Goal: Information Seeking & Learning: Learn about a topic

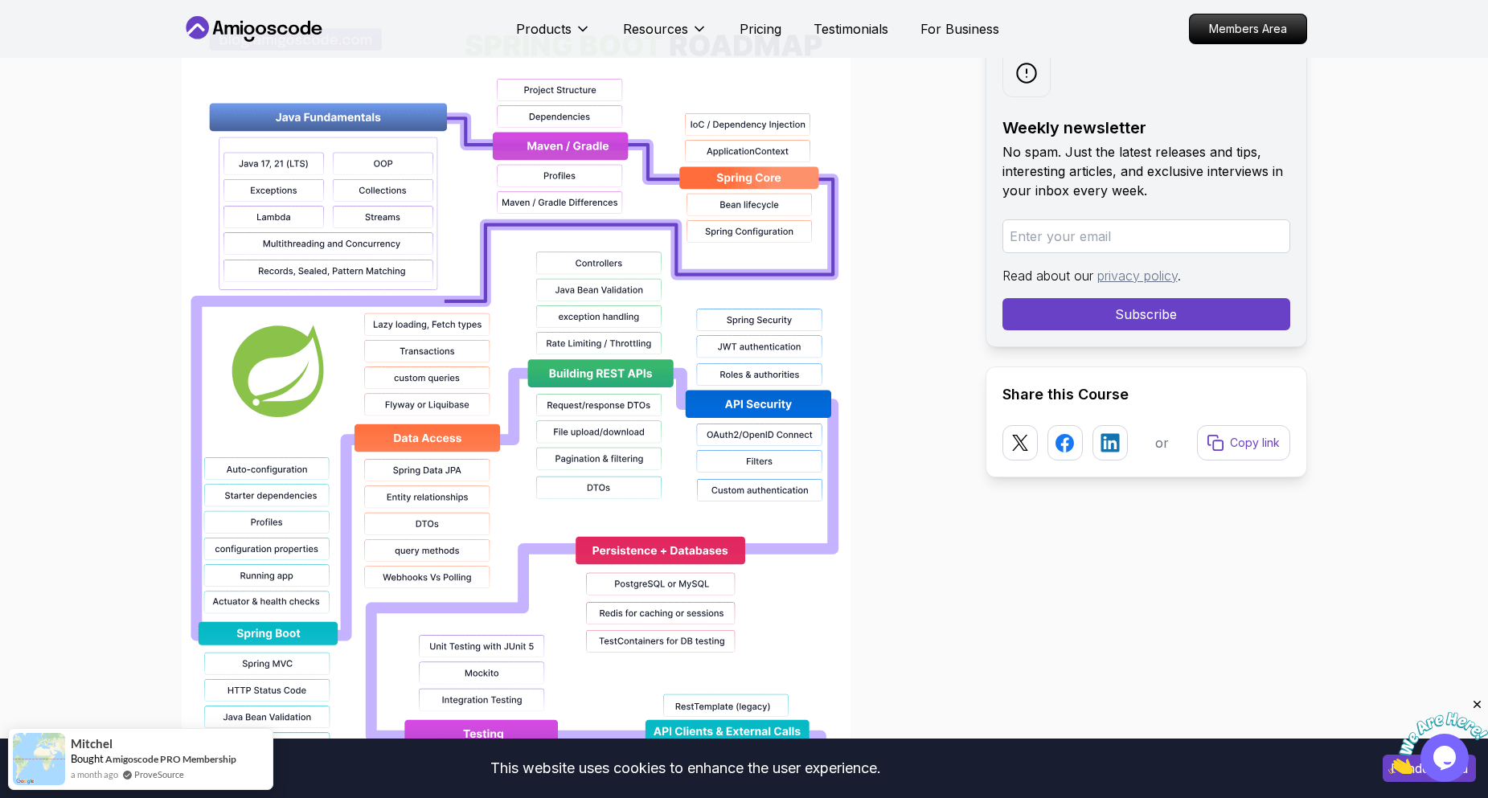
scroll to position [1287, 0]
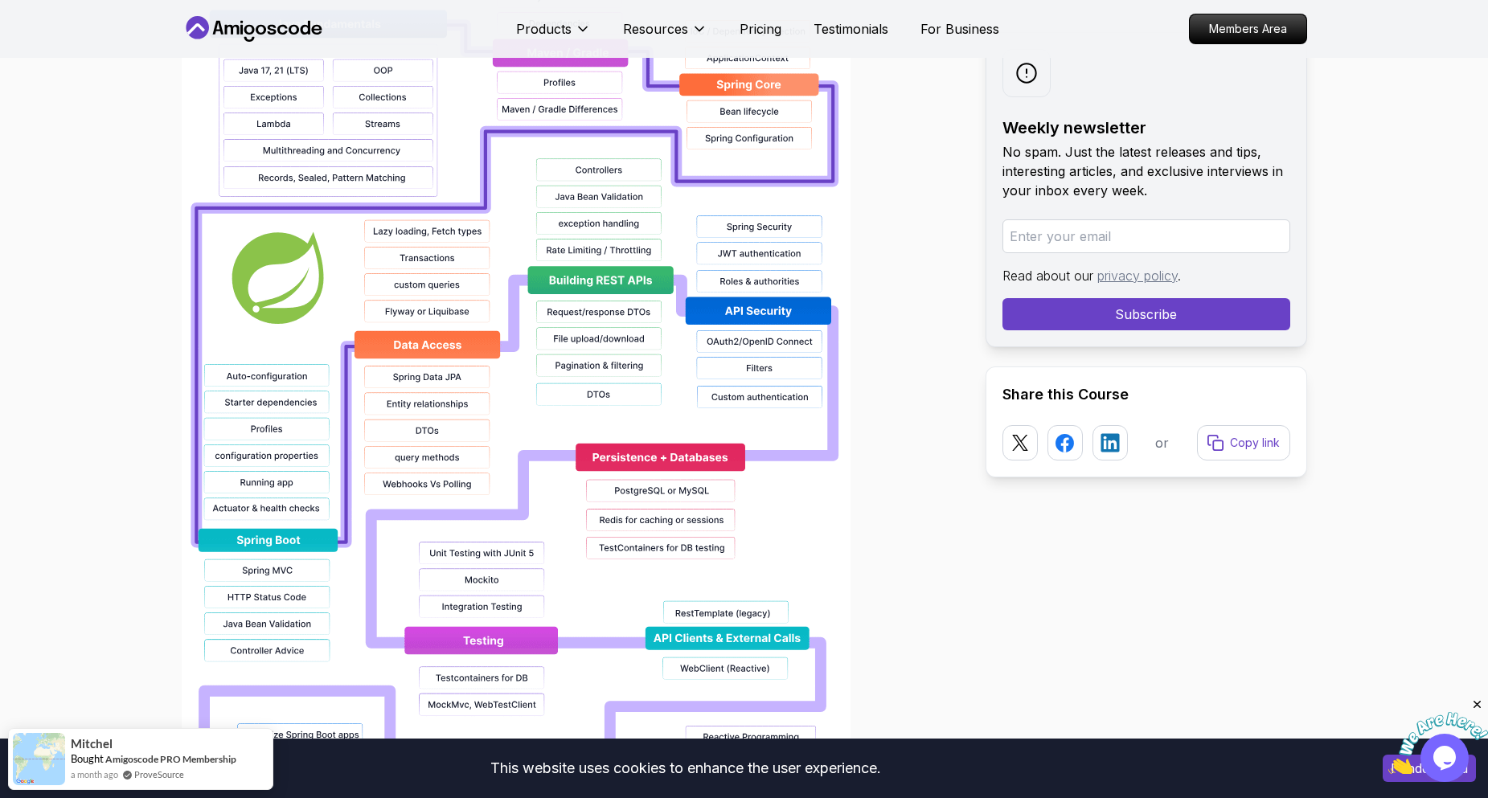
click at [507, 297] on img at bounding box center [516, 429] width 669 height 1029
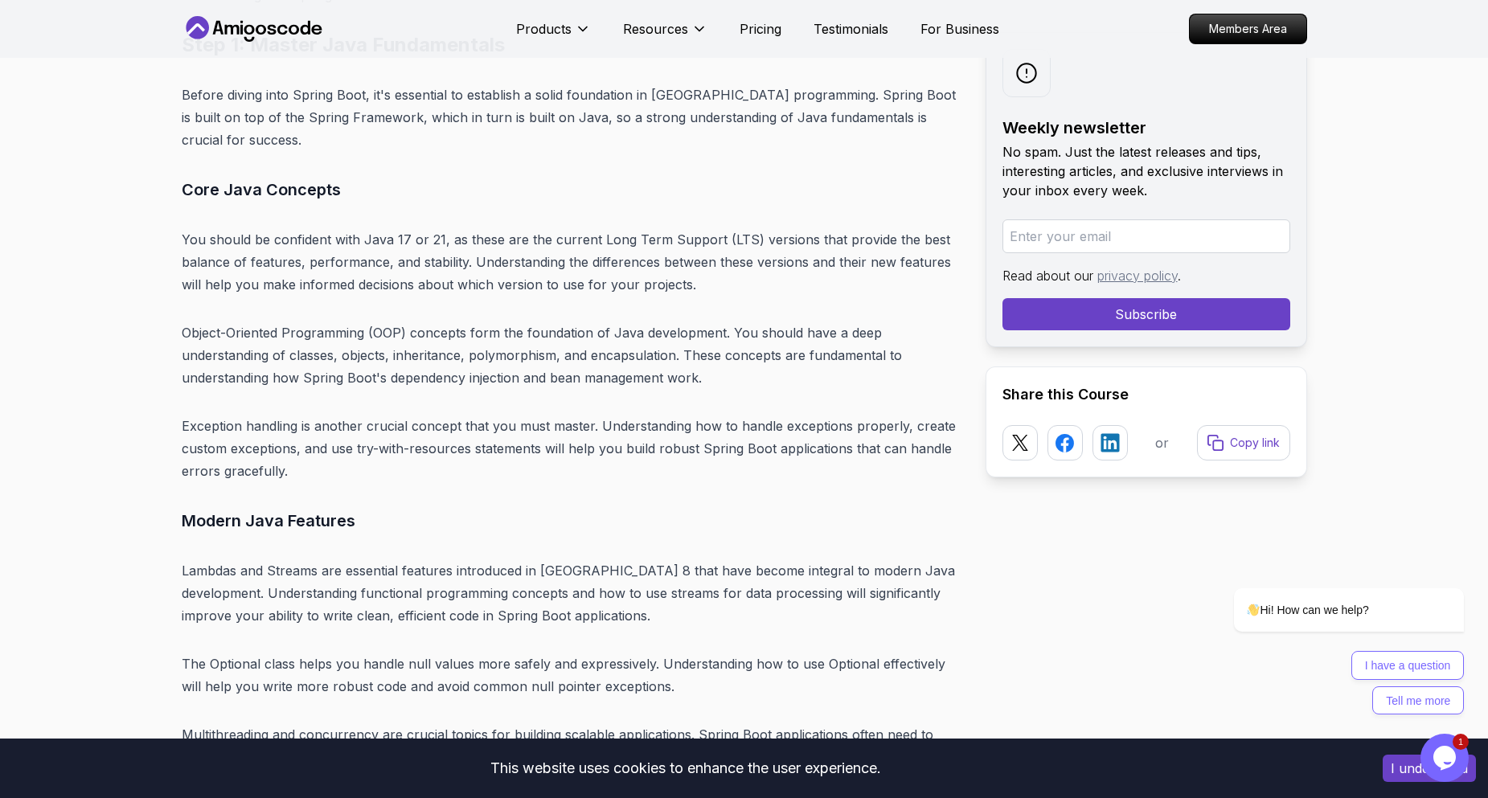
scroll to position [5387, 0]
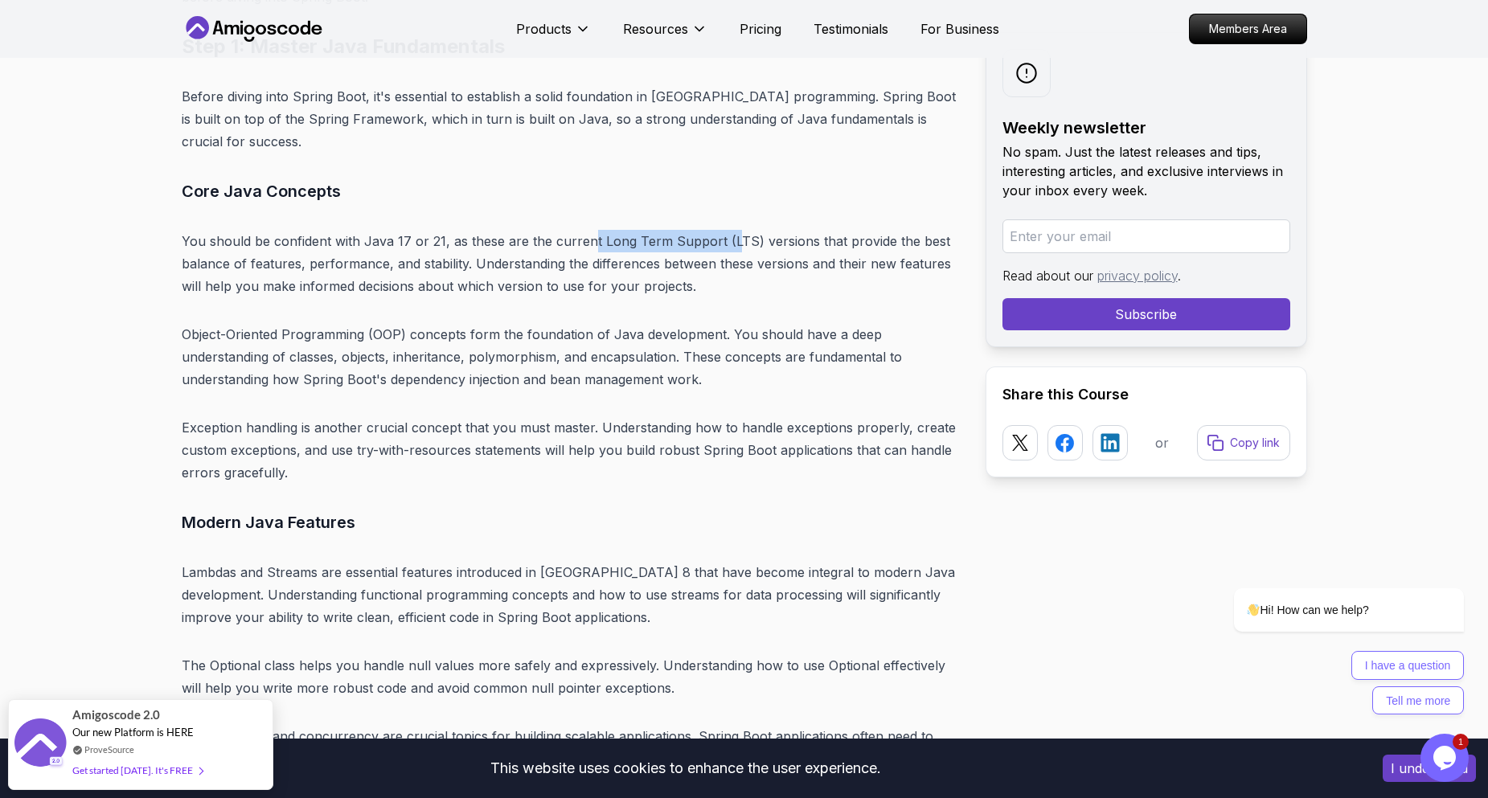
drag, startPoint x: 589, startPoint y: 217, endPoint x: 728, endPoint y: 217, distance: 139.1
click at [728, 230] on p "You should be confident with Java 17 or 21, as these are the current Long Term …" at bounding box center [571, 264] width 778 height 68
drag, startPoint x: 183, startPoint y: 241, endPoint x: 292, endPoint y: 241, distance: 108.6
click at [292, 241] on p "You should be confident with Java 17 or 21, as these are the current Long Term …" at bounding box center [571, 264] width 778 height 68
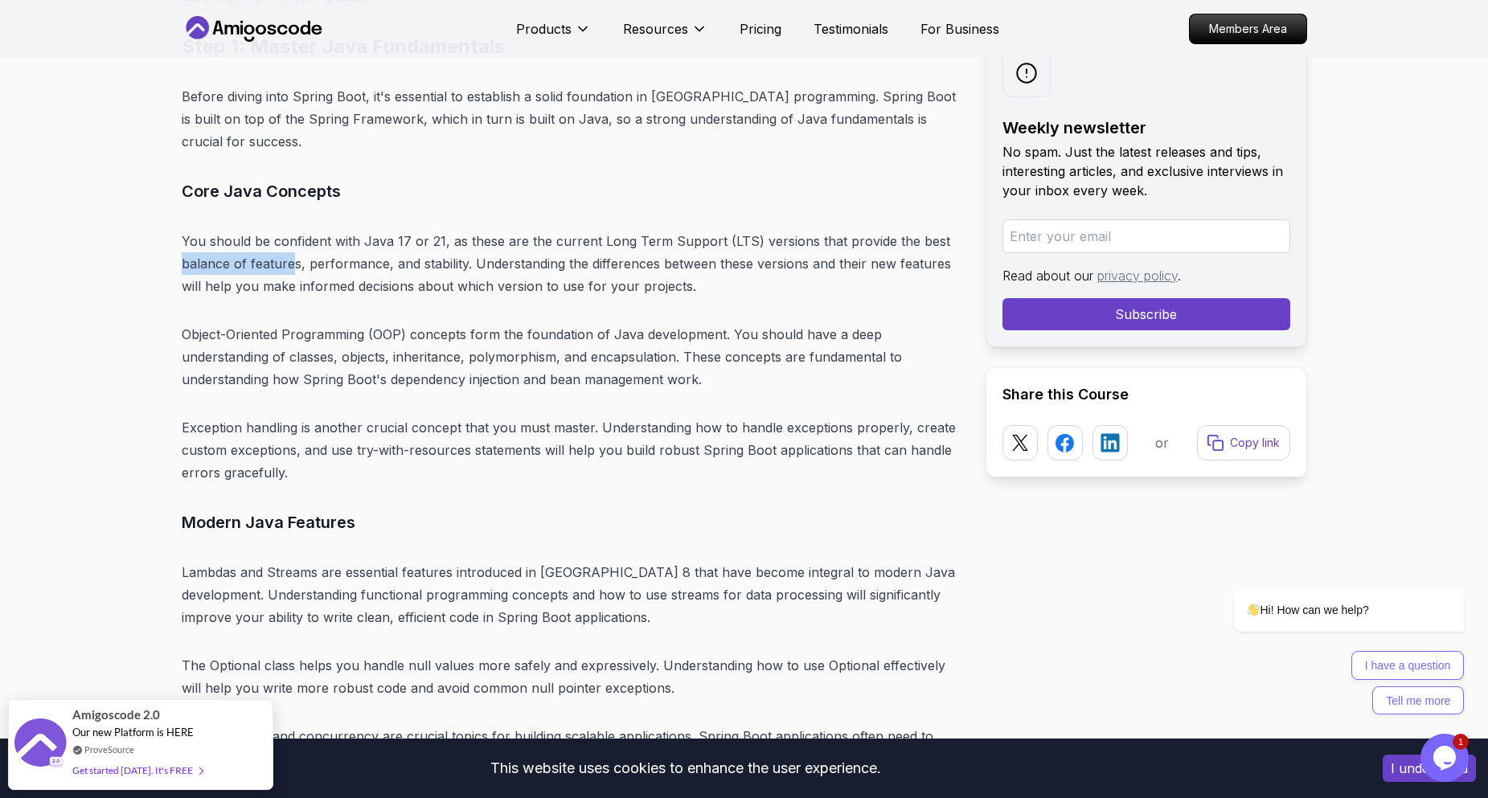
click at [292, 241] on p "You should be confident with Java 17 or 21, as these are the current Long Term …" at bounding box center [571, 264] width 778 height 68
drag, startPoint x: 318, startPoint y: 245, endPoint x: 677, endPoint y: 250, distance: 359.5
click at [677, 250] on p "You should be confident with Java 17 or 21, as these are the current Long Term …" at bounding box center [571, 264] width 778 height 68
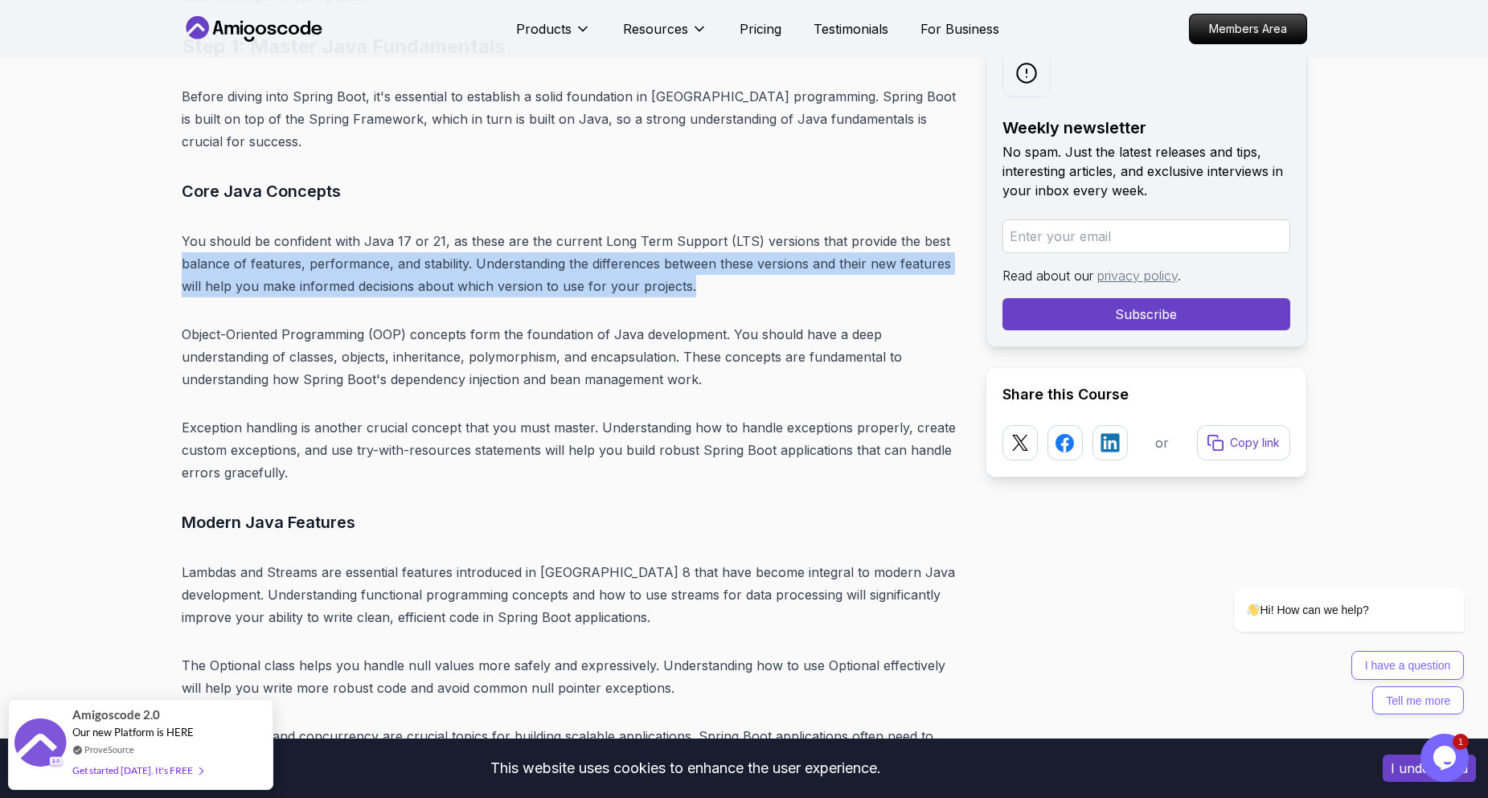
drag, startPoint x: 703, startPoint y: 264, endPoint x: 179, endPoint y: 242, distance: 524.7
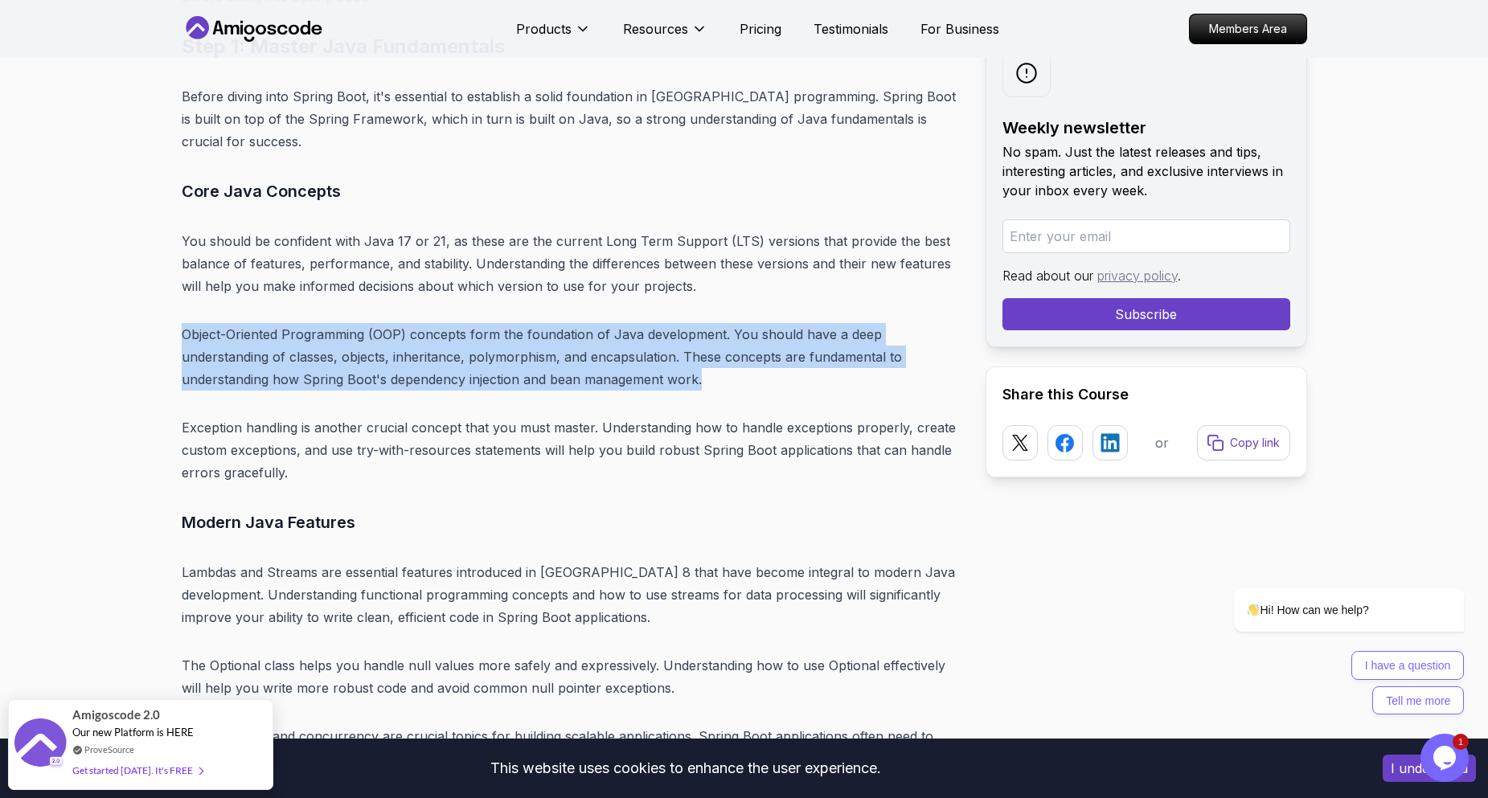
drag, startPoint x: 182, startPoint y: 303, endPoint x: 758, endPoint y: 358, distance: 579.1
click at [758, 358] on p "Object-Oriented Programming (OOP) concepts form the foundation of Java developm…" at bounding box center [571, 357] width 778 height 68
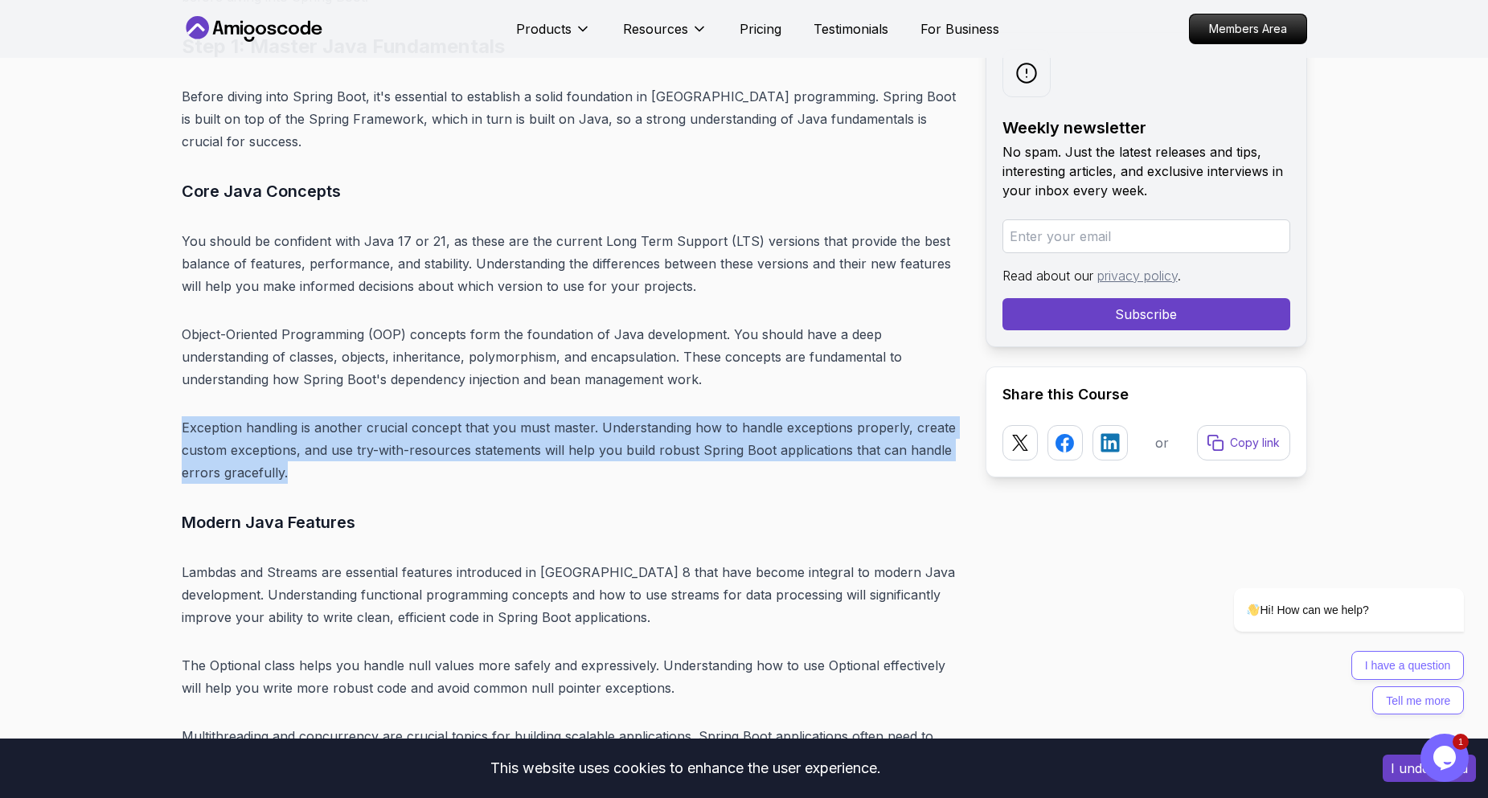
drag, startPoint x: 178, startPoint y: 403, endPoint x: 370, endPoint y: 445, distance: 196.7
click at [370, 445] on p "Exception handling is another crucial concept that you must master. Understandi…" at bounding box center [571, 451] width 778 height 68
drag, startPoint x: 319, startPoint y: 448, endPoint x: 170, endPoint y: 410, distance: 154.3
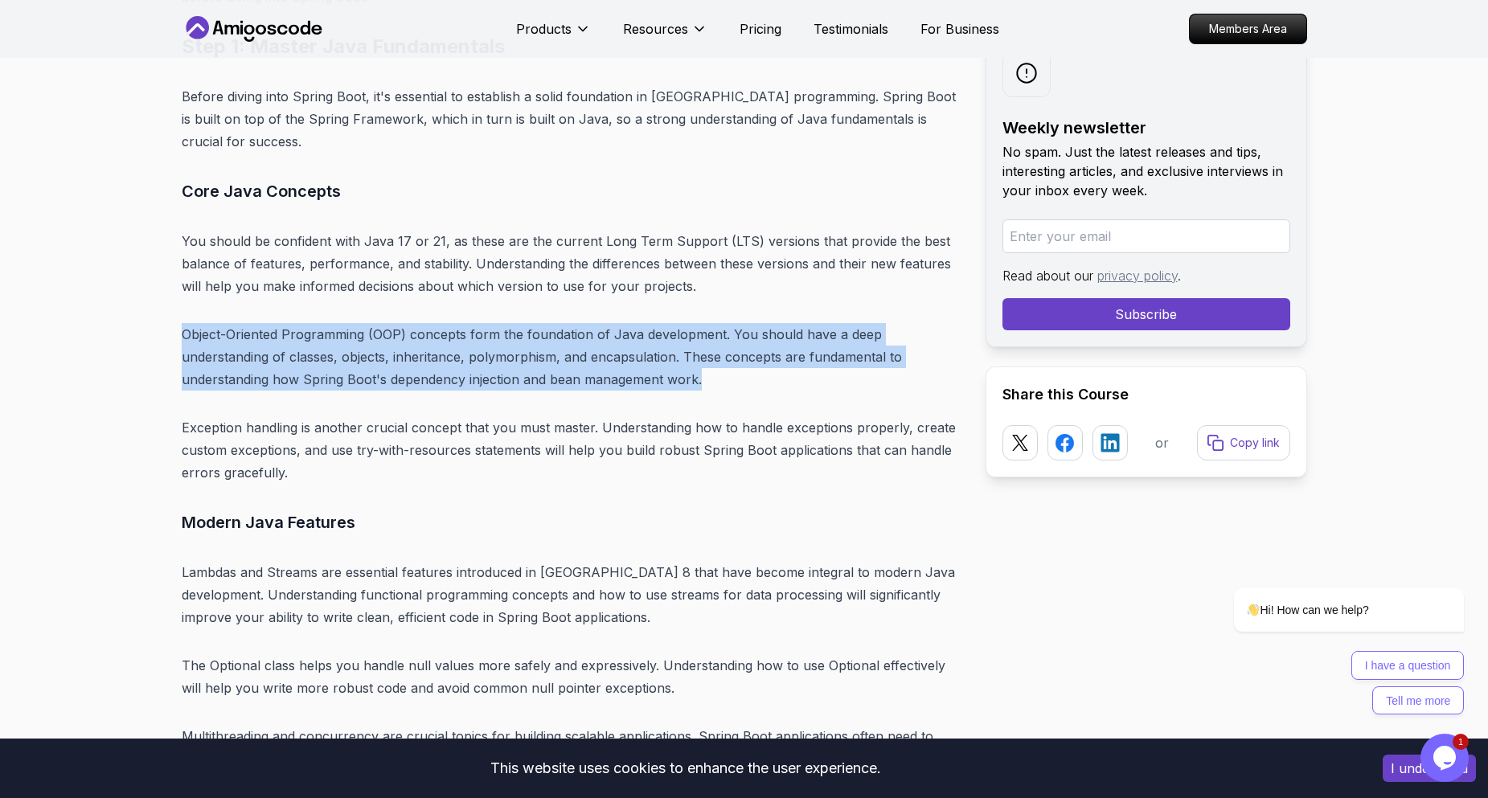
drag, startPoint x: 707, startPoint y: 355, endPoint x: 165, endPoint y: 322, distance: 543.0
click at [457, 364] on p "Object-Oriented Programming (OOP) concepts form the foundation of Java developm…" at bounding box center [571, 357] width 778 height 68
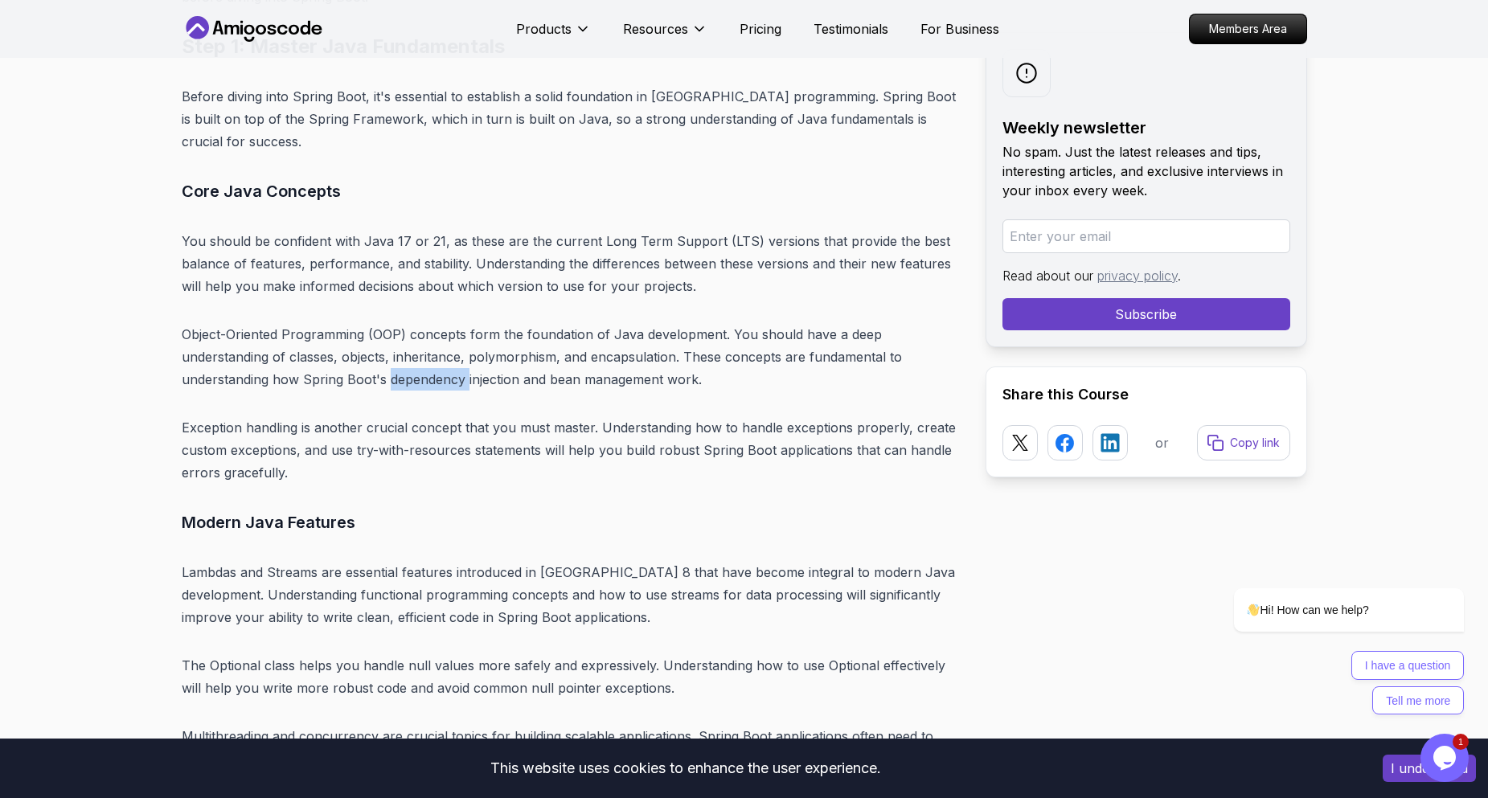
drag, startPoint x: 457, startPoint y: 364, endPoint x: 502, endPoint y: 367, distance: 45.1
click at [457, 364] on p "Object-Oriented Programming (OOP) concepts form the foundation of Java developm…" at bounding box center [571, 357] width 778 height 68
click at [367, 342] on p "Object-Oriented Programming (OOP) concepts form the foundation of Java developm…" at bounding box center [571, 357] width 778 height 68
drag, startPoint x: 367, startPoint y: 342, endPoint x: 383, endPoint y: 342, distance: 16.1
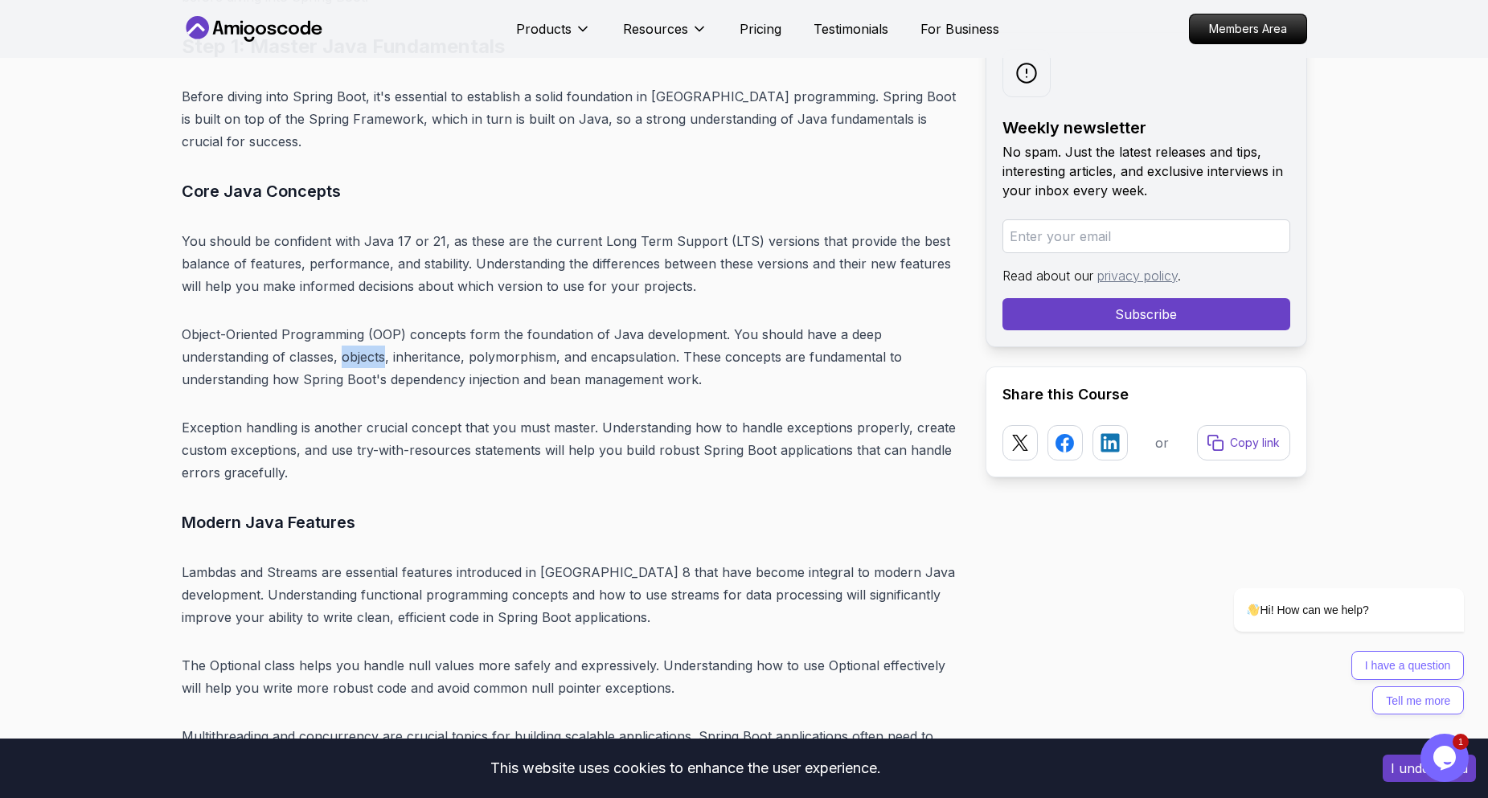
click at [367, 342] on p "Object-Oriented Programming (OOP) concepts form the foundation of Java developm…" at bounding box center [571, 357] width 778 height 68
click at [432, 343] on p "Object-Oriented Programming (OOP) concepts form the foundation of Java developm…" at bounding box center [571, 357] width 778 height 68
click at [534, 342] on p "Object-Oriented Programming (OOP) concepts form the foundation of Java developm…" at bounding box center [571, 357] width 778 height 68
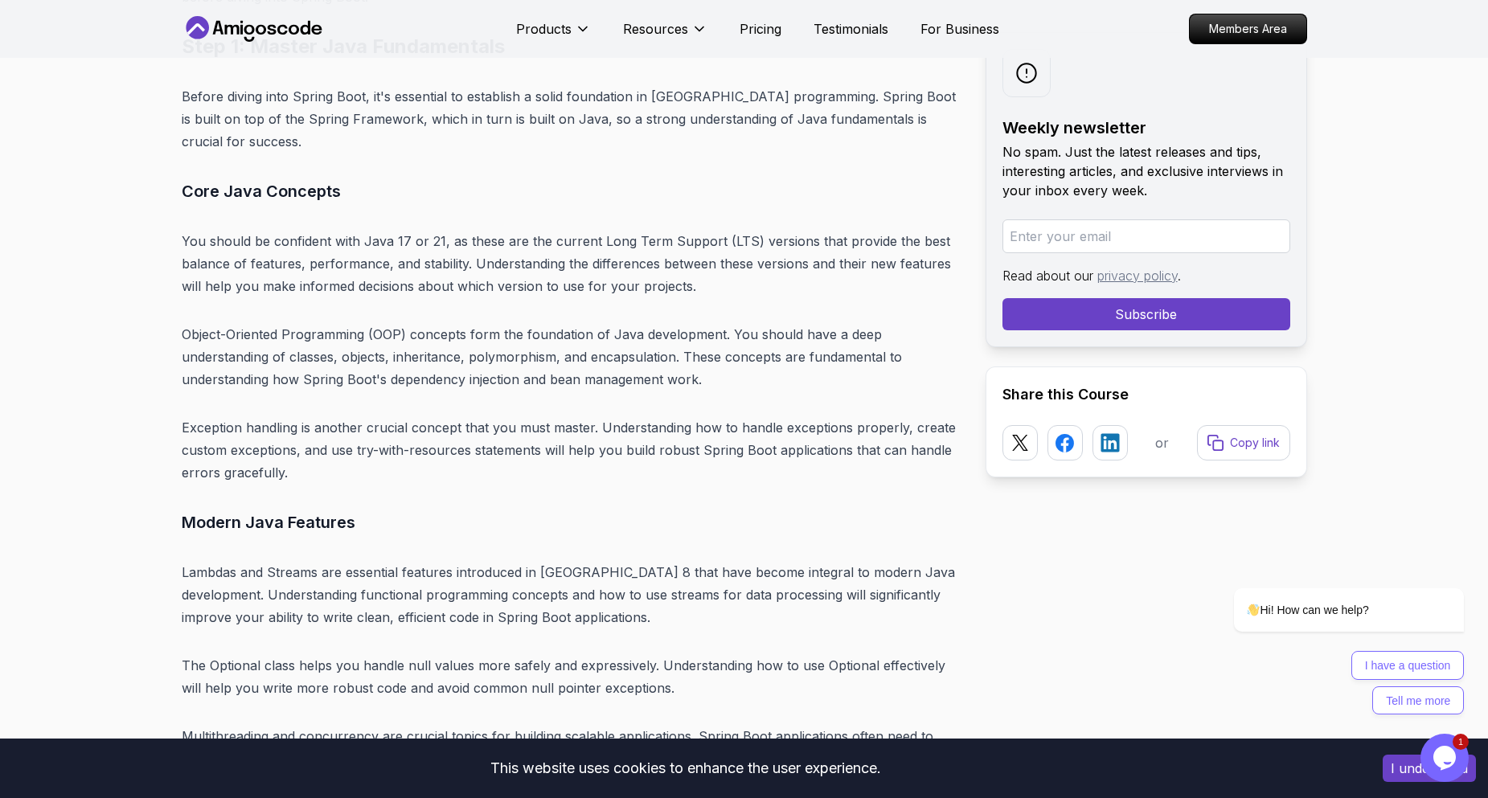
click at [601, 339] on p "Object-Oriented Programming (OOP) concepts form the foundation of Java developm…" at bounding box center [571, 357] width 778 height 68
click at [766, 352] on p "Object-Oriented Programming (OOP) concepts form the foundation of Java developm…" at bounding box center [571, 357] width 778 height 68
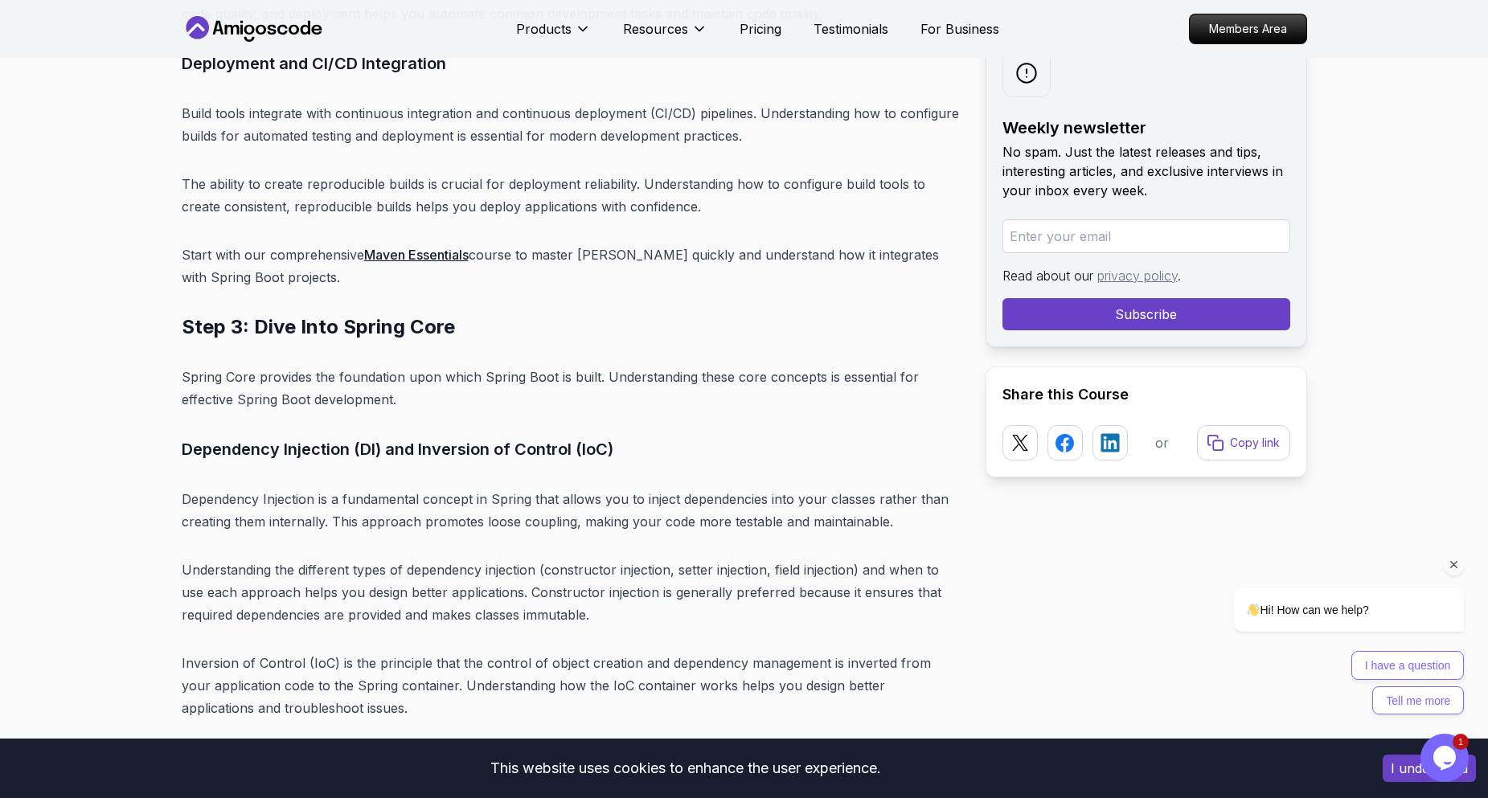
scroll to position [7156, 0]
click at [1445, 761] on icon "$i18n('chat', 'chat_widget')" at bounding box center [1445, 758] width 23 height 24
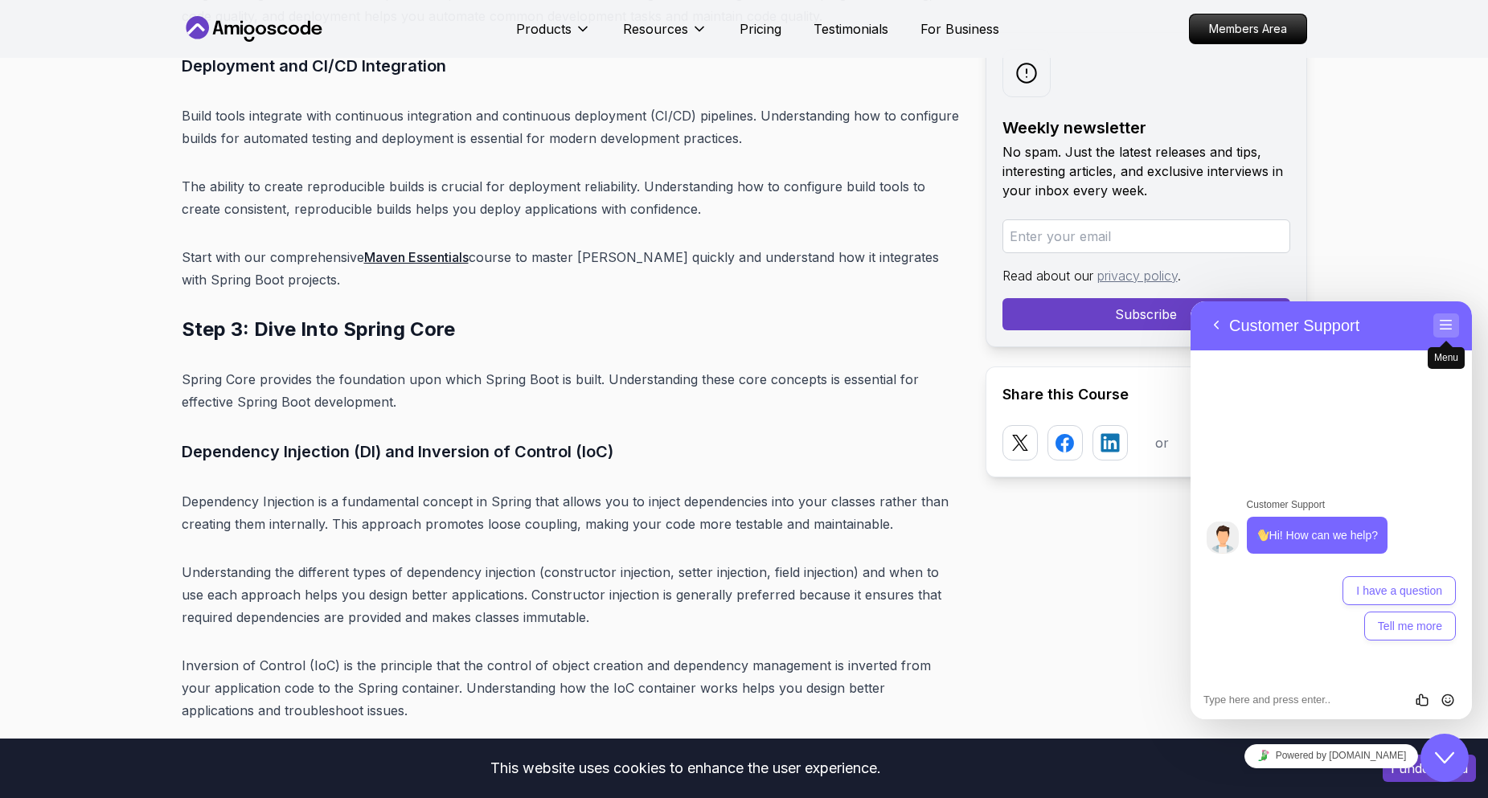
click at [1454, 325] on button "Menu" at bounding box center [1447, 326] width 26 height 24
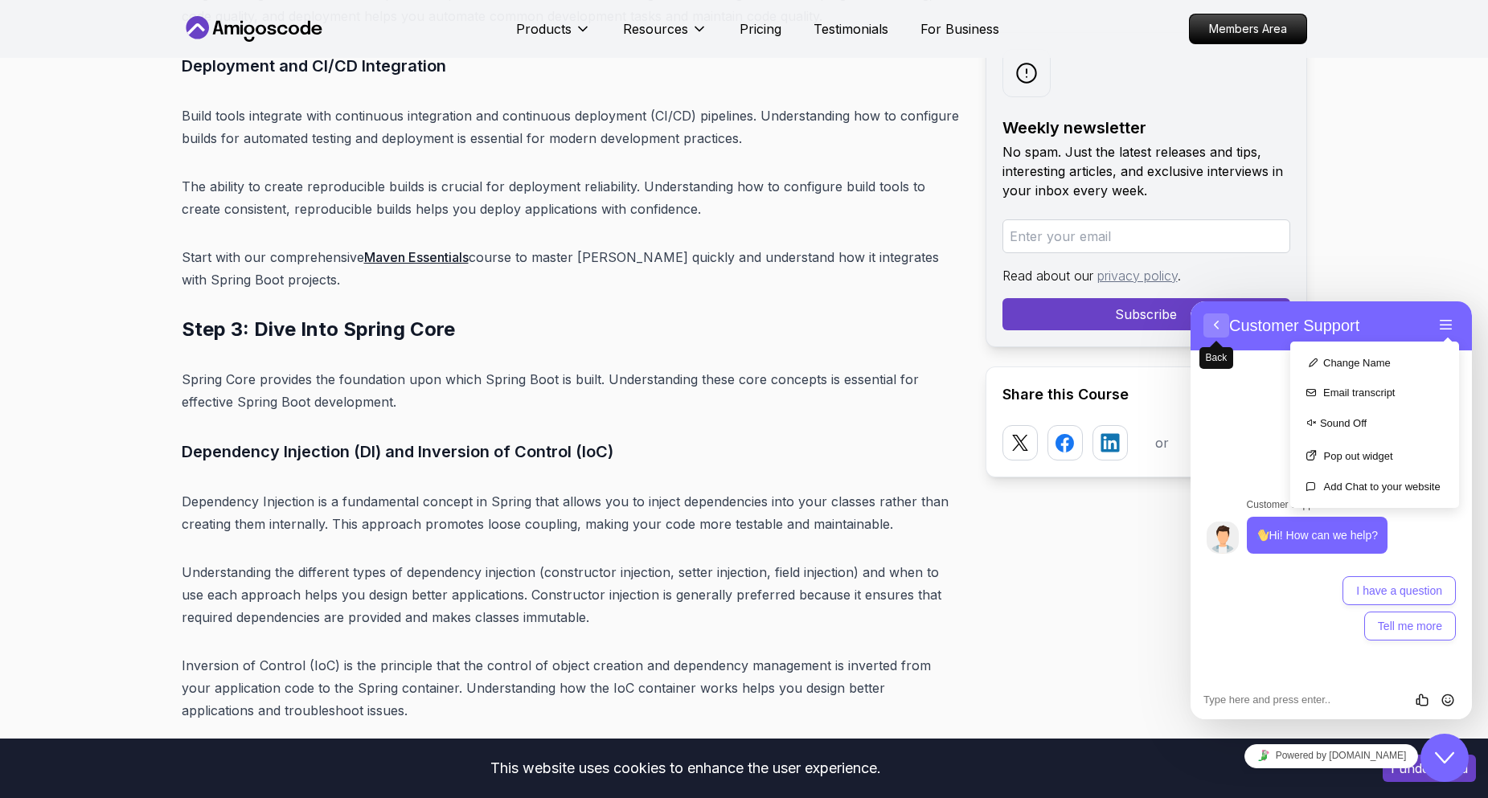
click at [1213, 326] on button "Back" at bounding box center [1217, 326] width 26 height 24
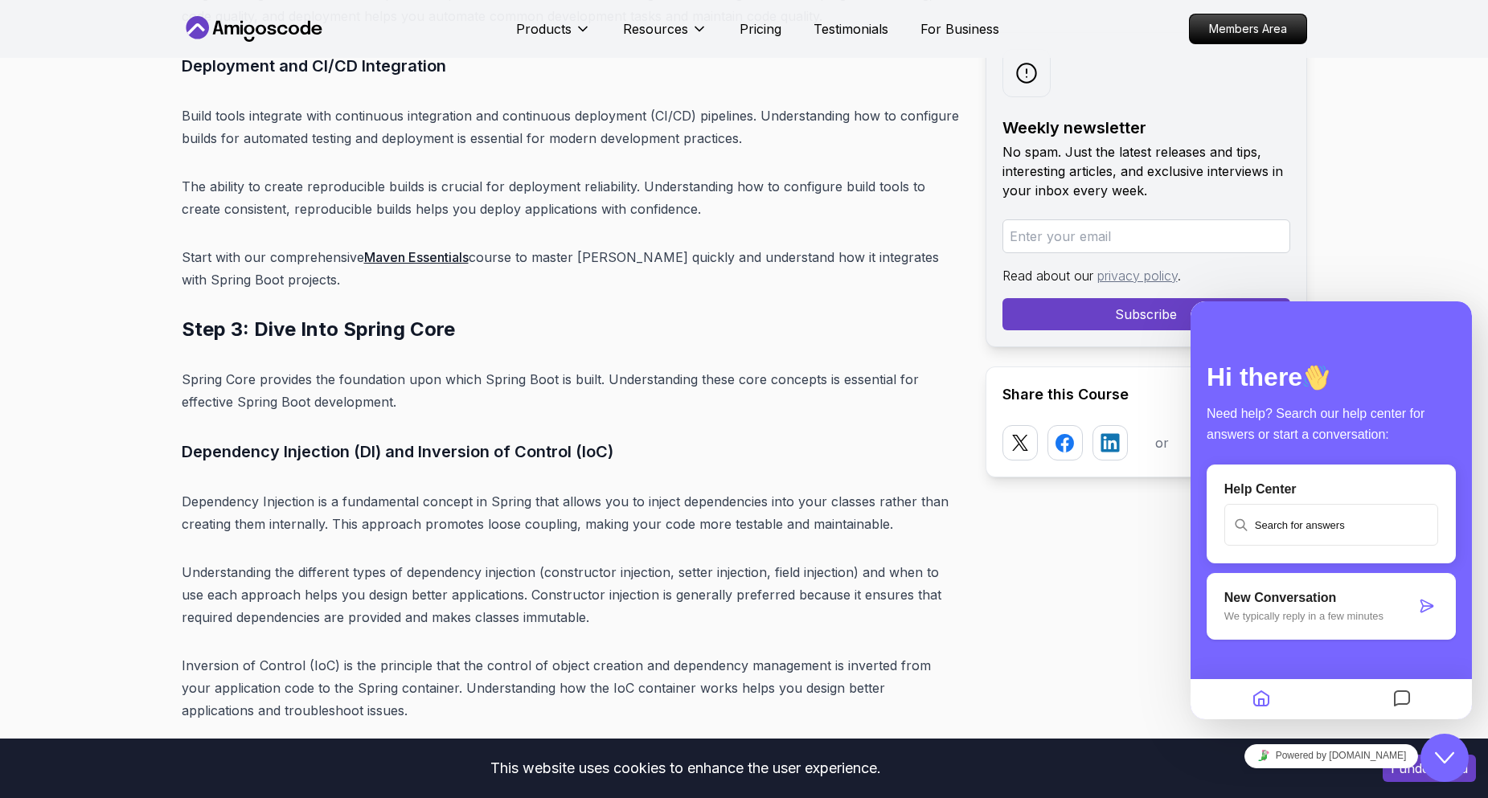
click at [1441, 755] on icon "Close Chat This icon closes the chat window." at bounding box center [1444, 758] width 19 height 19
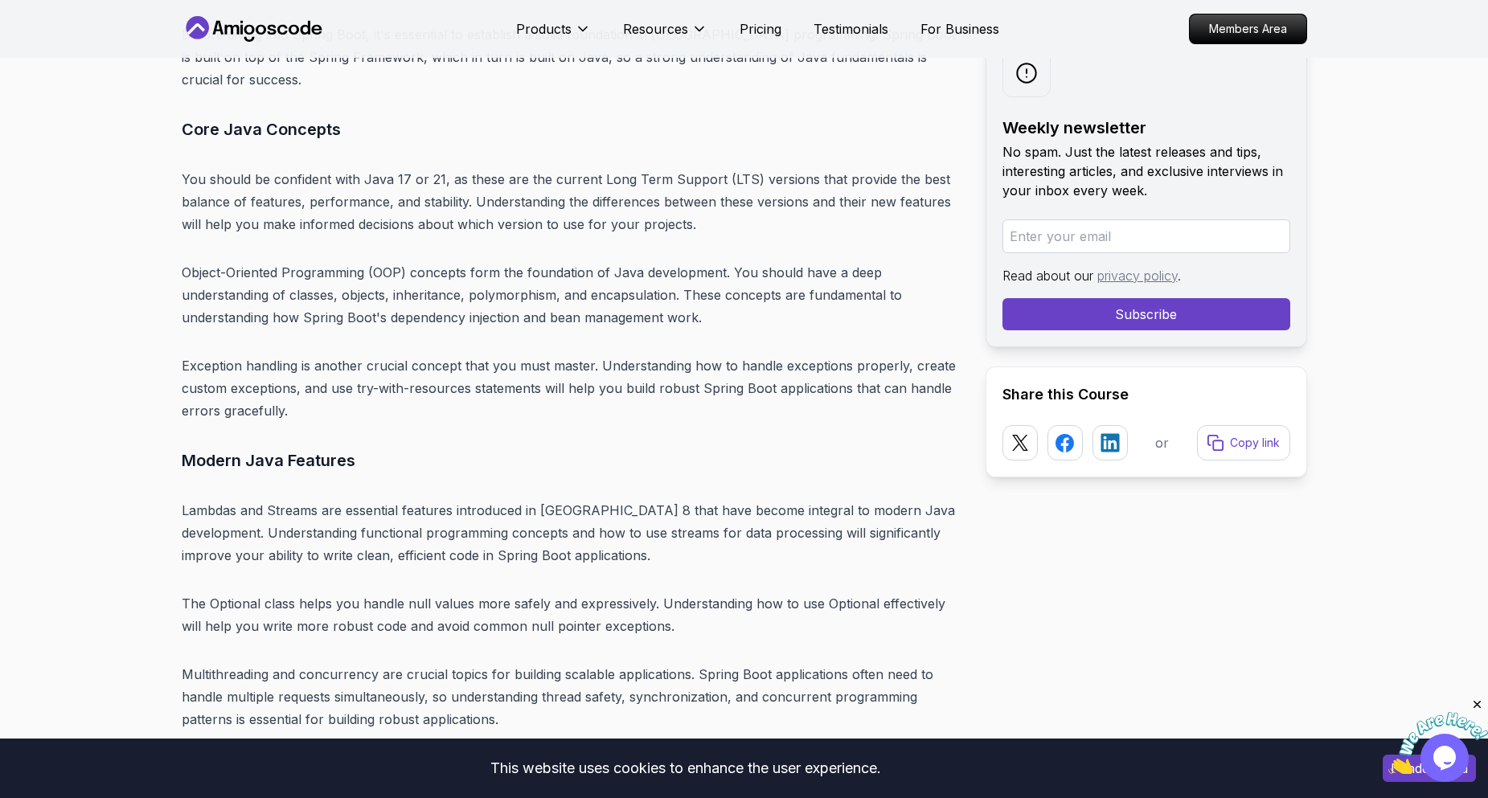
scroll to position [5387, 0]
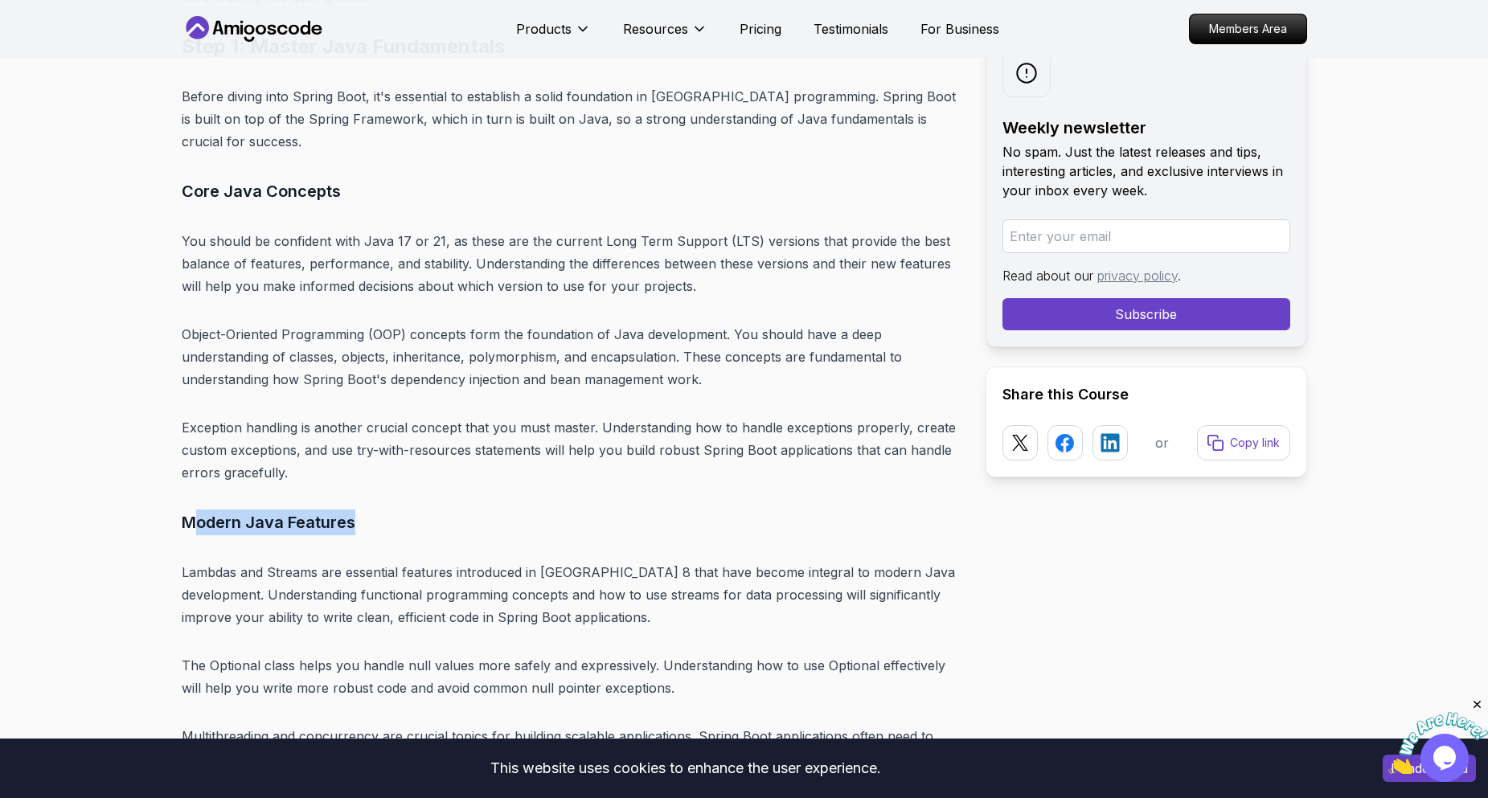
drag, startPoint x: 191, startPoint y: 499, endPoint x: 526, endPoint y: 510, distance: 335.5
click at [526, 510] on h3 "Modern Java Features" at bounding box center [571, 523] width 778 height 26
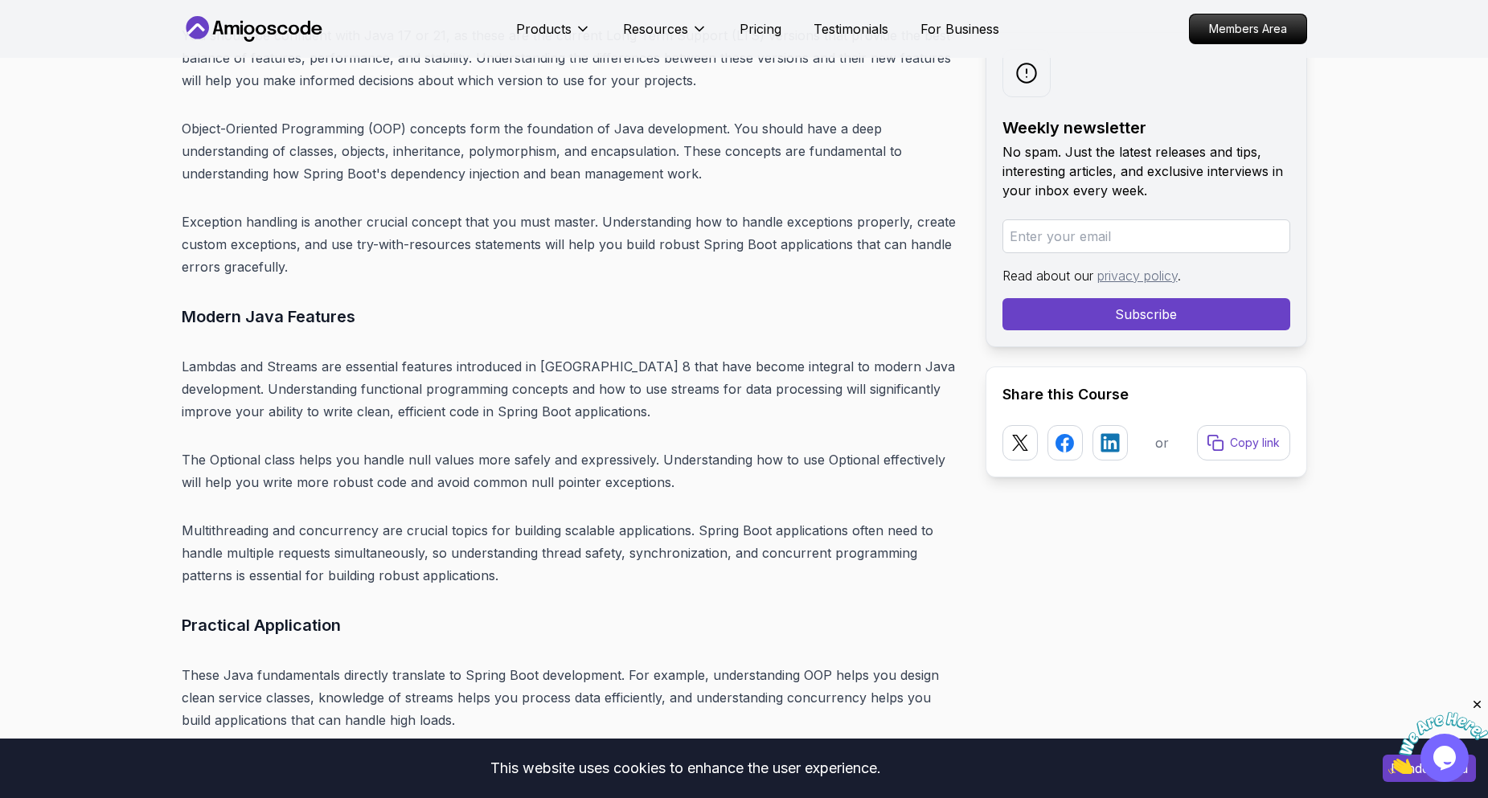
scroll to position [5709, 0]
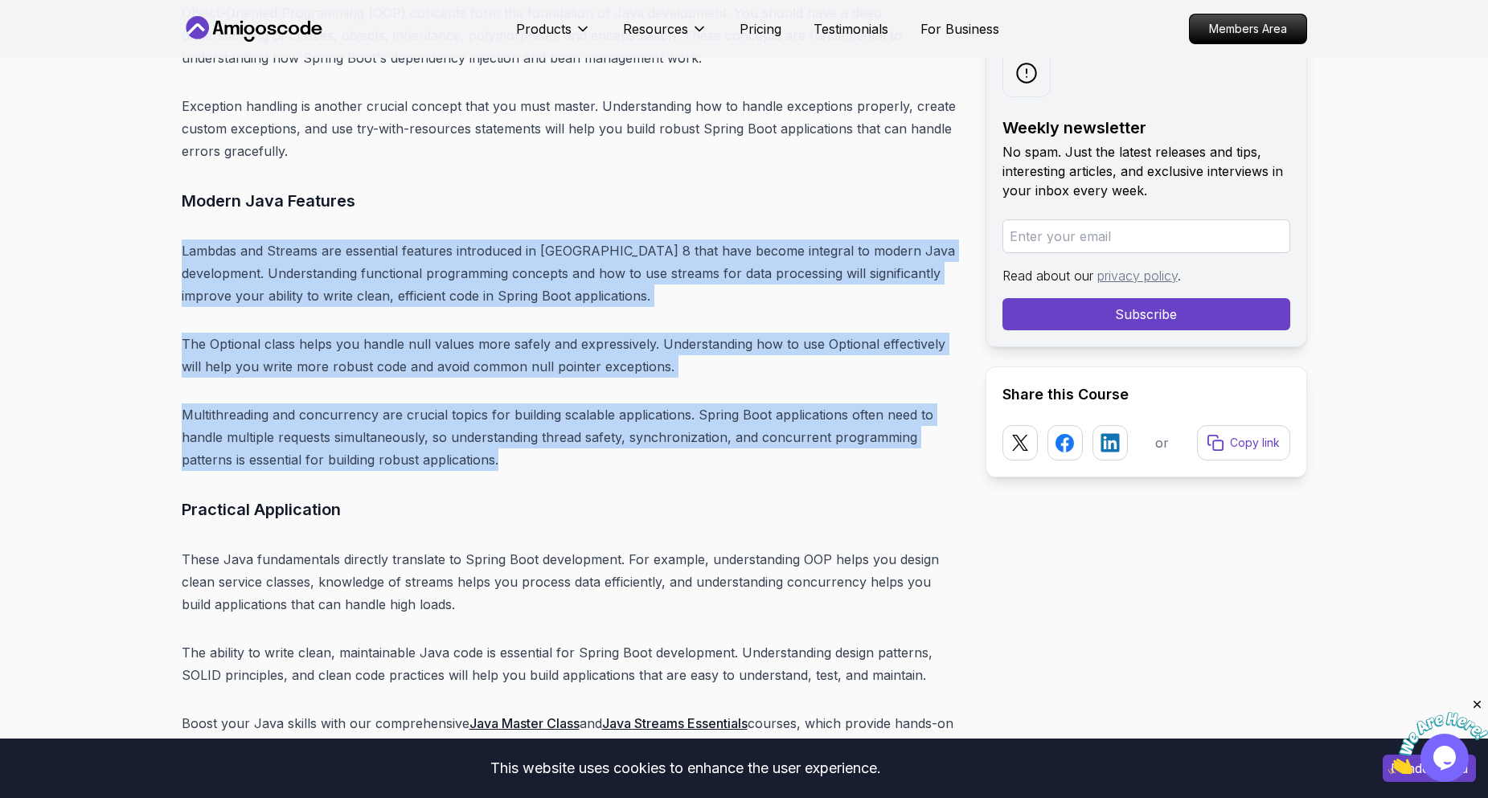
drag, startPoint x: 184, startPoint y: 218, endPoint x: 601, endPoint y: 438, distance: 471.2
click at [601, 438] on p "Multithreading and concurrency are crucial topics for building scalable applica…" at bounding box center [571, 438] width 778 height 68
drag, startPoint x: 360, startPoint y: 391, endPoint x: 133, endPoint y: 230, distance: 278.6
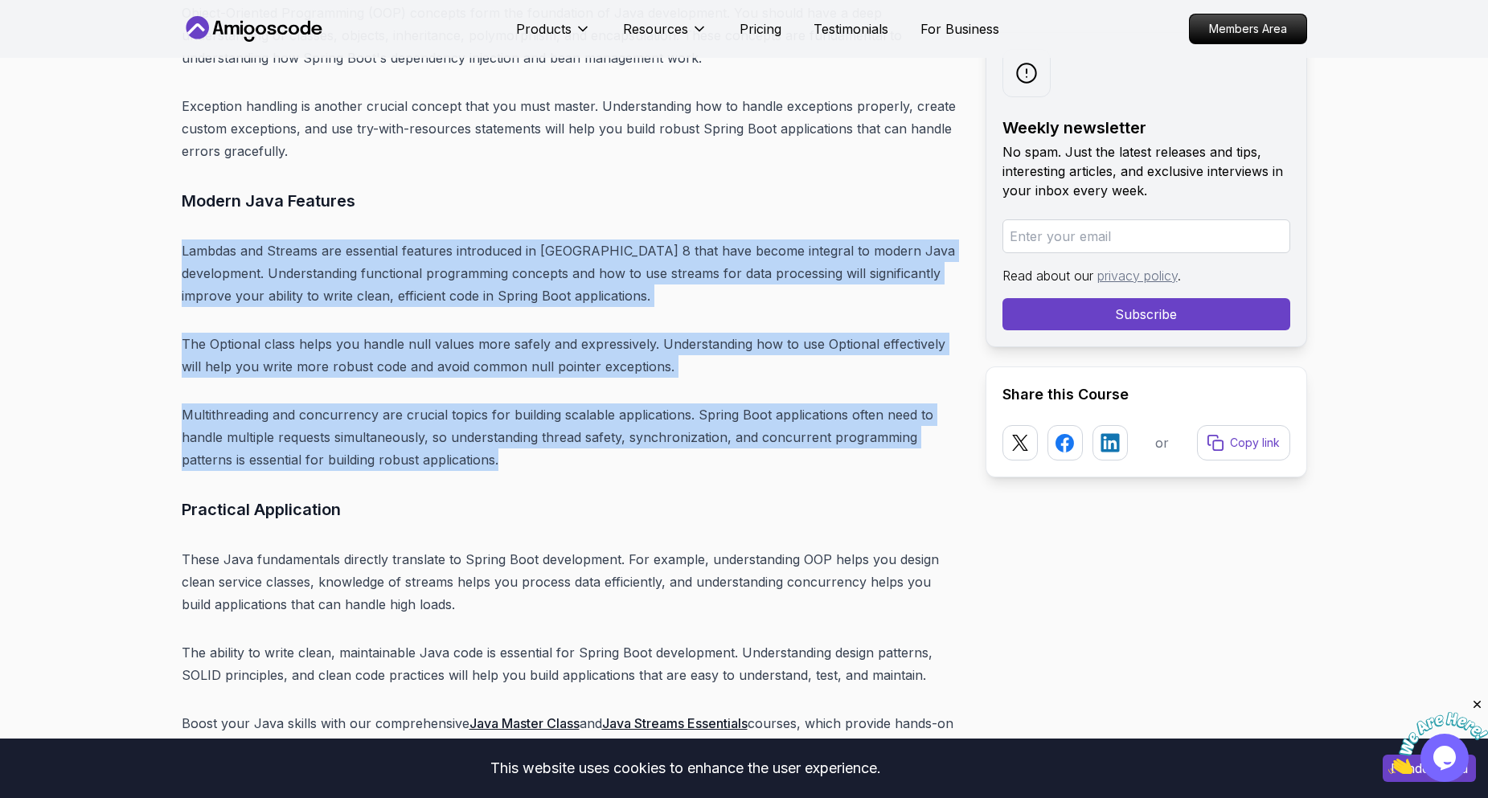
drag, startPoint x: 171, startPoint y: 269, endPoint x: 91, endPoint y: 197, distance: 107.6
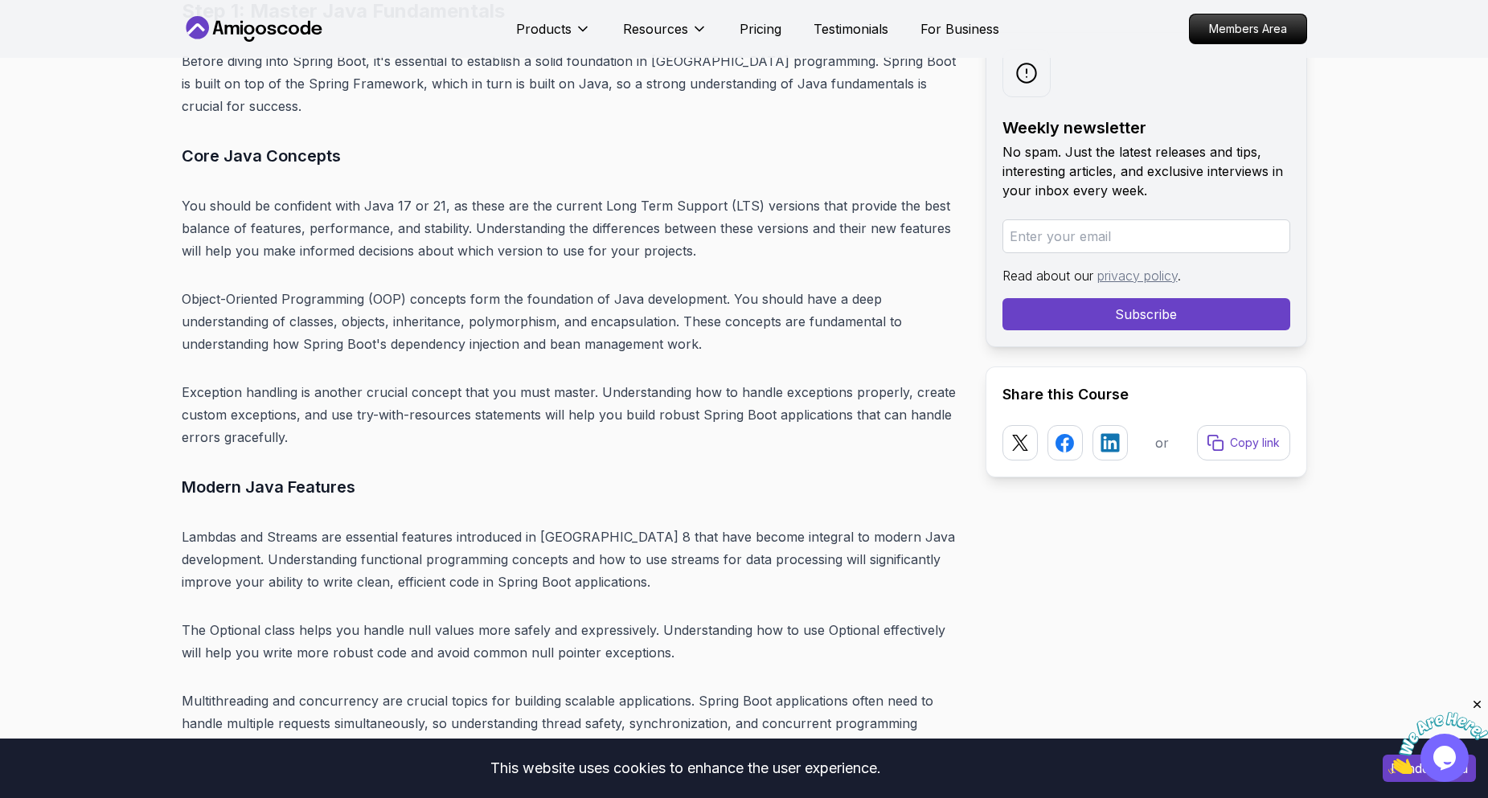
scroll to position [5548, 0]
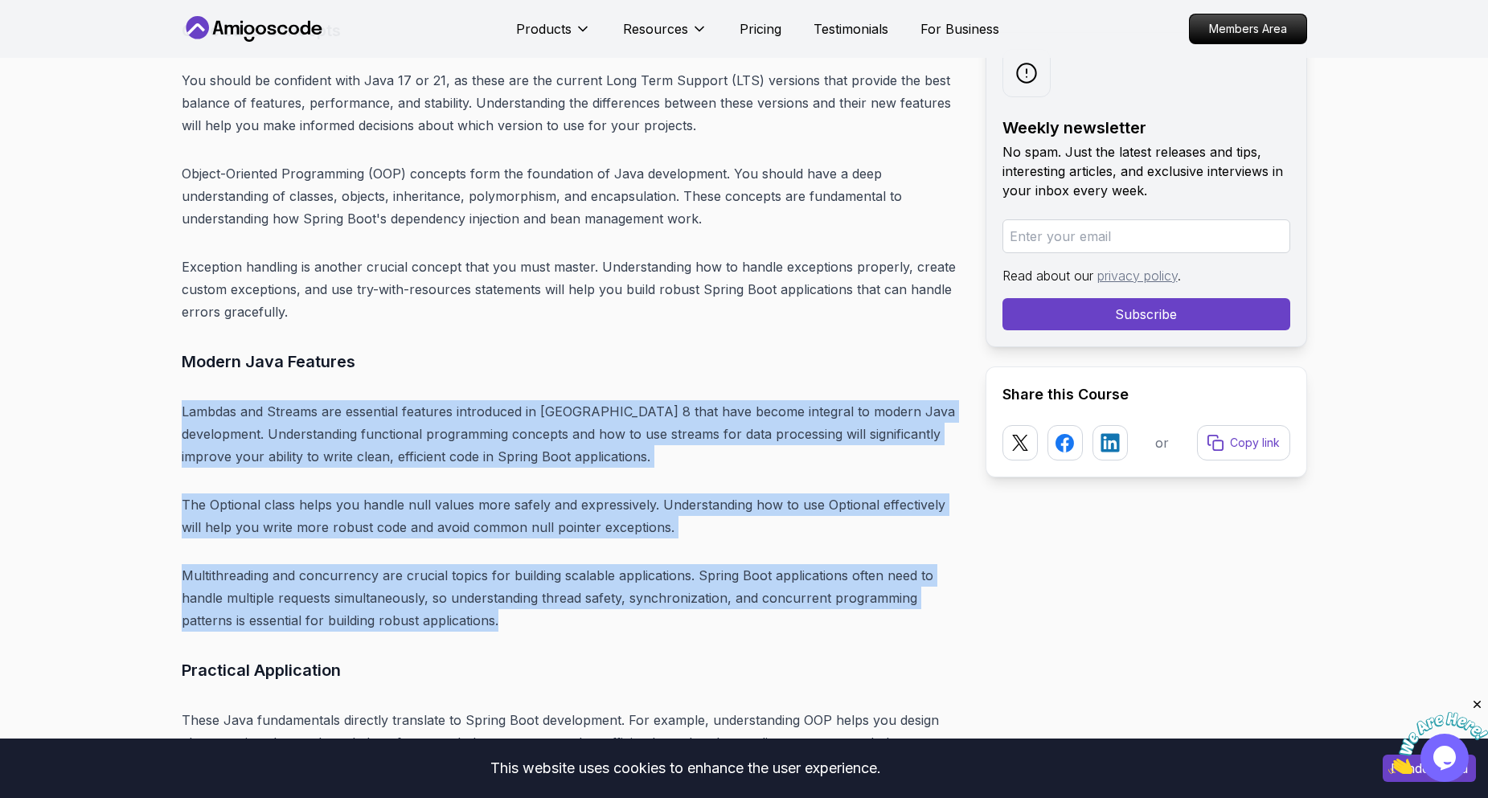
drag, startPoint x: 168, startPoint y: 379, endPoint x: 642, endPoint y: 601, distance: 523.0
click at [642, 601] on p "Multithreading and concurrency are crucial topics for building scalable applica…" at bounding box center [571, 598] width 778 height 68
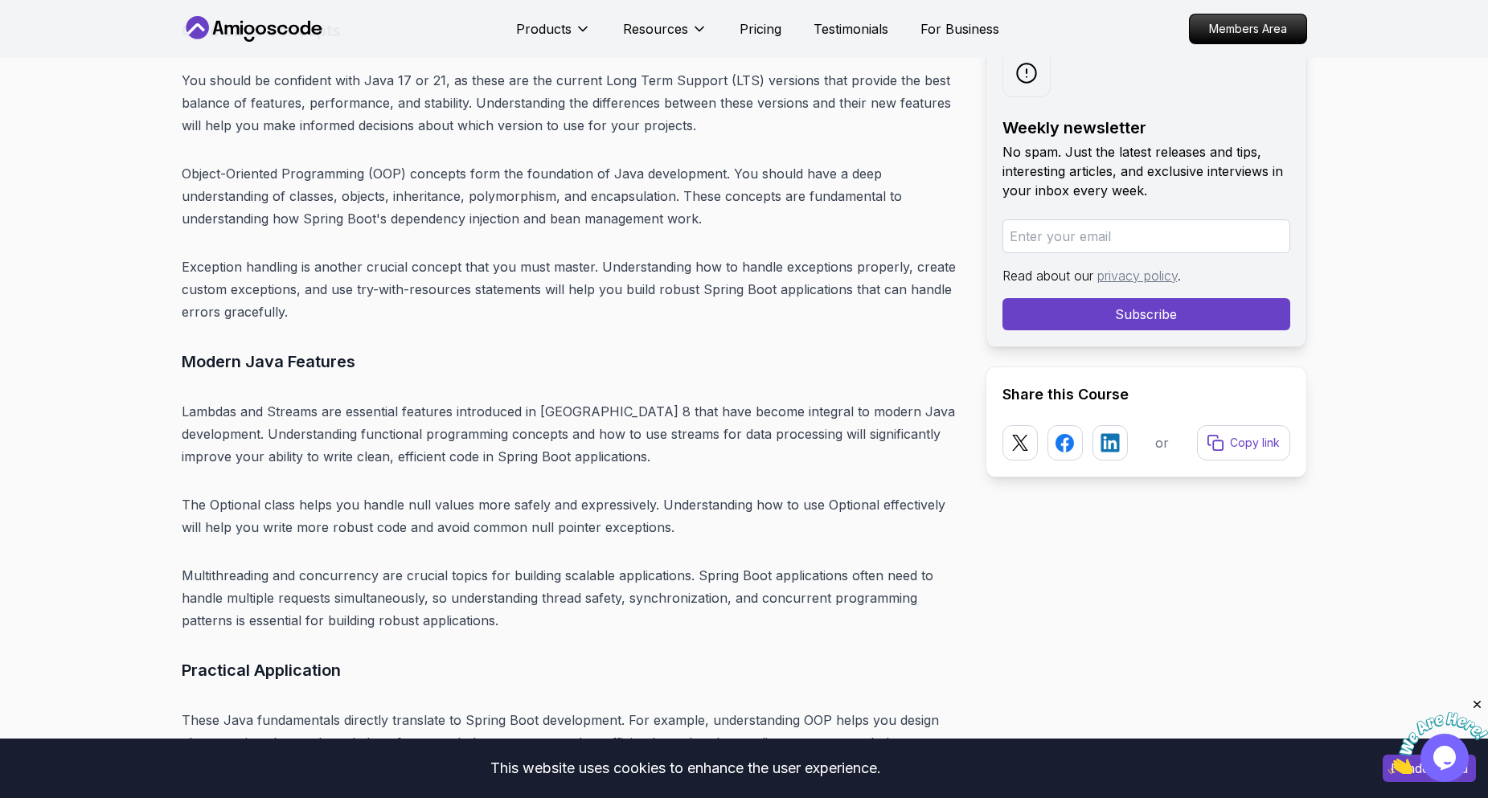
scroll to position [5387, 0]
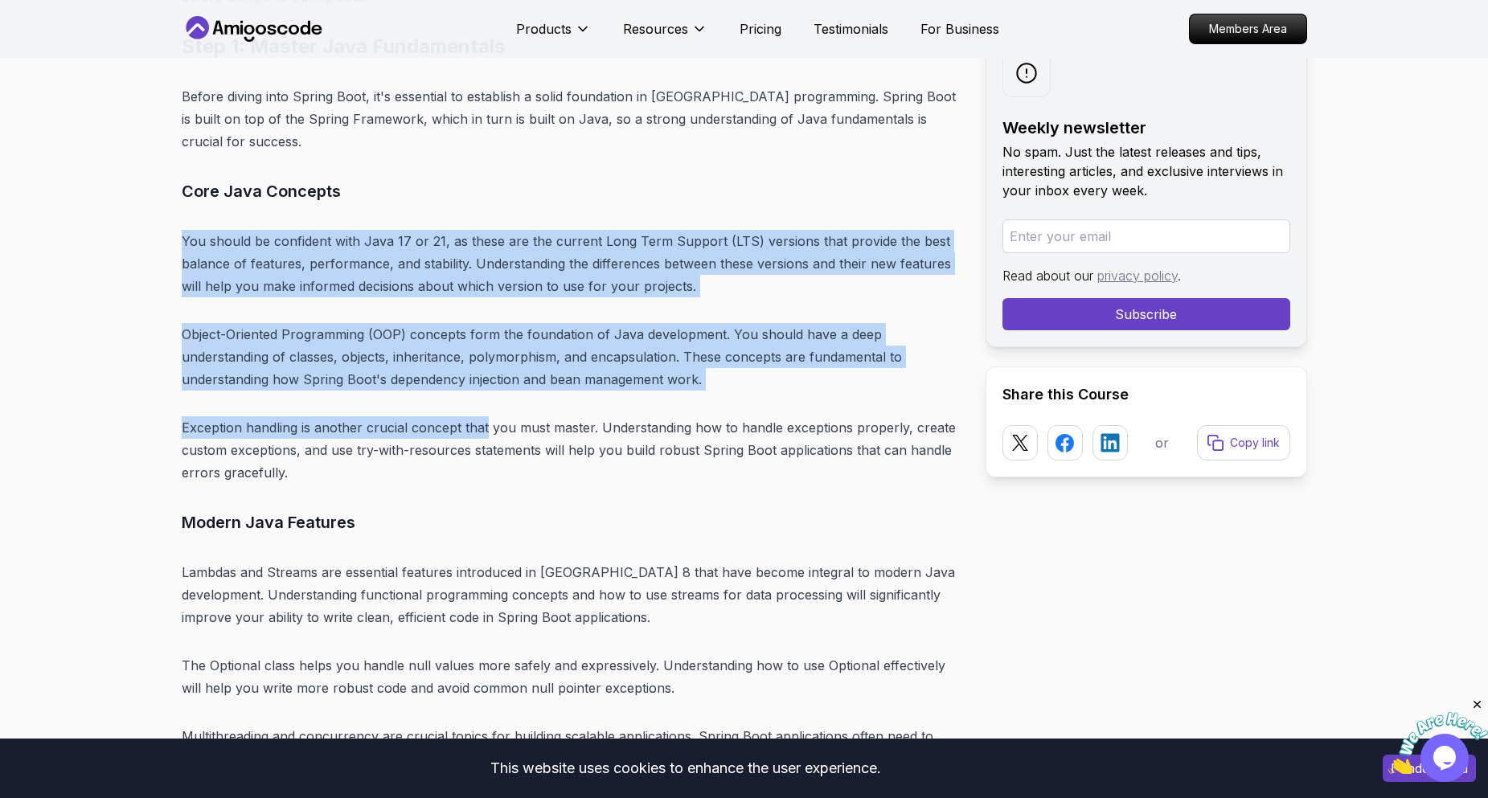
drag, startPoint x: 183, startPoint y: 212, endPoint x: 485, endPoint y: 402, distance: 356.3
click at [485, 417] on p "Exception handling is another crucial concept that you must master. Understandi…" at bounding box center [571, 451] width 778 height 68
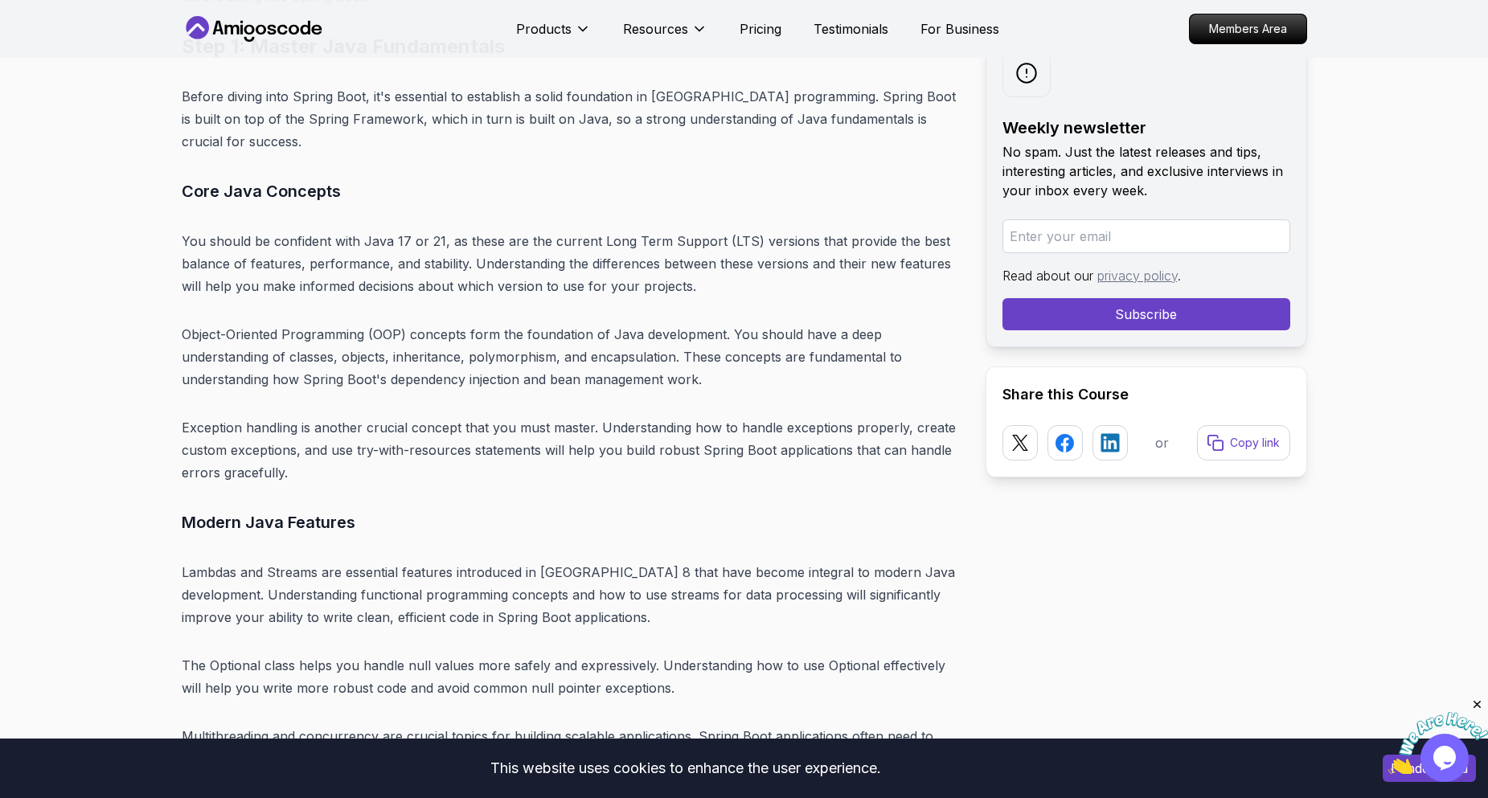
click at [187, 460] on p "Exception handling is another crucial concept that you must master. Understandi…" at bounding box center [571, 451] width 778 height 68
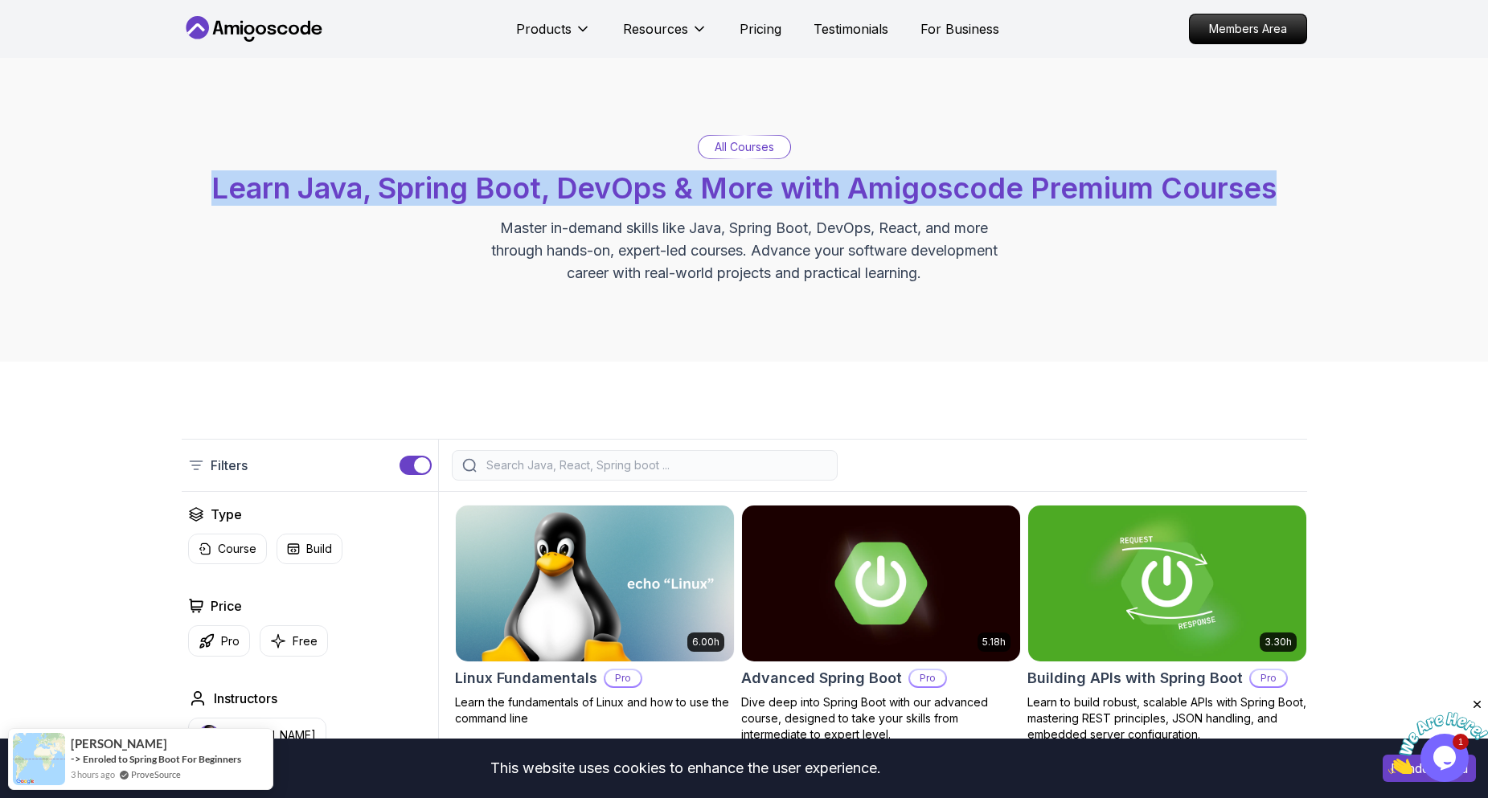
drag, startPoint x: 195, startPoint y: 191, endPoint x: 1291, endPoint y: 232, distance: 1096.7
click at [1291, 232] on div "All Courses Learn Java, Spring Boot, DevOps & More with Amigoscode Premium Cour…" at bounding box center [745, 210] width 1126 height 150
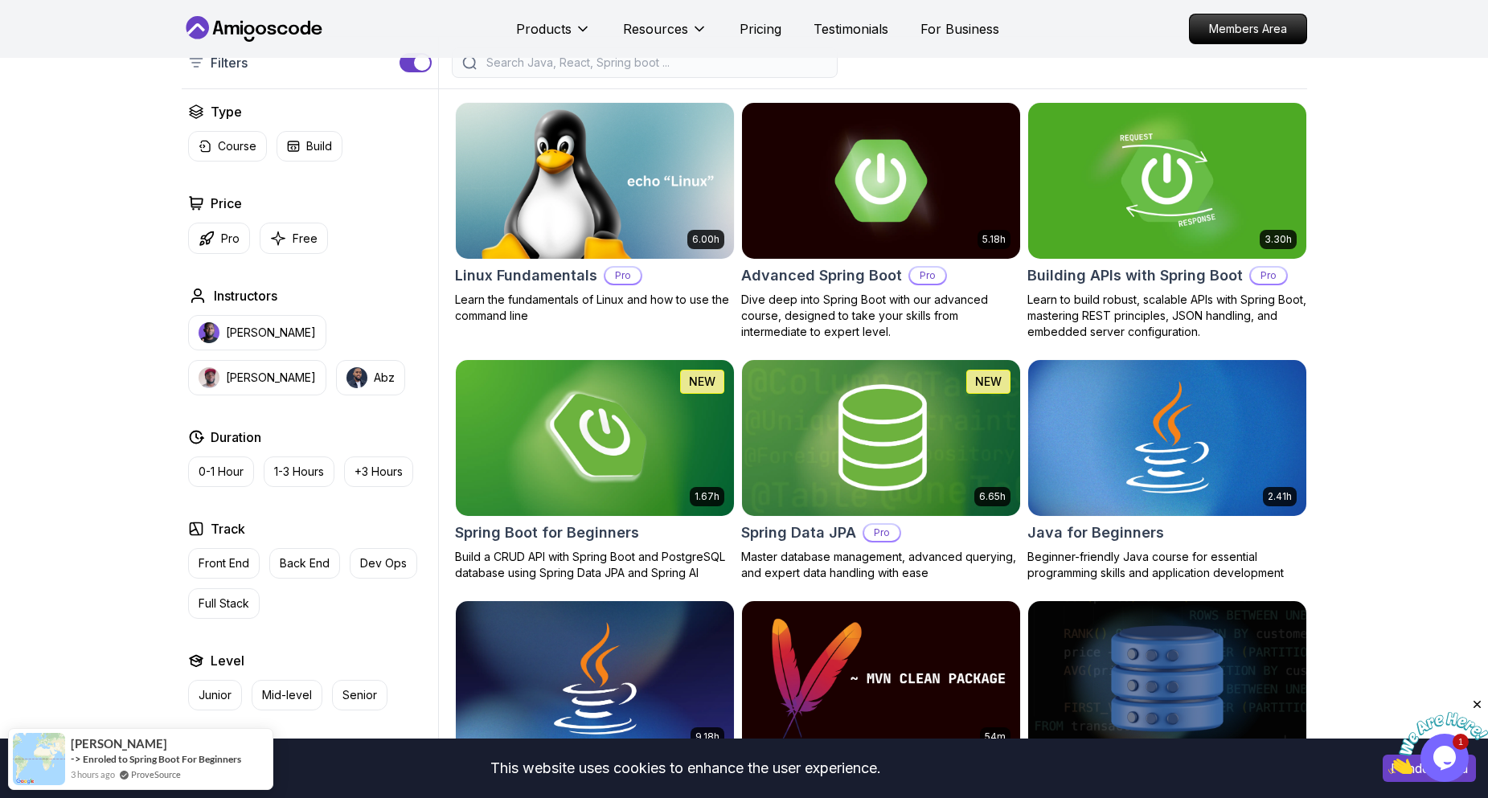
scroll to position [482, 0]
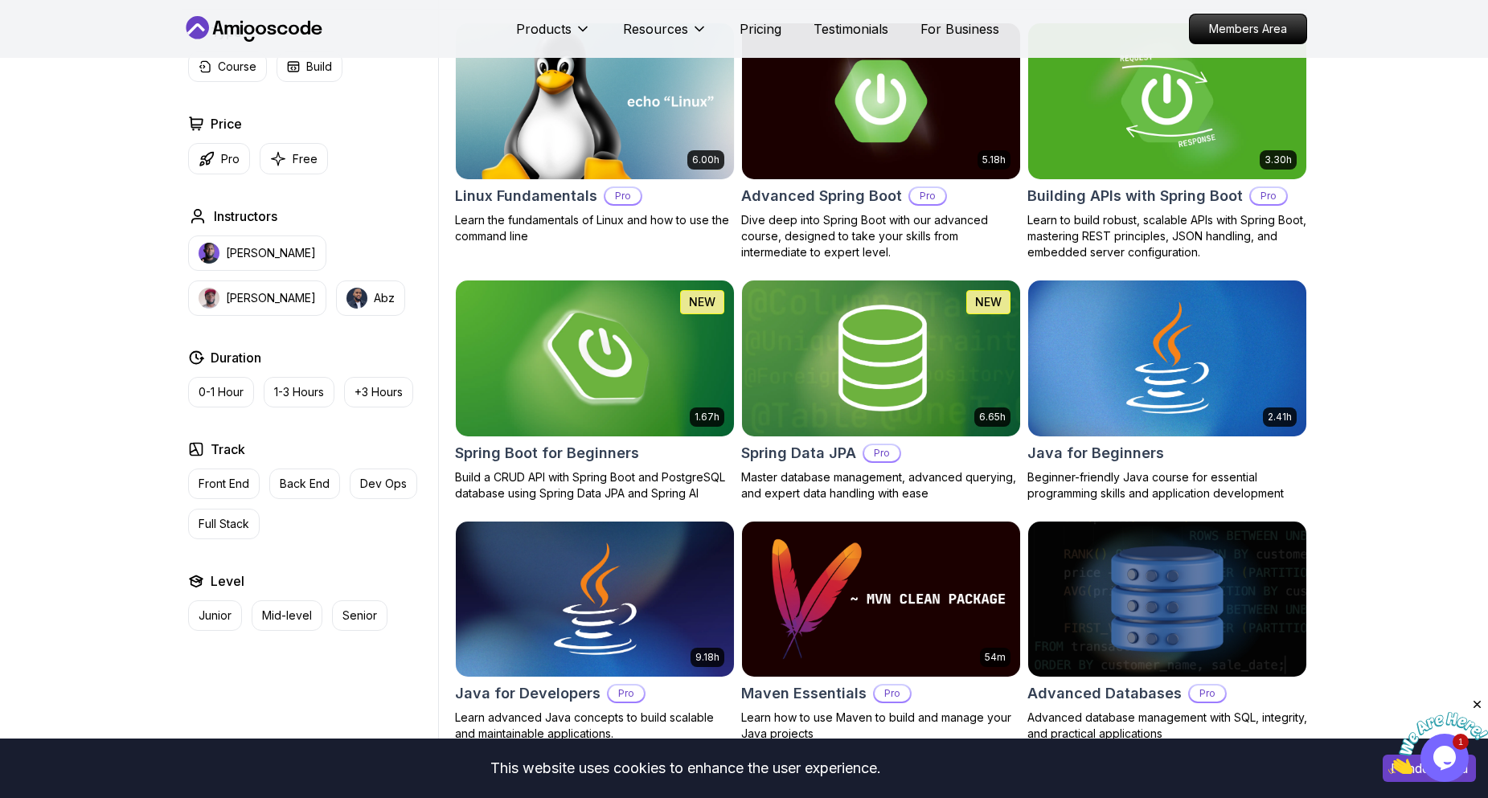
click at [644, 473] on p "Build a CRUD API with Spring Boot and PostgreSQL database using Spring Data JPA…" at bounding box center [595, 486] width 280 height 32
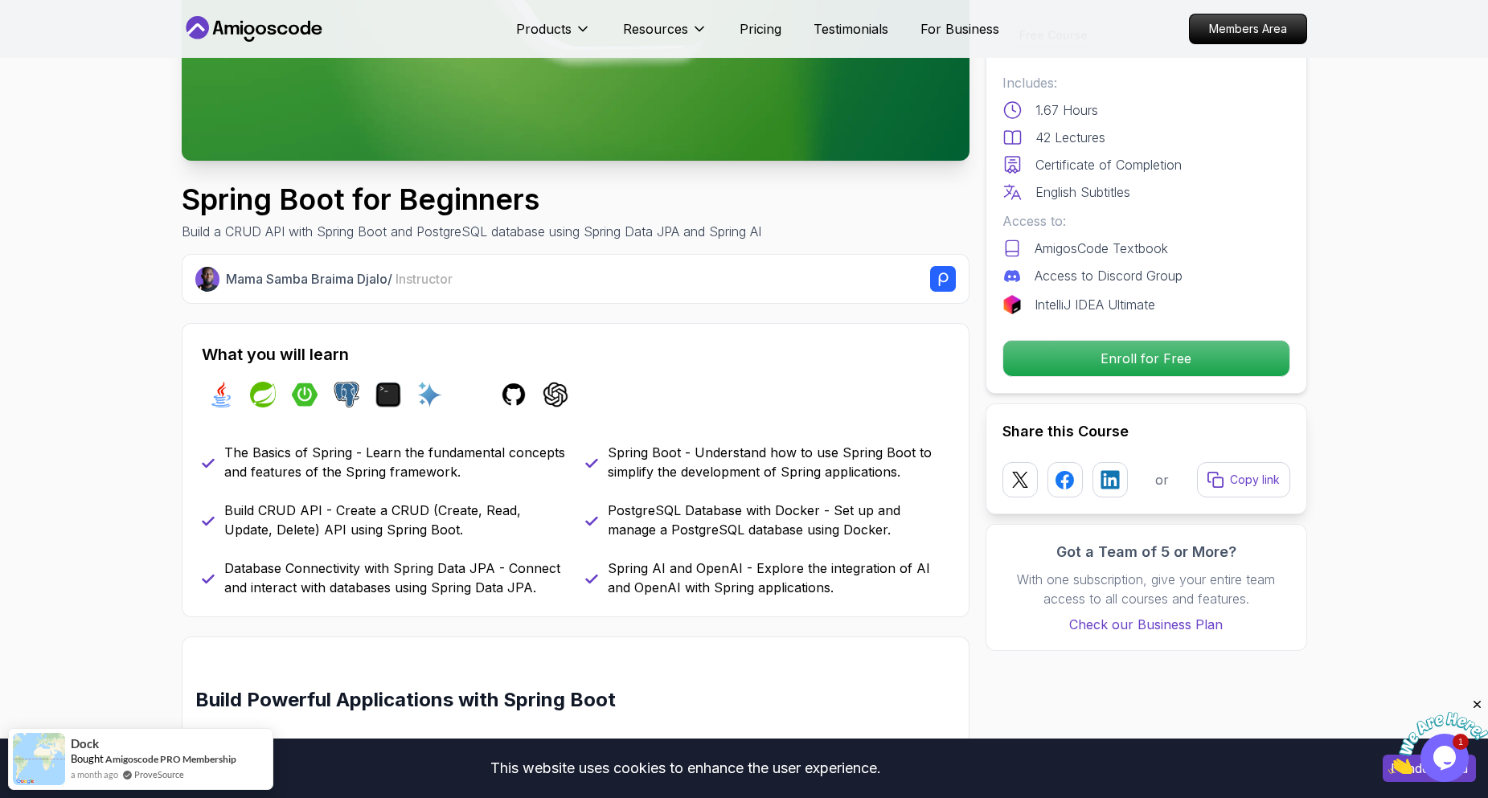
scroll to position [402, 0]
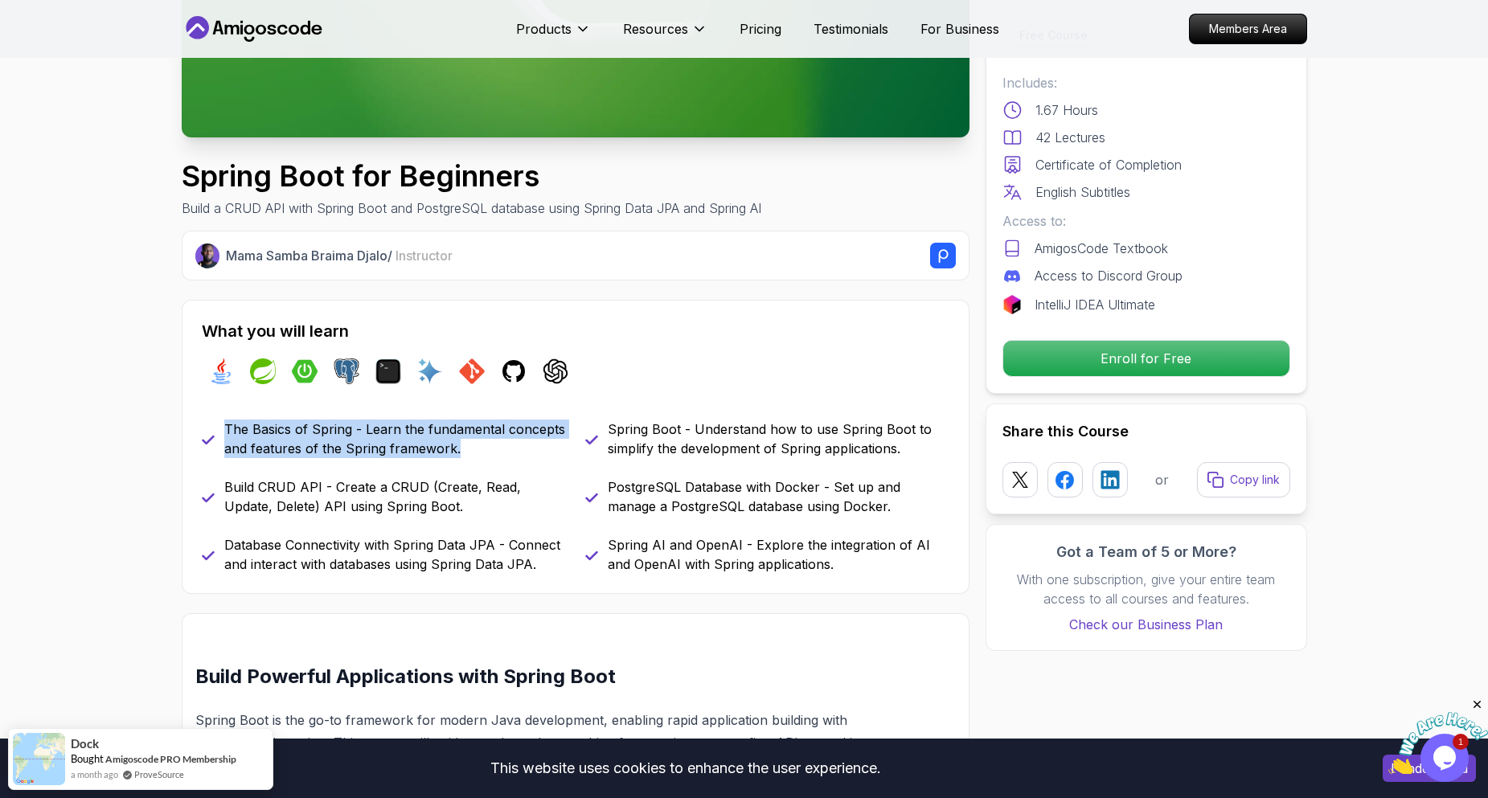
drag, startPoint x: 226, startPoint y: 427, endPoint x: 501, endPoint y: 449, distance: 275.9
click at [501, 449] on div "The Basics of Spring - Learn the fundamental concepts and features of the Sprin…" at bounding box center [384, 439] width 364 height 39
click at [501, 449] on p "The Basics of Spring - Learn the fundamental concepts and features of the Sprin…" at bounding box center [395, 439] width 342 height 39
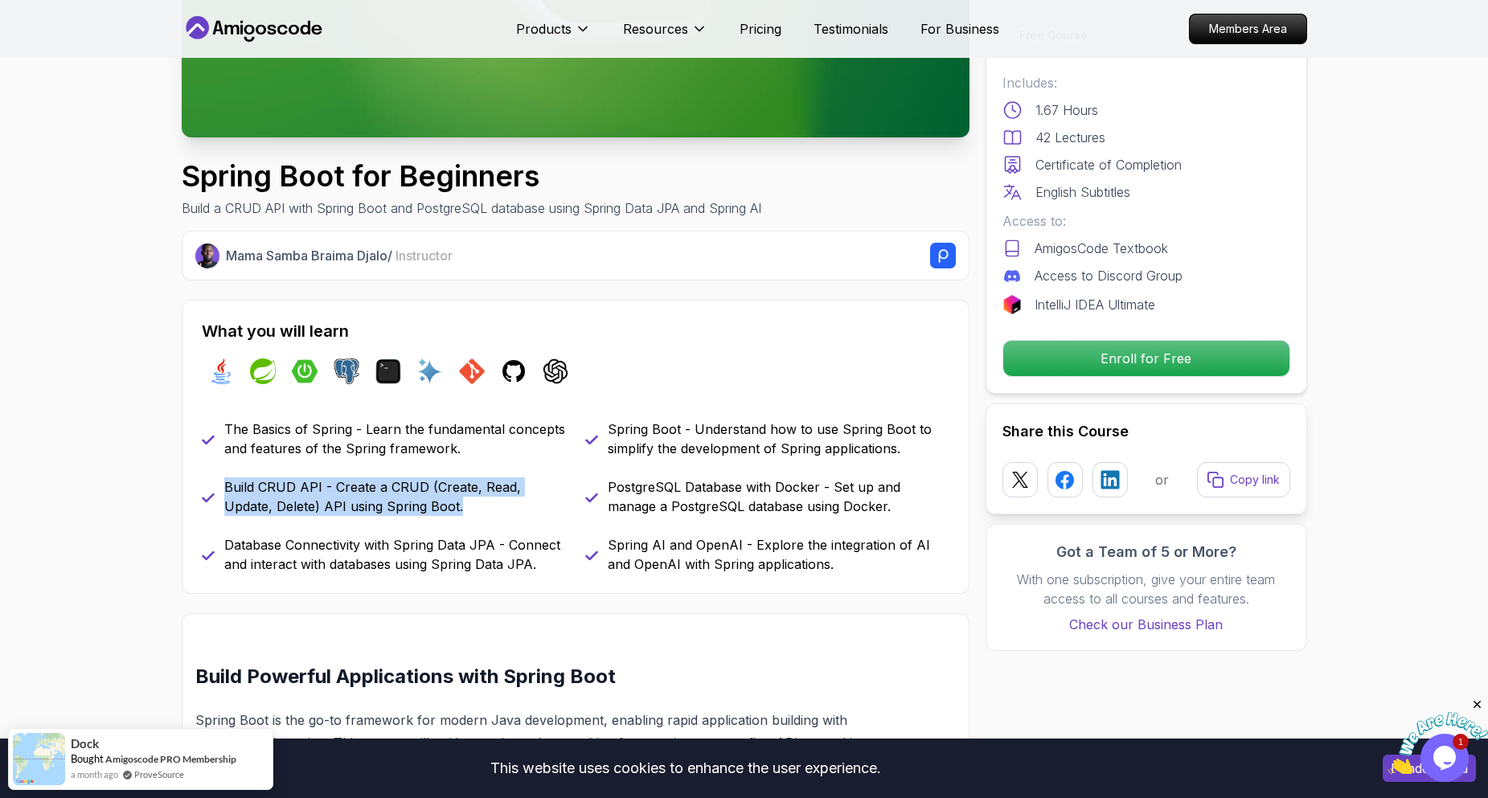
drag, startPoint x: 218, startPoint y: 488, endPoint x: 440, endPoint y: 503, distance: 222.5
click at [440, 503] on div "Build CRUD API - Create a CRUD (Create, Read, Update, Delete) API using Spring …" at bounding box center [384, 497] width 364 height 39
click at [440, 503] on p "Build CRUD API - Create a CRUD (Create, Read, Update, Delete) API using Spring …" at bounding box center [395, 497] width 342 height 39
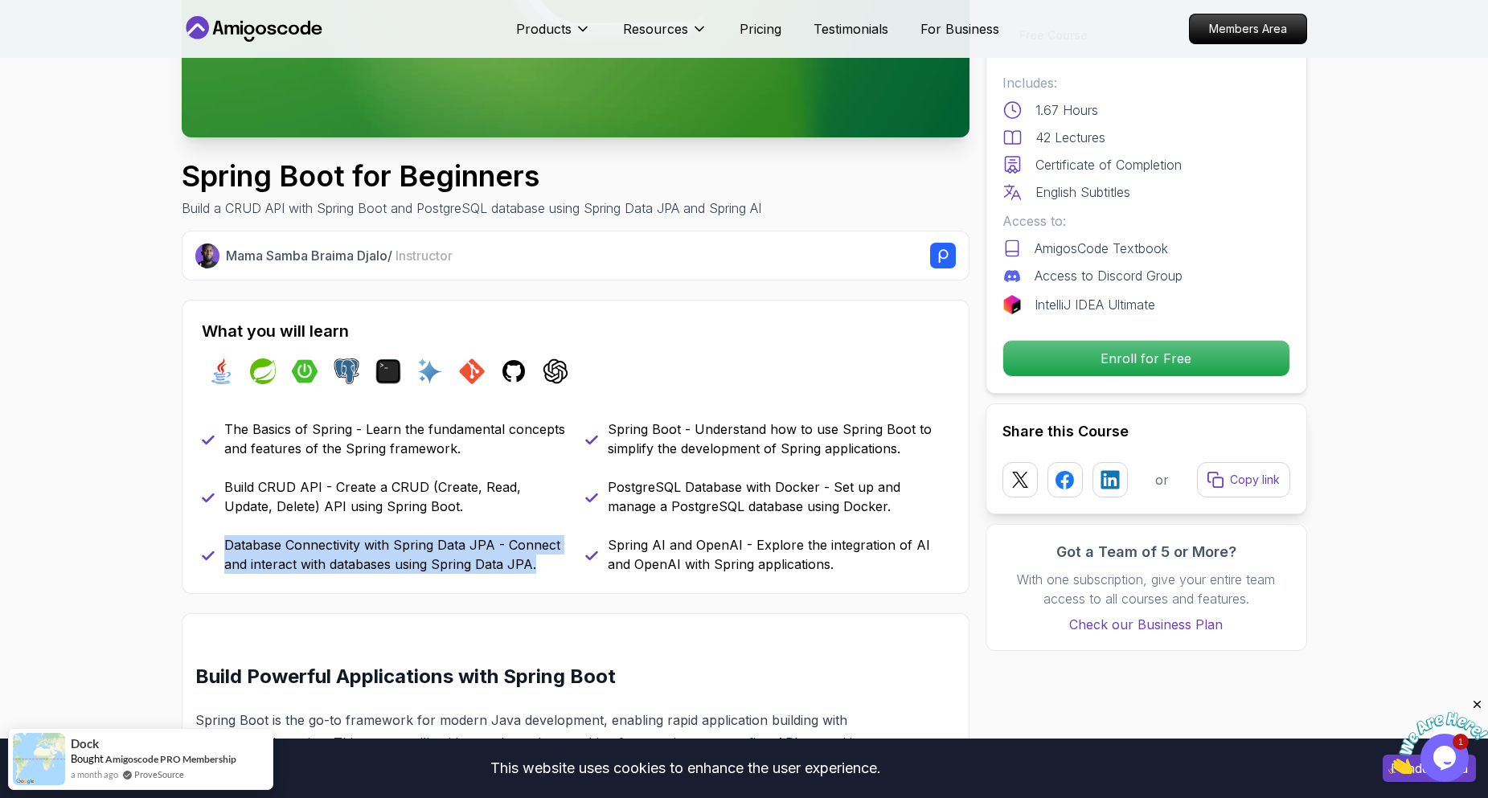
drag, startPoint x: 228, startPoint y: 548, endPoint x: 552, endPoint y: 571, distance: 324.9
click at [552, 571] on p "Database Connectivity with Spring Data JPA - Connect and interact with database…" at bounding box center [395, 555] width 342 height 39
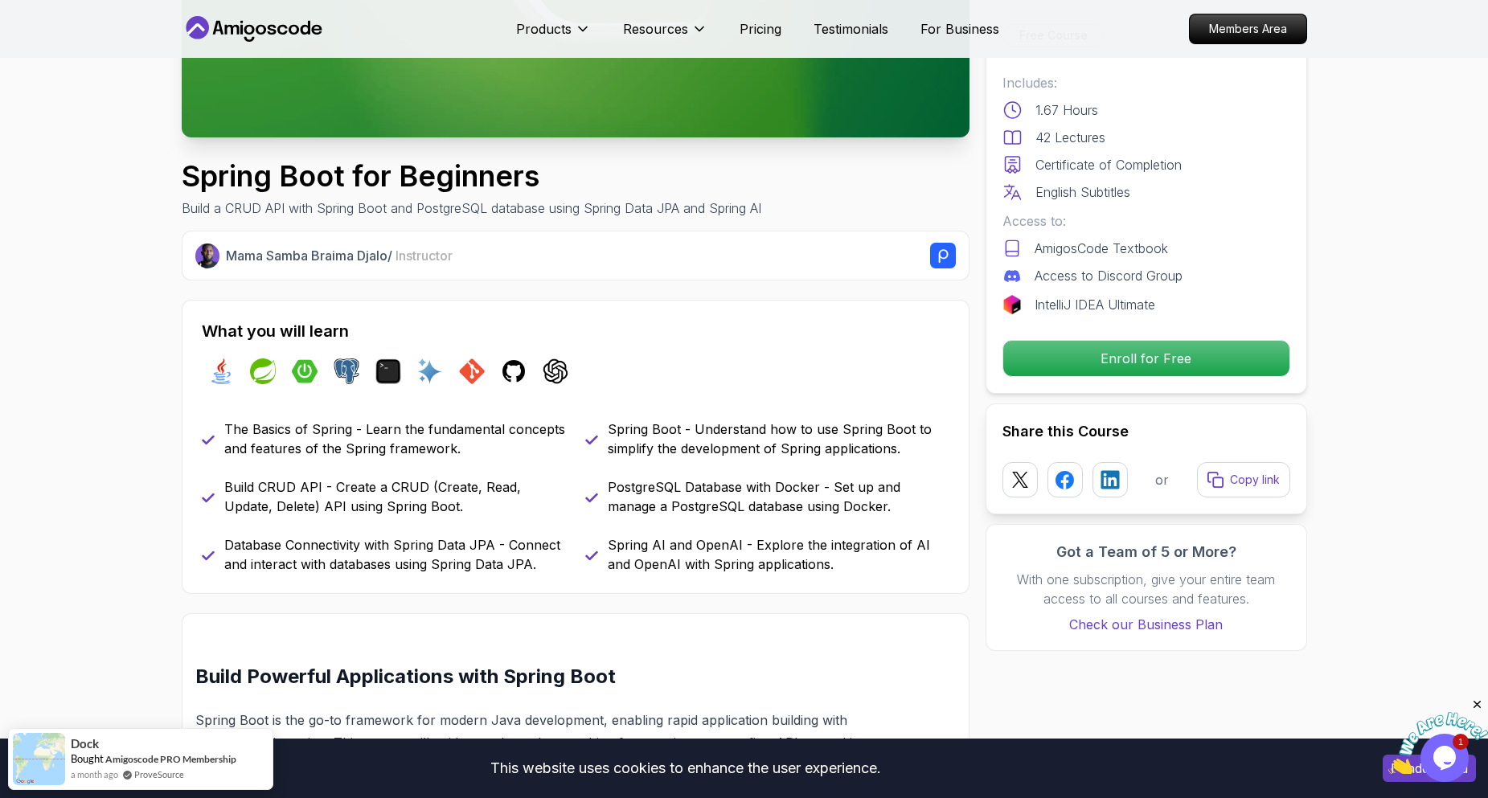
scroll to position [322, 0]
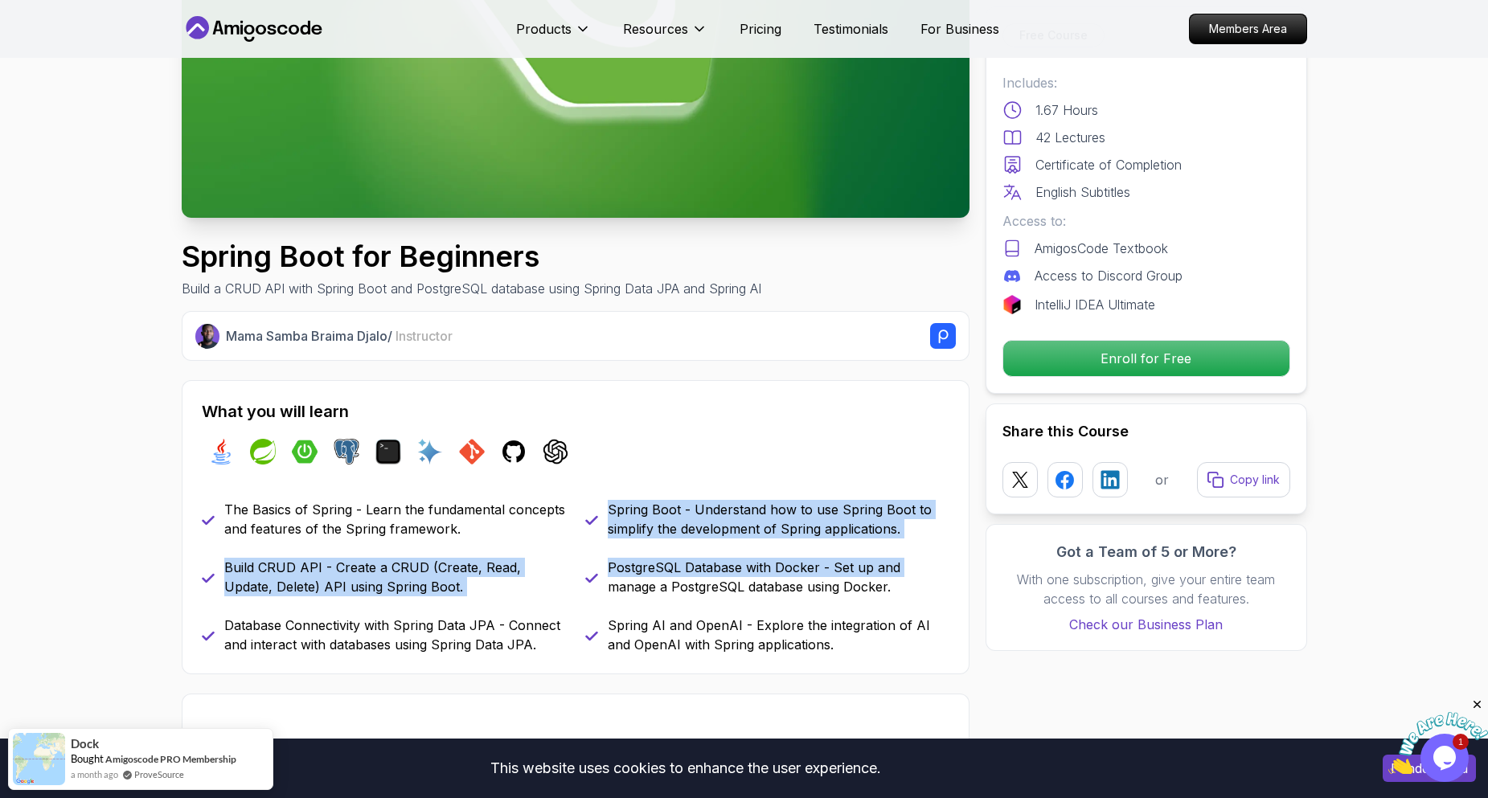
drag, startPoint x: 666, startPoint y: 510, endPoint x: 901, endPoint y: 552, distance: 239.4
click at [901, 552] on div "What you will learn java spring spring-boot postgres terminal ai git github cha…" at bounding box center [576, 527] width 788 height 294
drag, startPoint x: 901, startPoint y: 552, endPoint x: 897, endPoint y: 568, distance: 16.0
click at [901, 553] on div "The Basics of Spring - Learn the fundamental concepts and features of the Sprin…" at bounding box center [576, 577] width 748 height 154
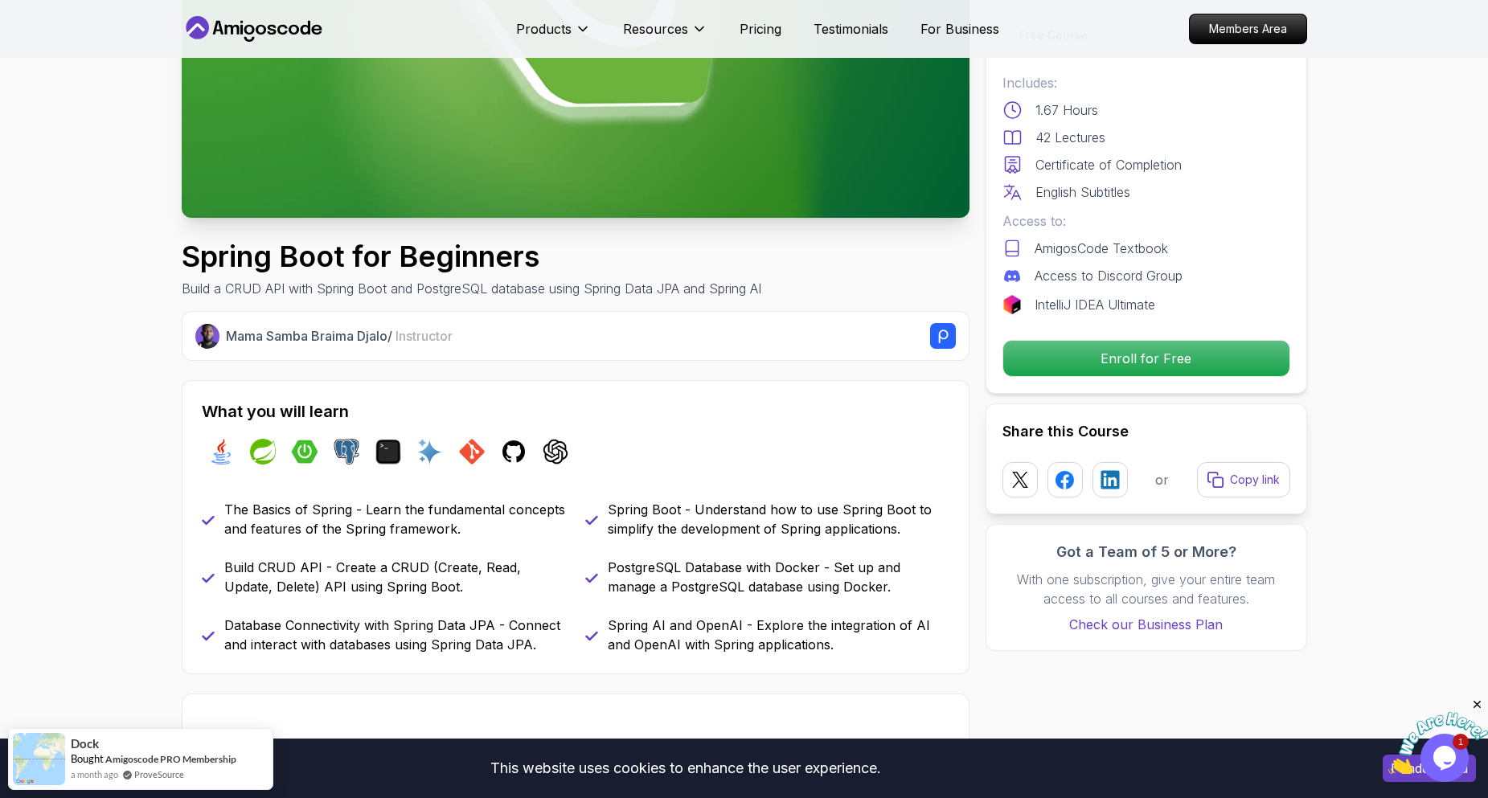
click at [862, 618] on p "Spring AI and OpenAI - Explore the integration of AI and OpenAI with Spring app…" at bounding box center [779, 635] width 342 height 39
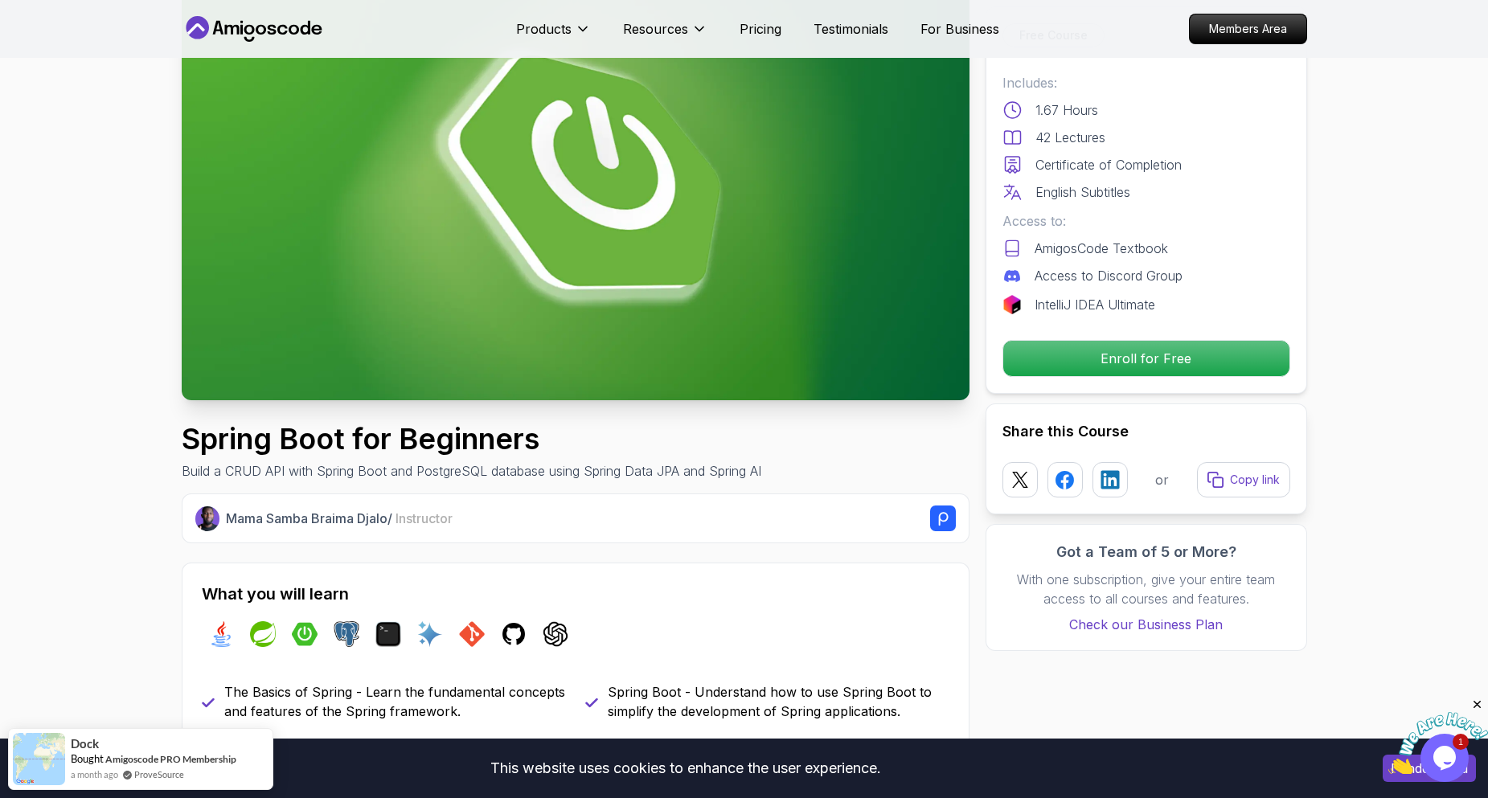
scroll to position [0, 0]
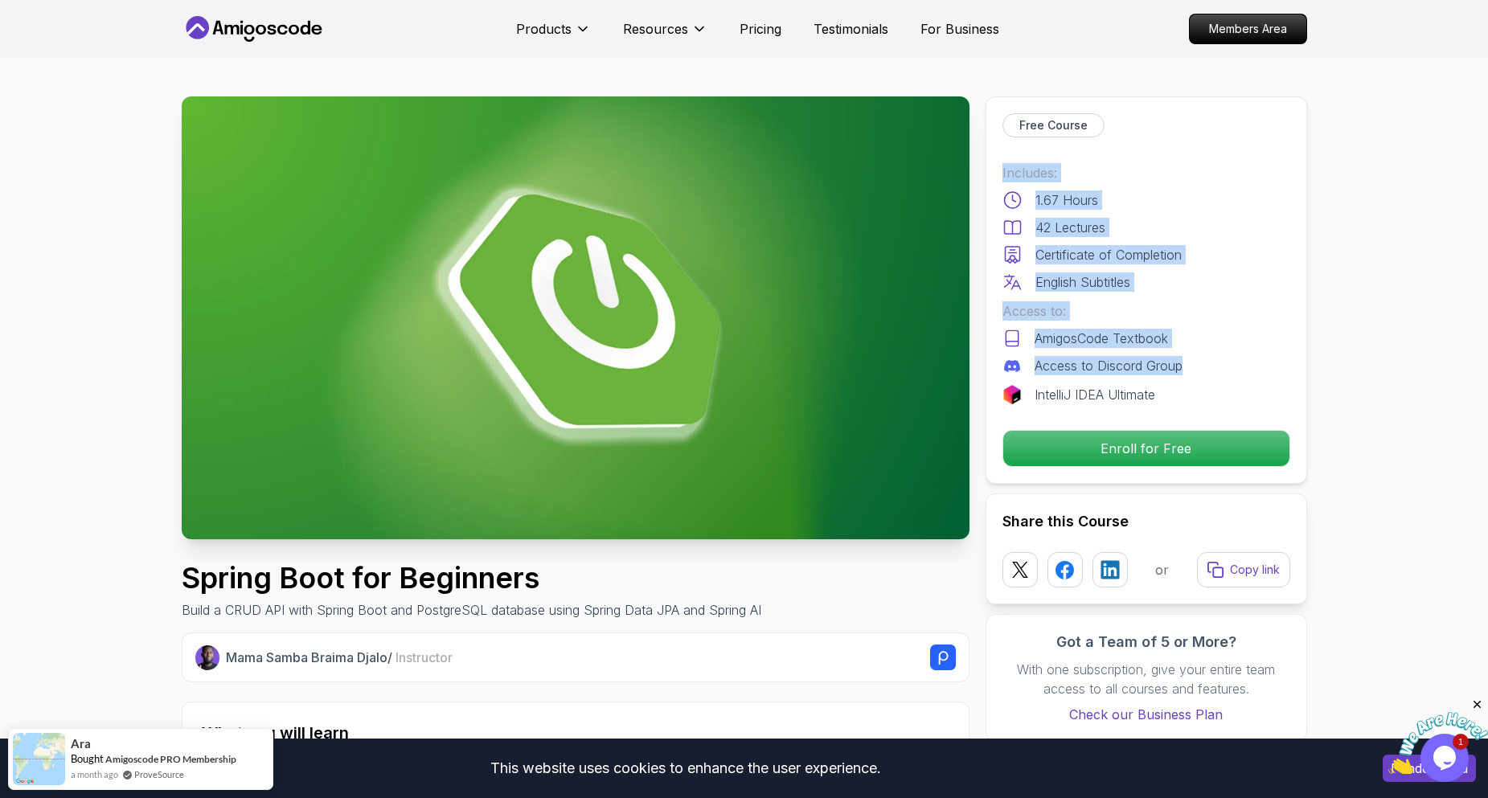
drag, startPoint x: 1004, startPoint y: 176, endPoint x: 1190, endPoint y: 356, distance: 259.3
click at [1190, 356] on div "Includes: 1.67 Hours 42 Lectures Certificate of Completion English Subtitles Ac…" at bounding box center [1147, 283] width 288 height 241
click at [1190, 356] on div "Access to Discord Group" at bounding box center [1147, 365] width 288 height 19
drag, startPoint x: 1180, startPoint y: 395, endPoint x: 983, endPoint y: 155, distance: 310.2
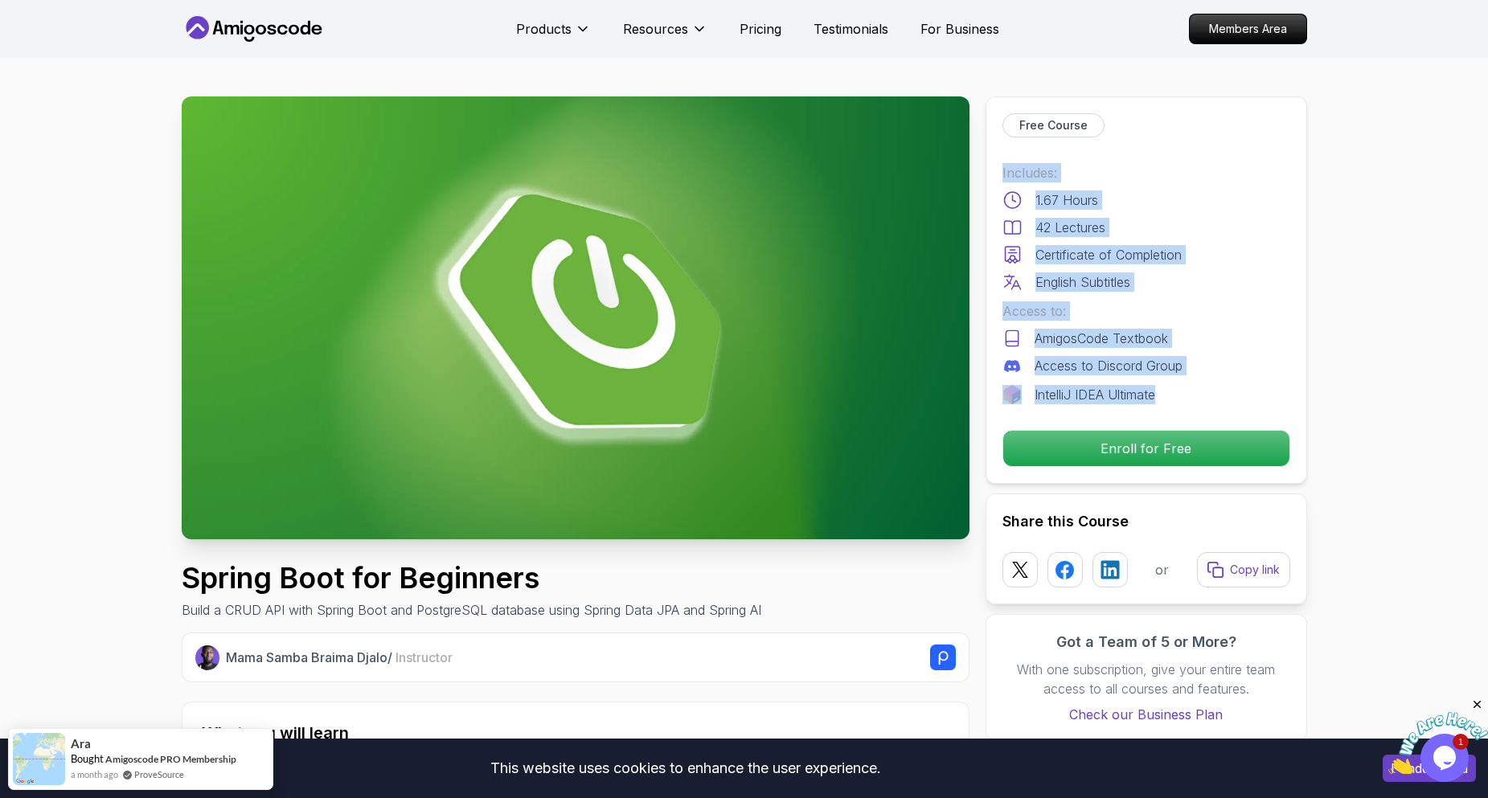
click at [1201, 289] on div "English Subtitles" at bounding box center [1147, 282] width 288 height 19
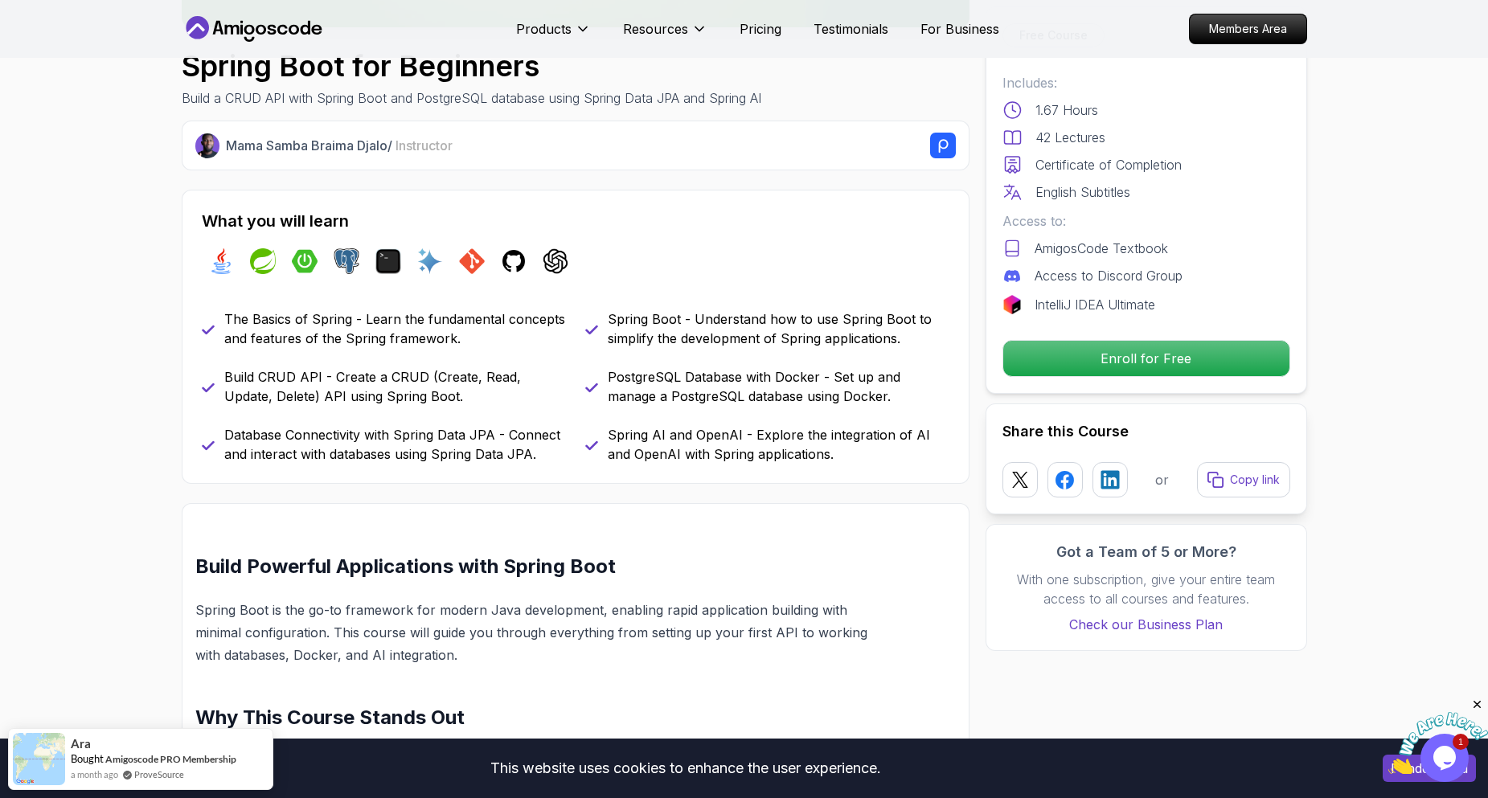
scroll to position [724, 0]
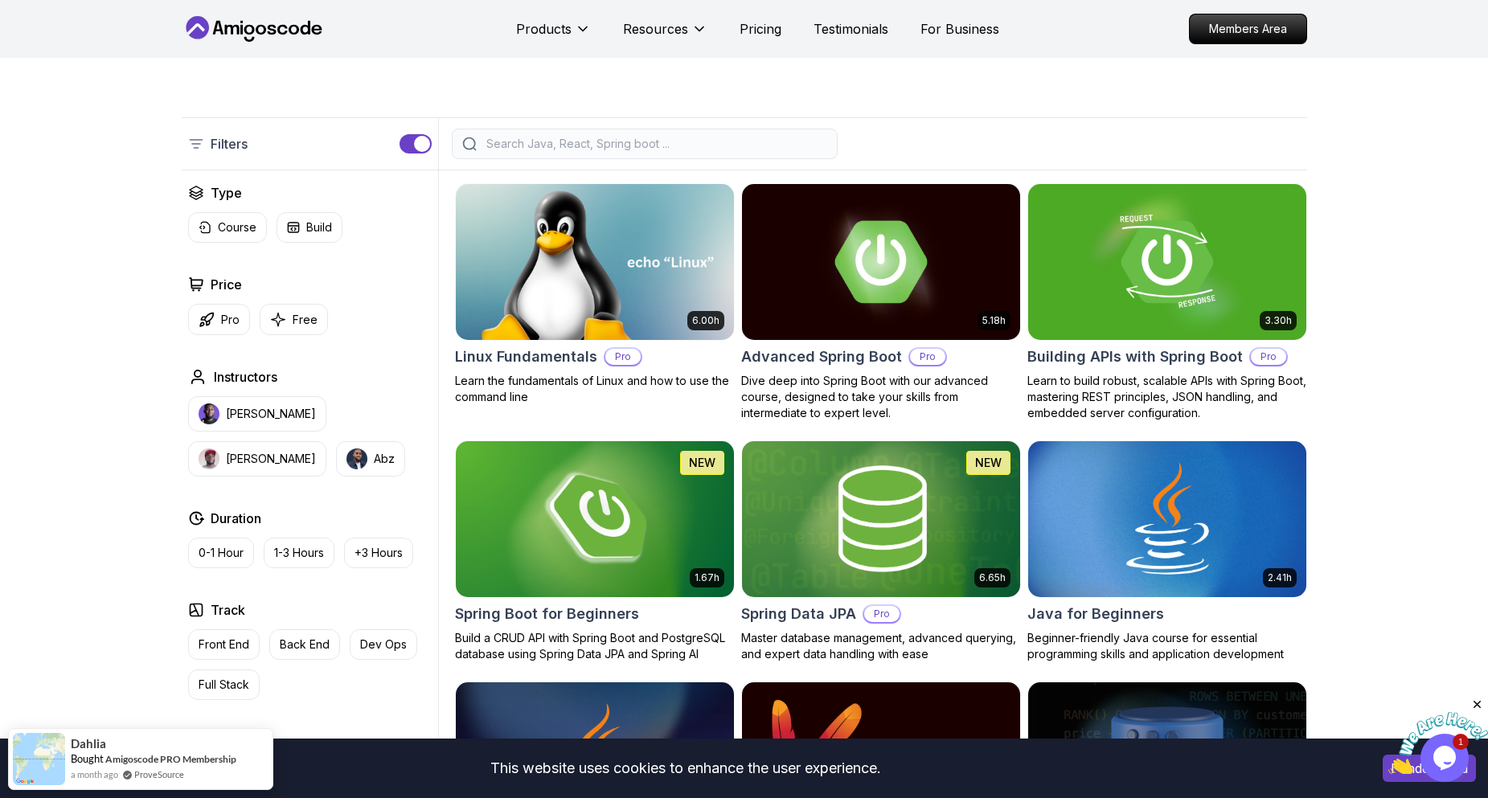
scroll to position [563, 0]
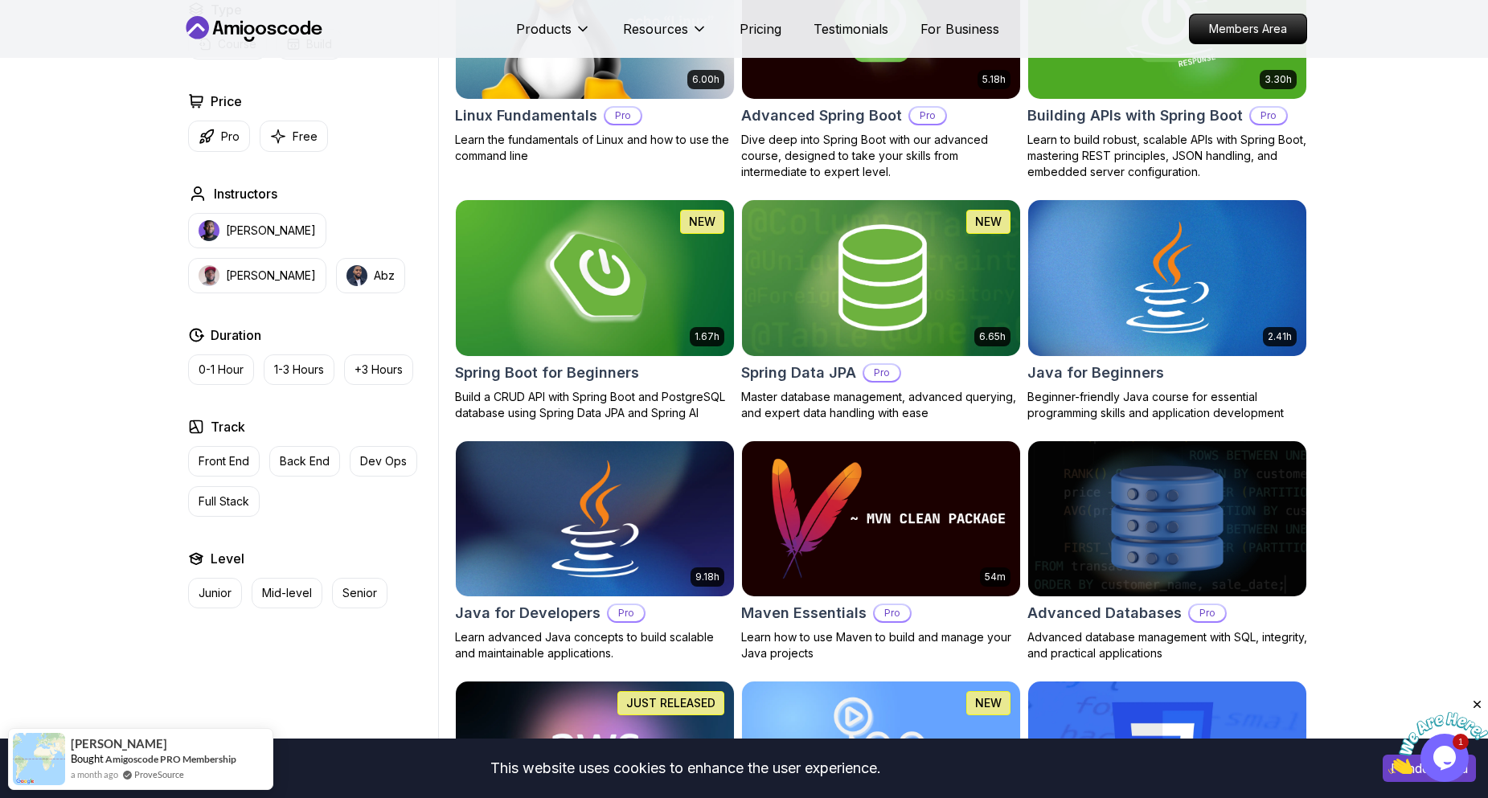
click at [593, 515] on img at bounding box center [595, 518] width 292 height 163
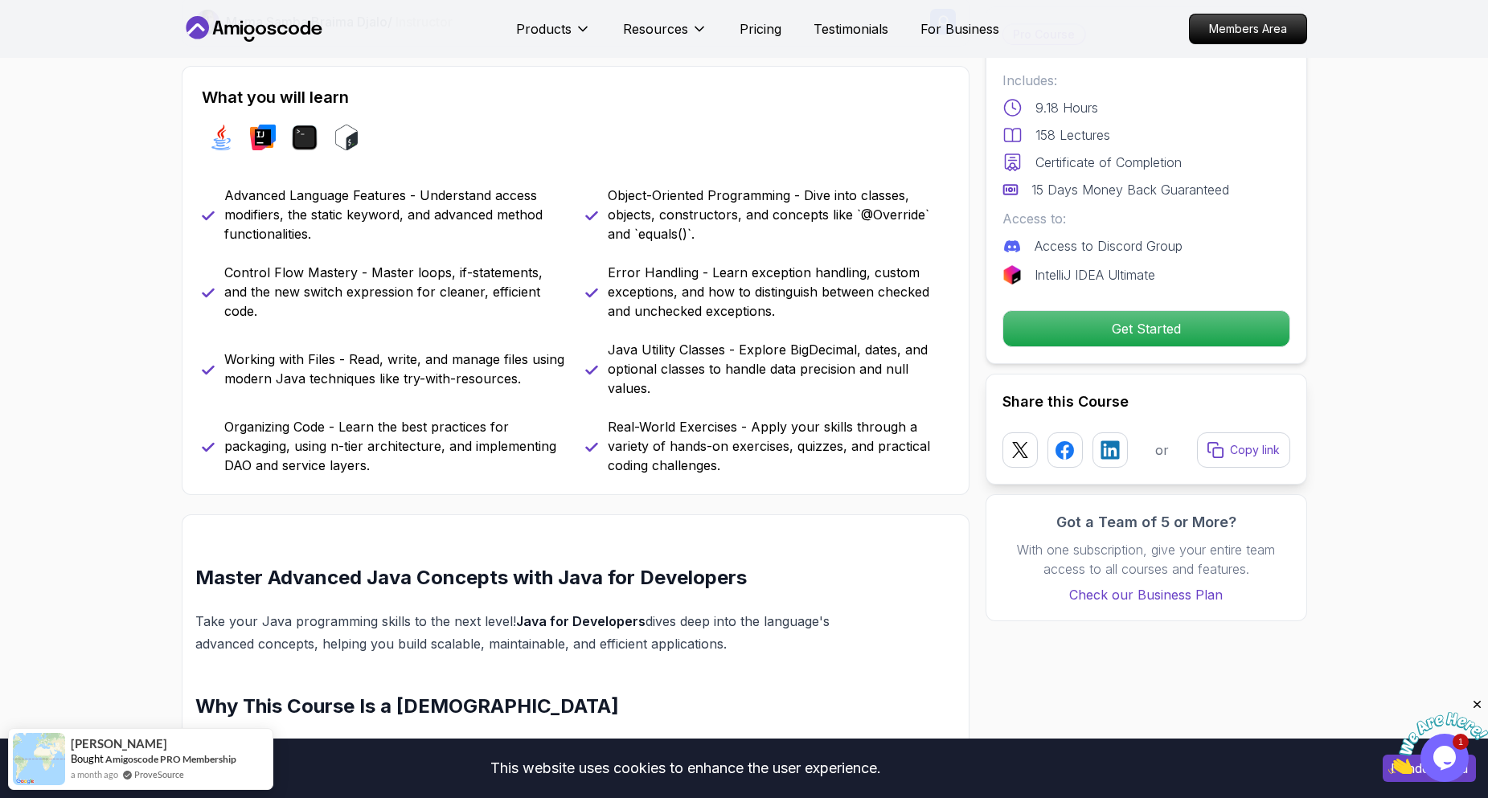
scroll to position [643, 0]
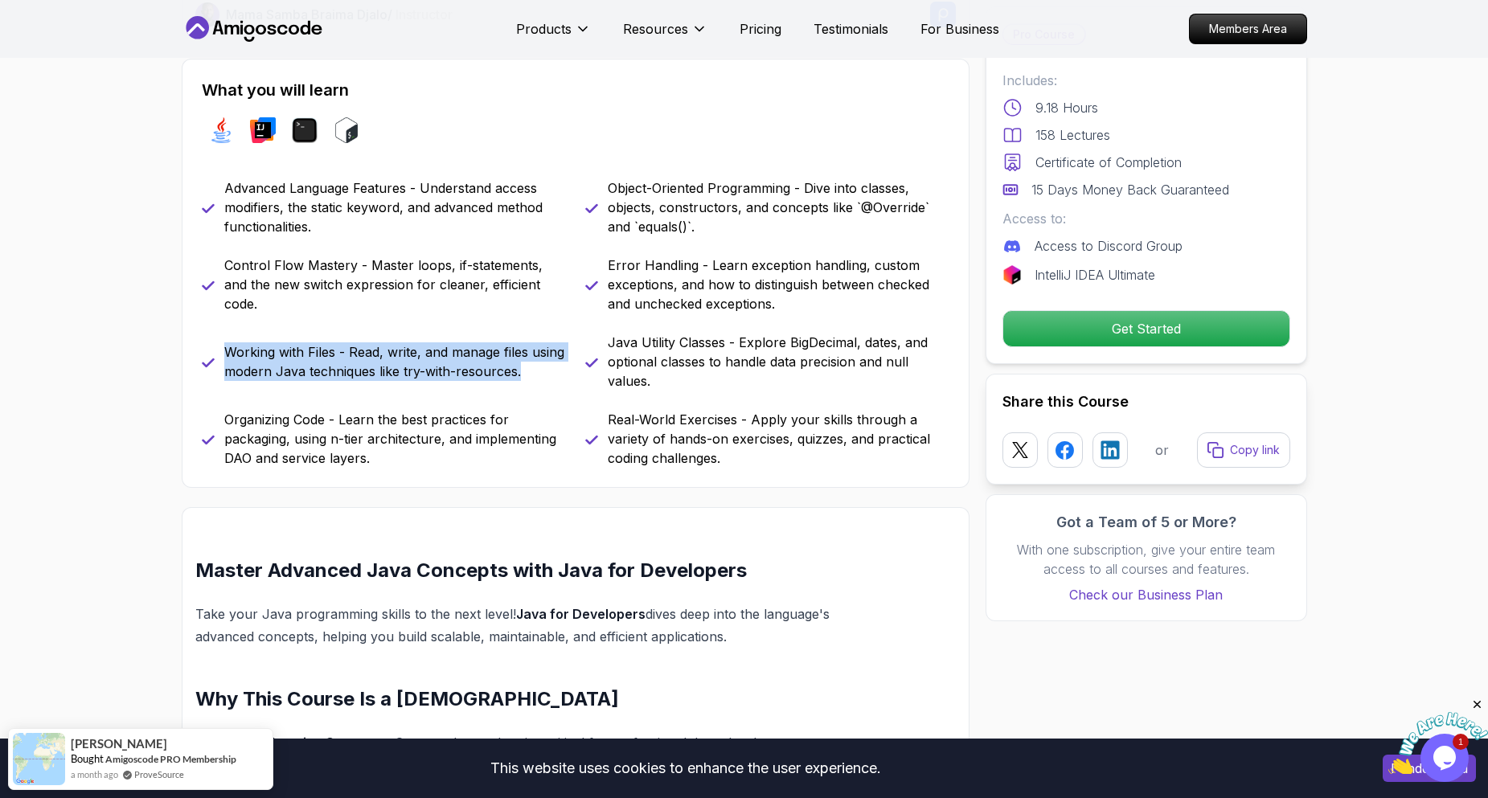
drag, startPoint x: 225, startPoint y: 358, endPoint x: 542, endPoint y: 384, distance: 317.9
click at [542, 384] on div "Working with Files - Read, write, and manage files using modern Java techniques…" at bounding box center [384, 362] width 364 height 58
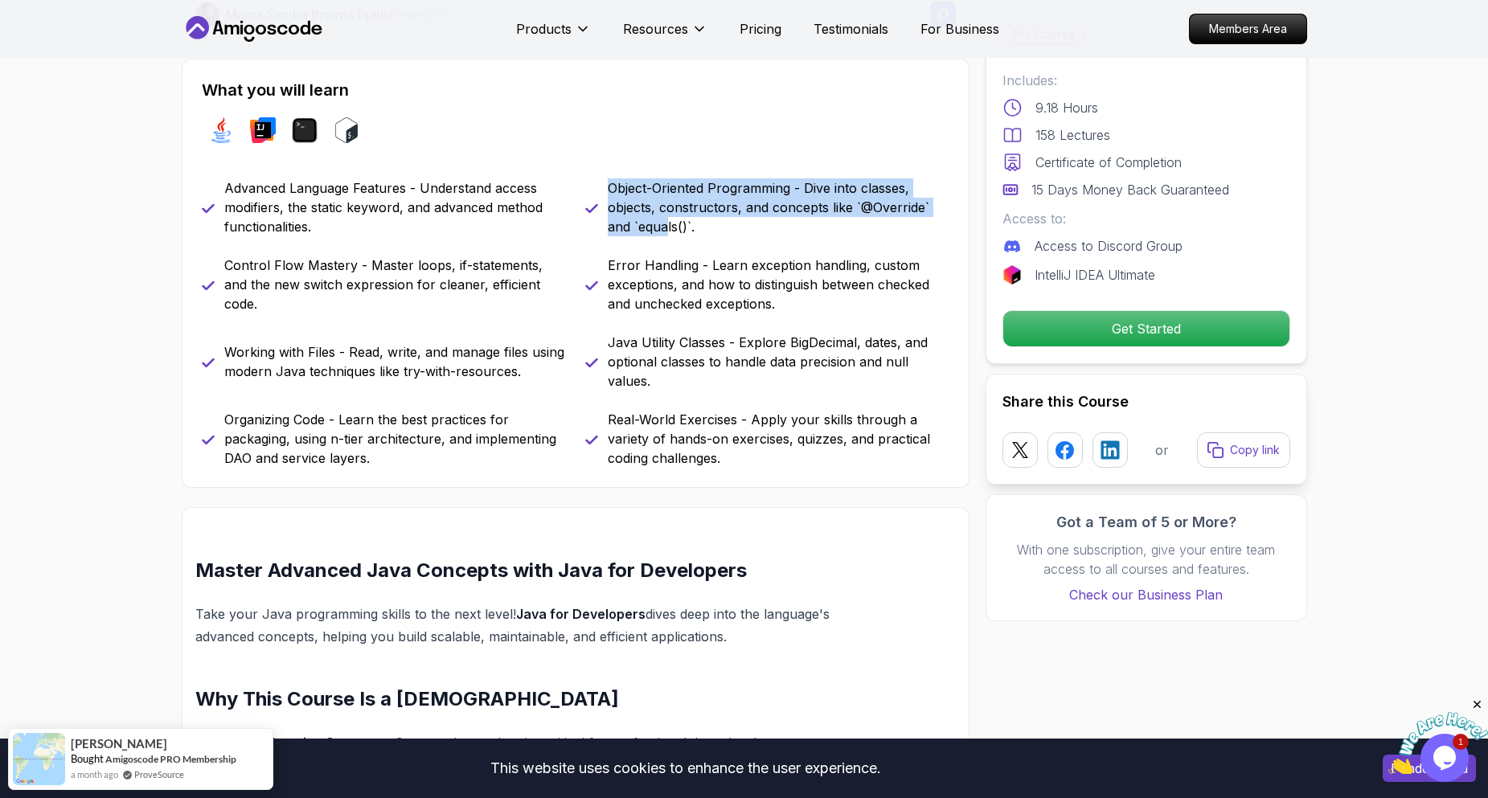
drag, startPoint x: 612, startPoint y: 194, endPoint x: 669, endPoint y: 232, distance: 68.5
click at [669, 232] on p "Object-Oriented Programming - Dive into classes, objects, constructors, and con…" at bounding box center [779, 208] width 342 height 58
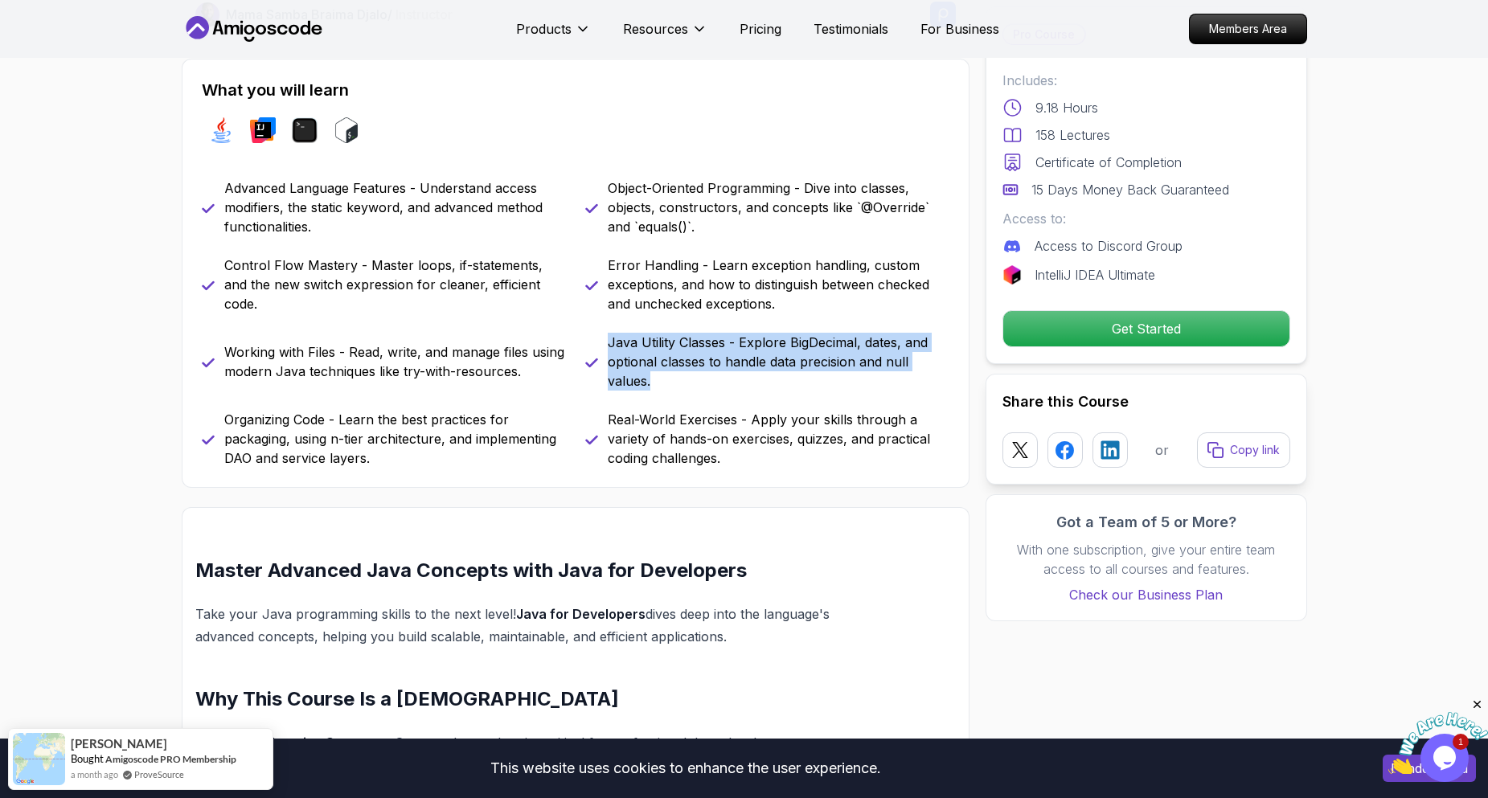
drag, startPoint x: 605, startPoint y: 340, endPoint x: 769, endPoint y: 390, distance: 170.7
click at [769, 390] on div "Java Utility Classes - Explore BigDecimal, dates, and optional classes to handl…" at bounding box center [767, 362] width 364 height 58
click at [769, 390] on p "Java Utility Classes - Explore BigDecimal, dates, and optional classes to handl…" at bounding box center [779, 362] width 342 height 58
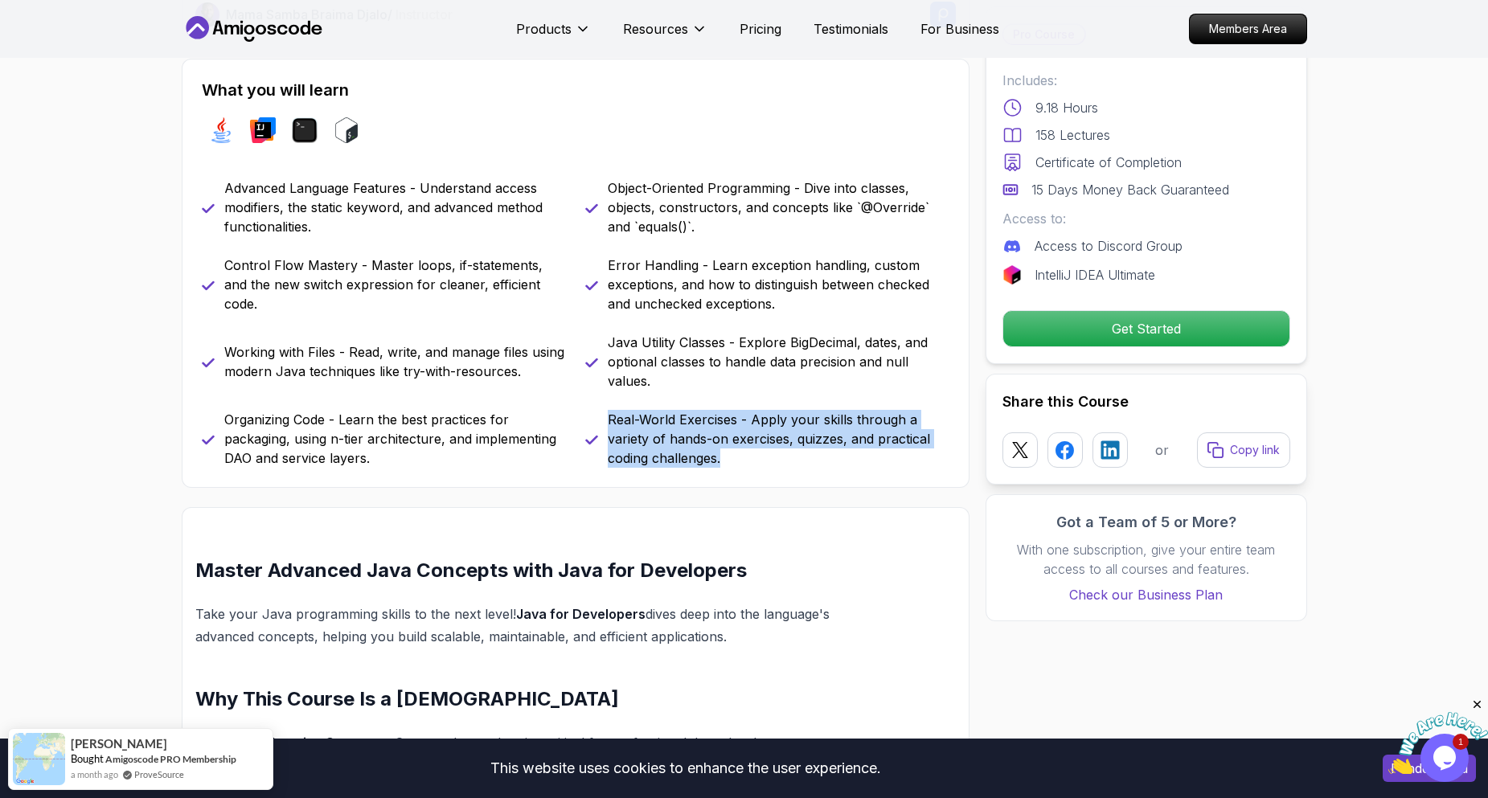
drag, startPoint x: 610, startPoint y: 423, endPoint x: 759, endPoint y: 457, distance: 153.3
click at [759, 457] on p "Real-World Exercises - Apply your skills through a variety of hands-on exercise…" at bounding box center [779, 439] width 342 height 58
click at [753, 460] on p "Real-World Exercises - Apply your skills through a variety of hands-on exercise…" at bounding box center [779, 439] width 342 height 58
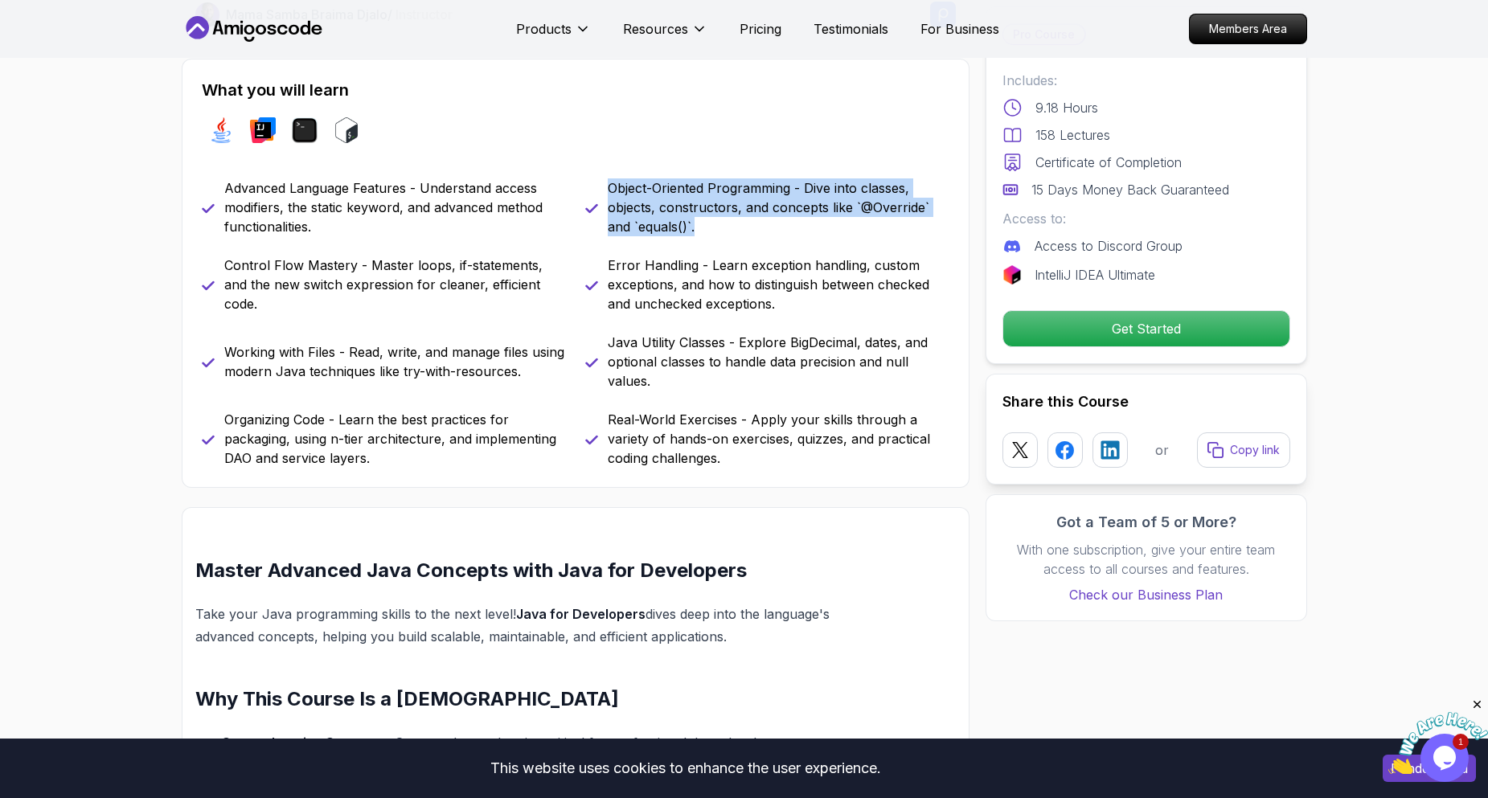
drag, startPoint x: 611, startPoint y: 186, endPoint x: 716, endPoint y: 229, distance: 113.2
click at [716, 229] on p "Object-Oriented Programming - Dive into classes, objects, constructors, and con…" at bounding box center [779, 208] width 342 height 58
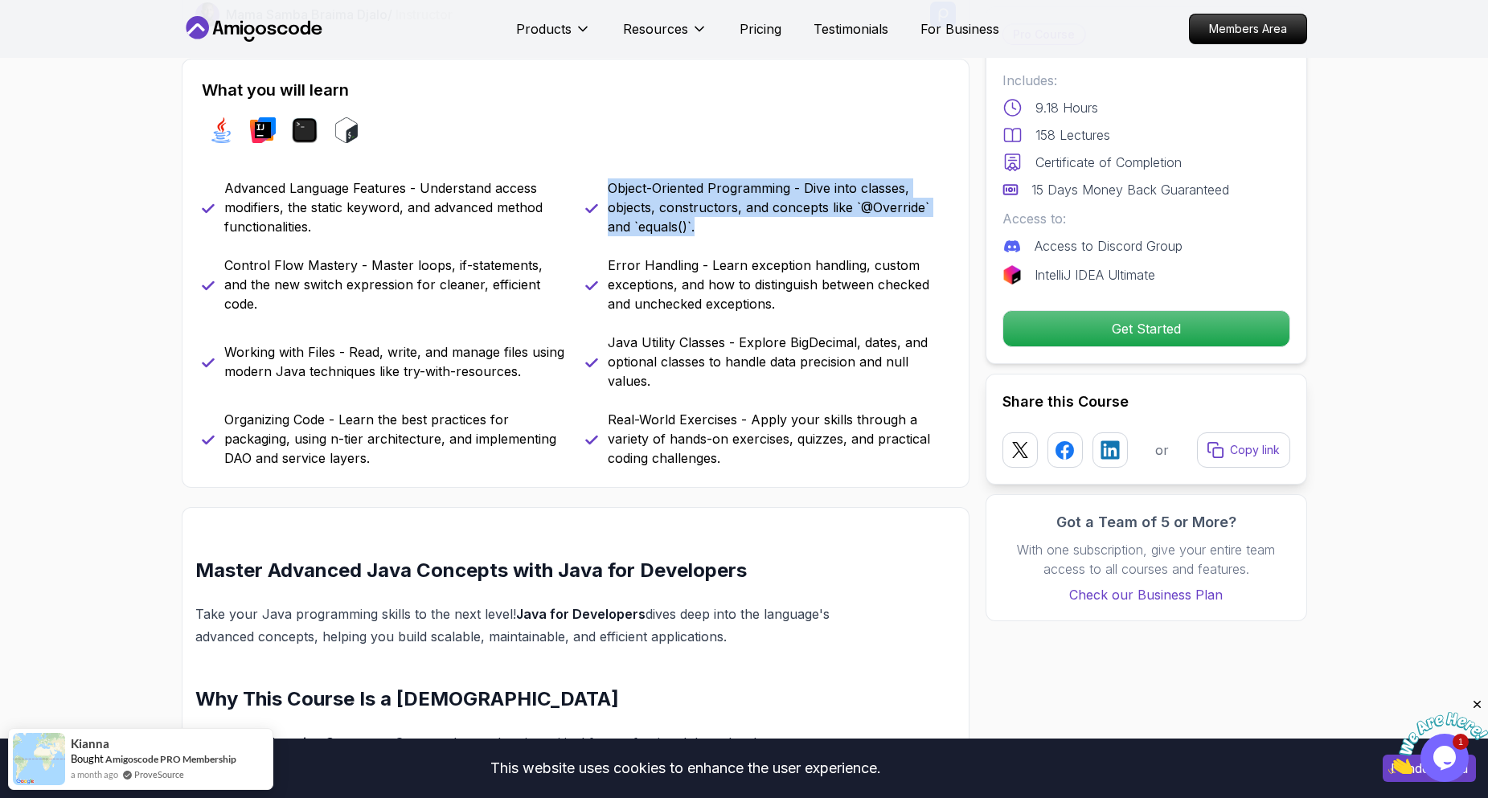
drag, startPoint x: 703, startPoint y: 230, endPoint x: 593, endPoint y: 185, distance: 119.0
click at [593, 185] on div "Object-Oriented Programming - Dive into classes, objects, constructors, and con…" at bounding box center [767, 208] width 364 height 58
click at [642, 220] on p "Object-Oriented Programming - Dive into classes, objects, constructors, and con…" at bounding box center [779, 208] width 342 height 58
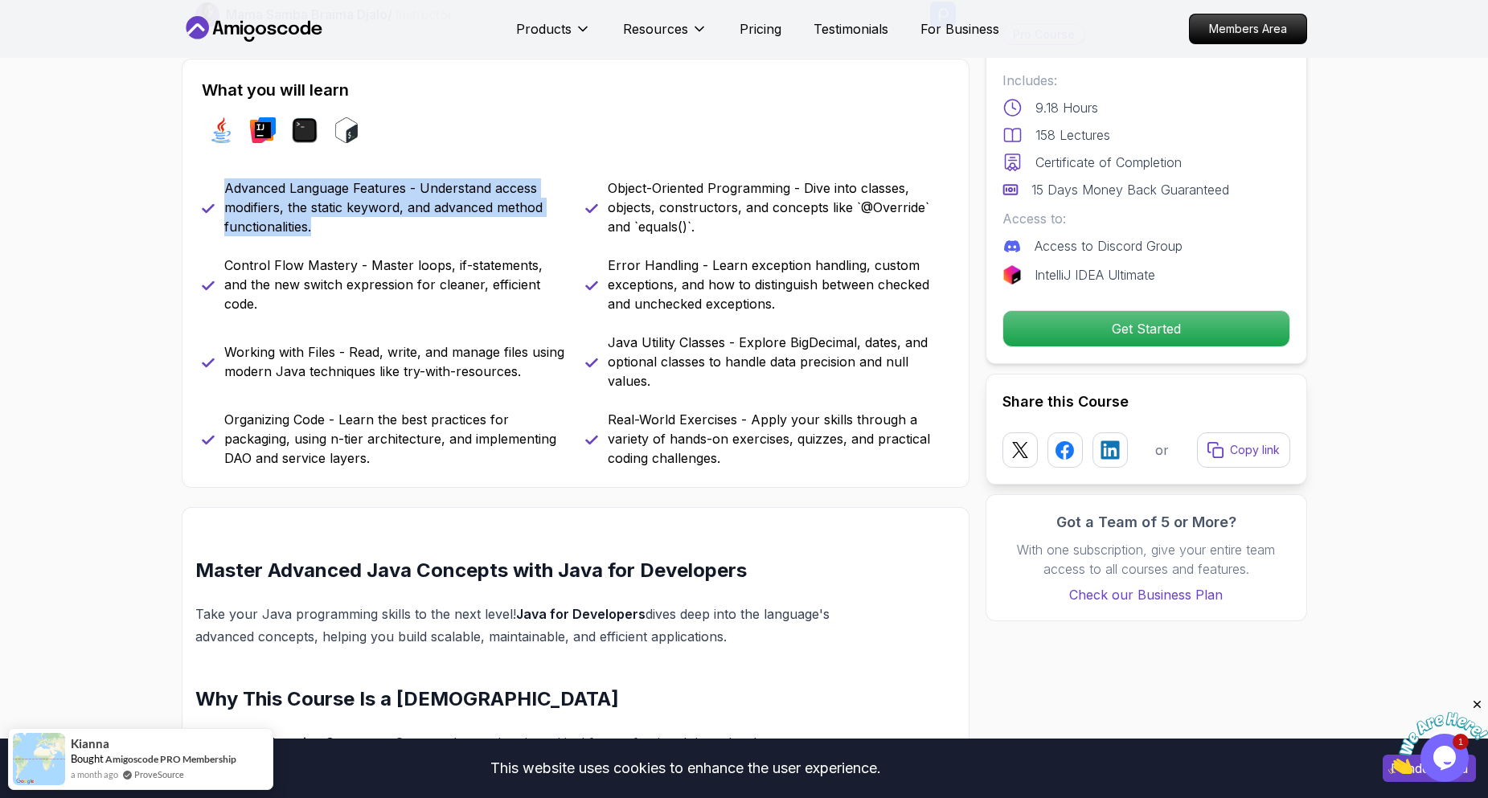
drag, startPoint x: 228, startPoint y: 184, endPoint x: 434, endPoint y: 228, distance: 211.3
click at [434, 228] on p "Advanced Language Features - Understand access modifiers, the static keyword, a…" at bounding box center [395, 208] width 342 height 58
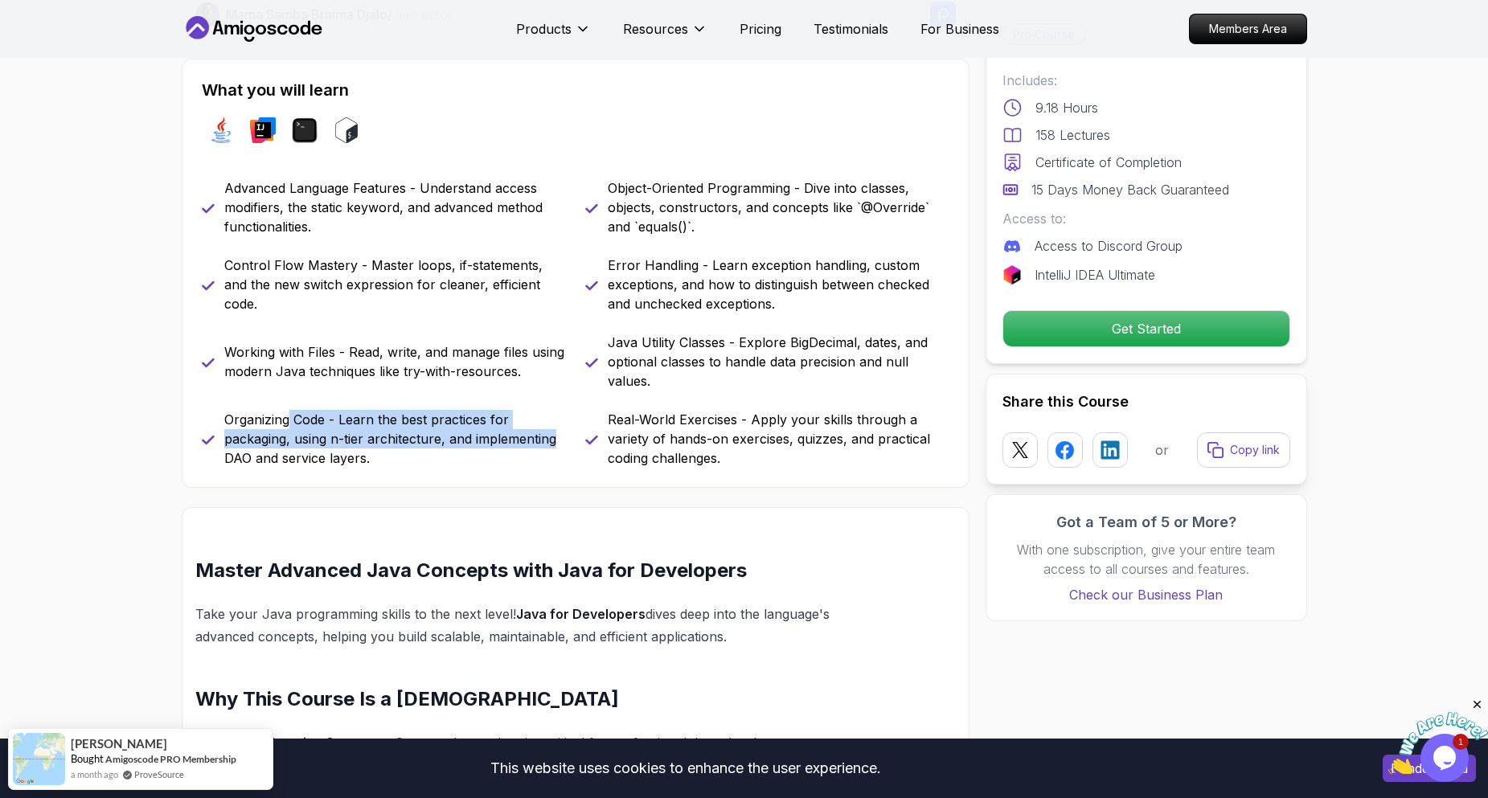
drag, startPoint x: 288, startPoint y: 425, endPoint x: 553, endPoint y: 432, distance: 265.4
click at [553, 432] on p "Organizing Code - Learn the best practices for packaging, using n-tier architec…" at bounding box center [395, 439] width 342 height 58
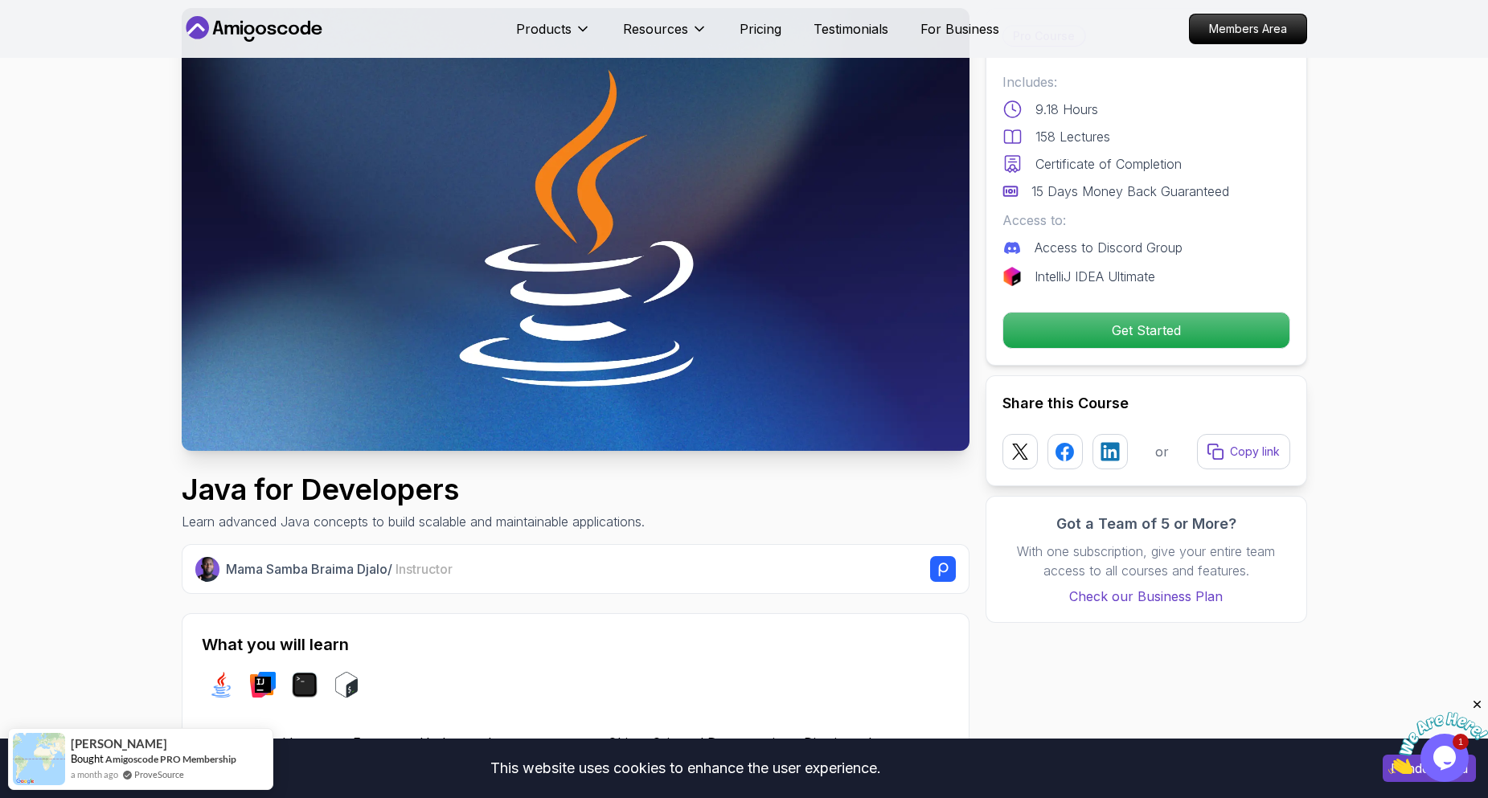
scroll to position [241, 0]
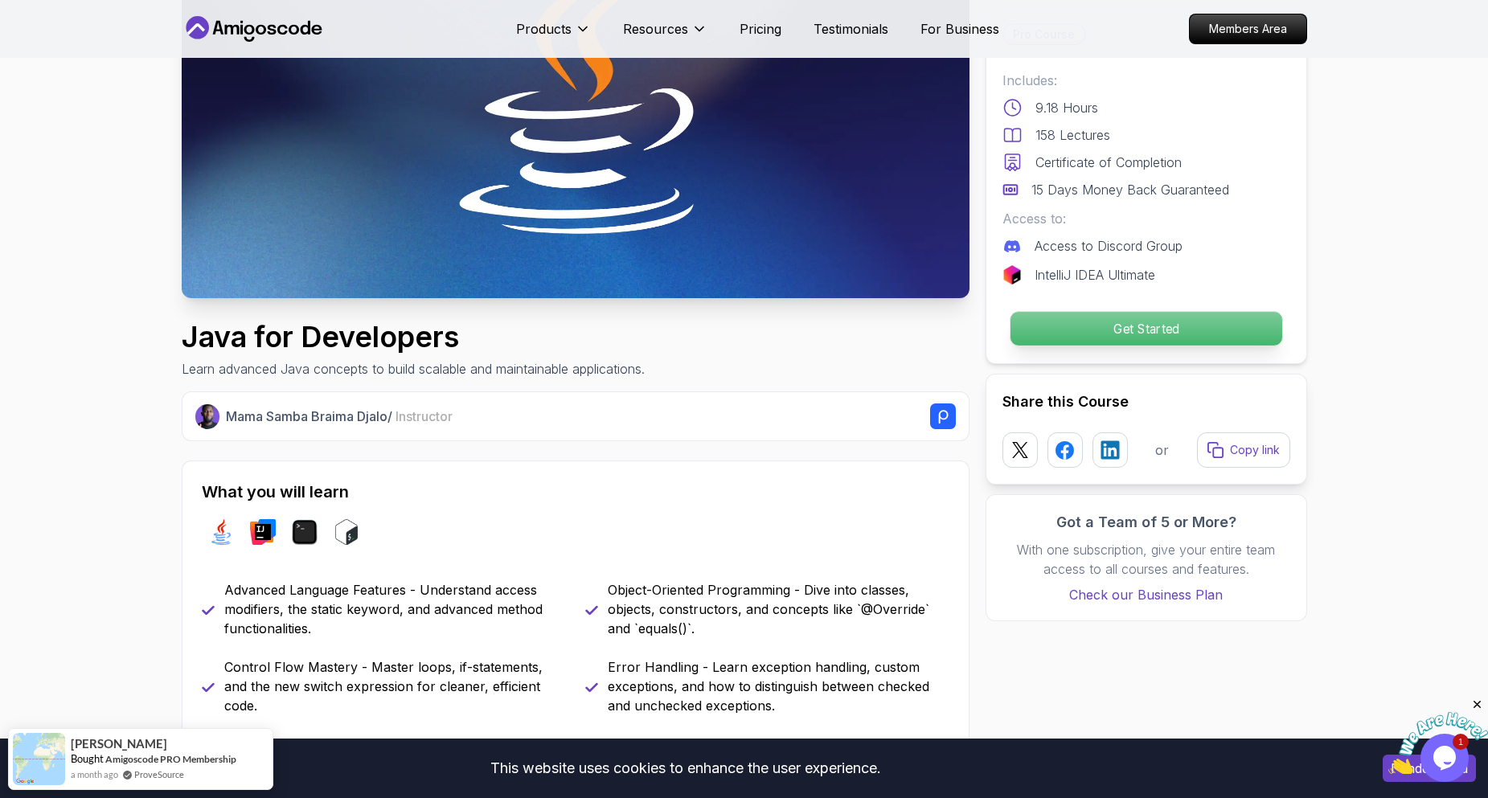
click at [1143, 335] on p "Get Started" at bounding box center [1146, 329] width 272 height 34
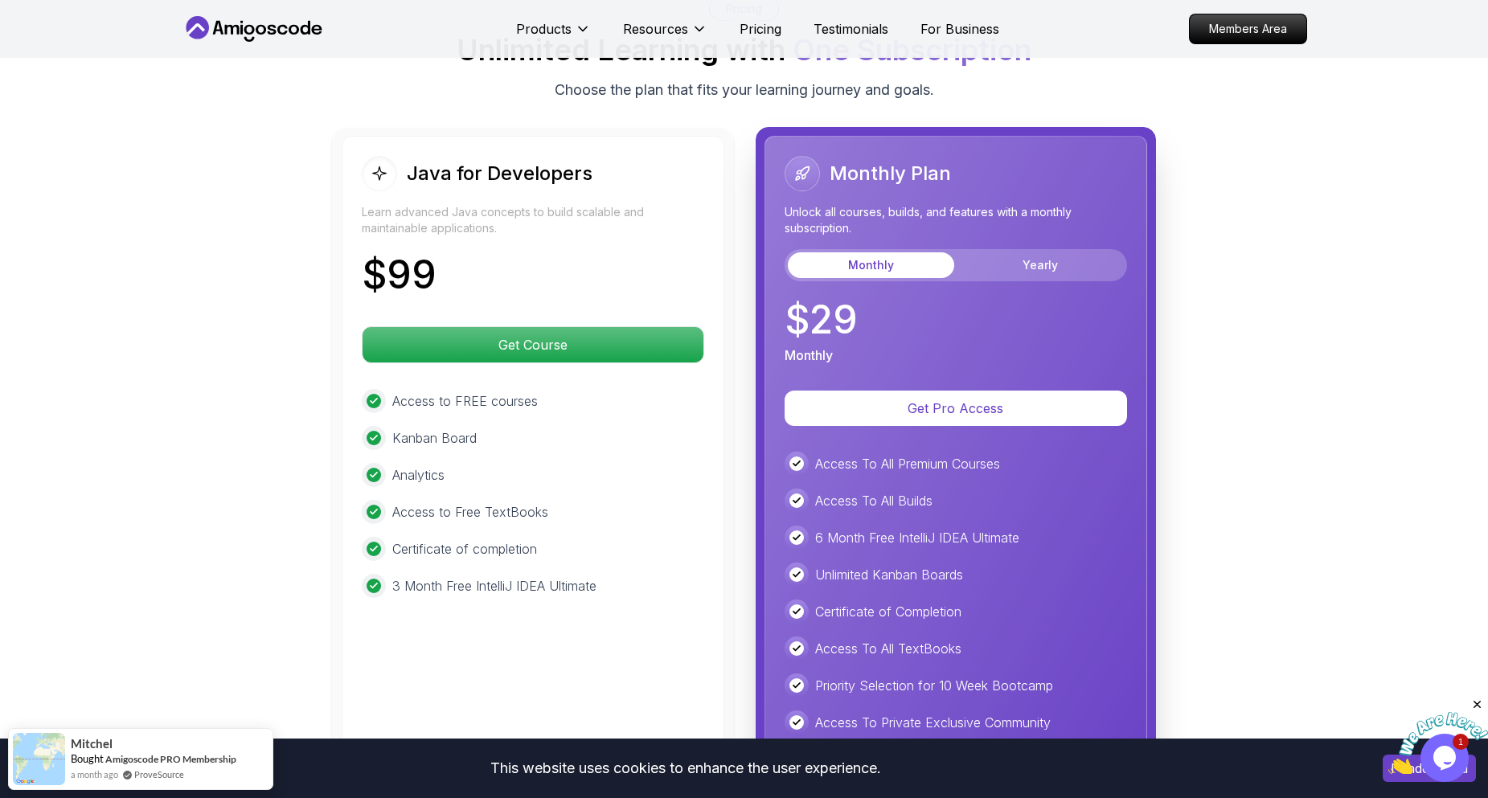
scroll to position [3903, 0]
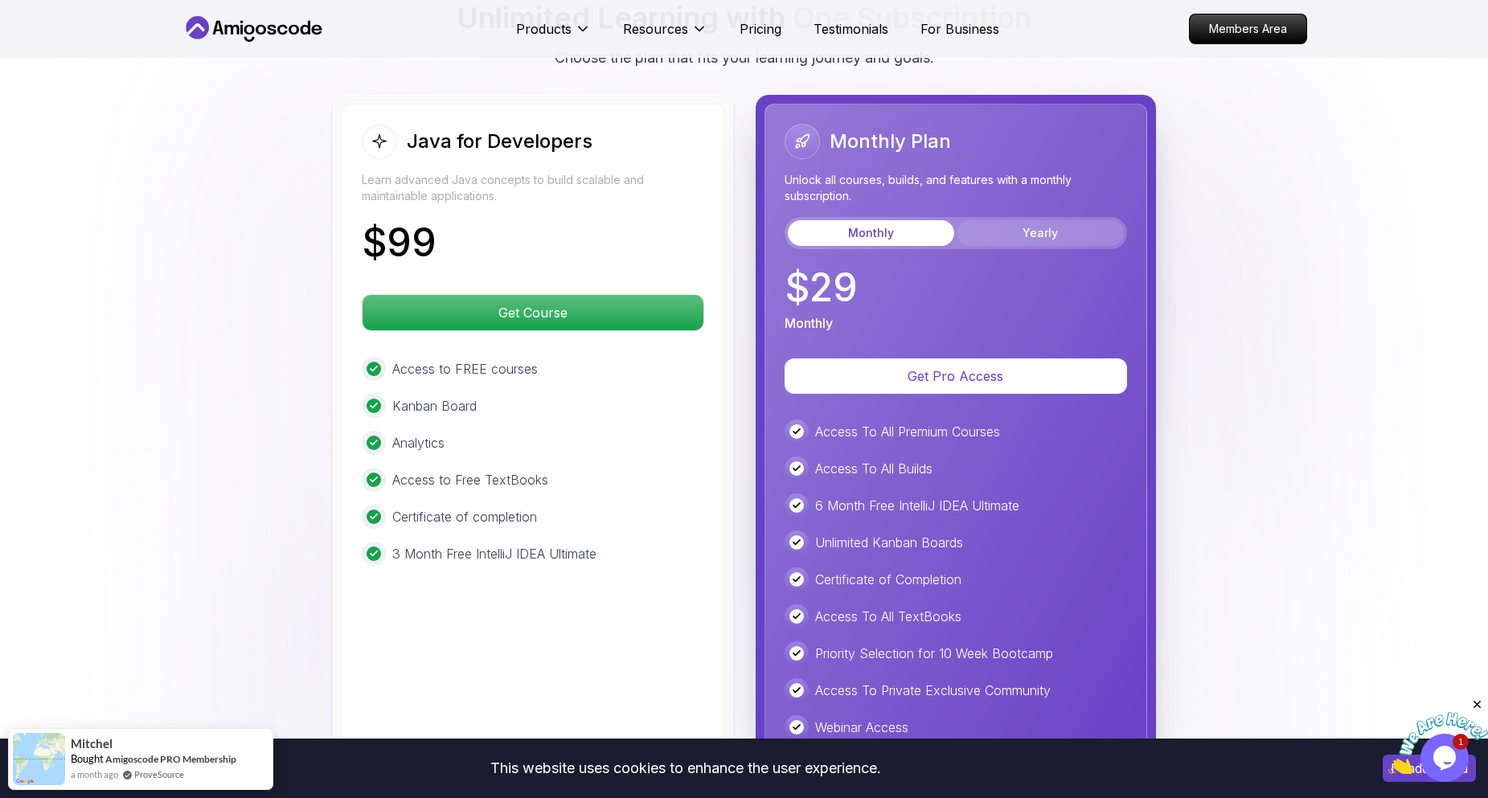
click at [1061, 220] on button "Yearly" at bounding box center [1041, 233] width 166 height 26
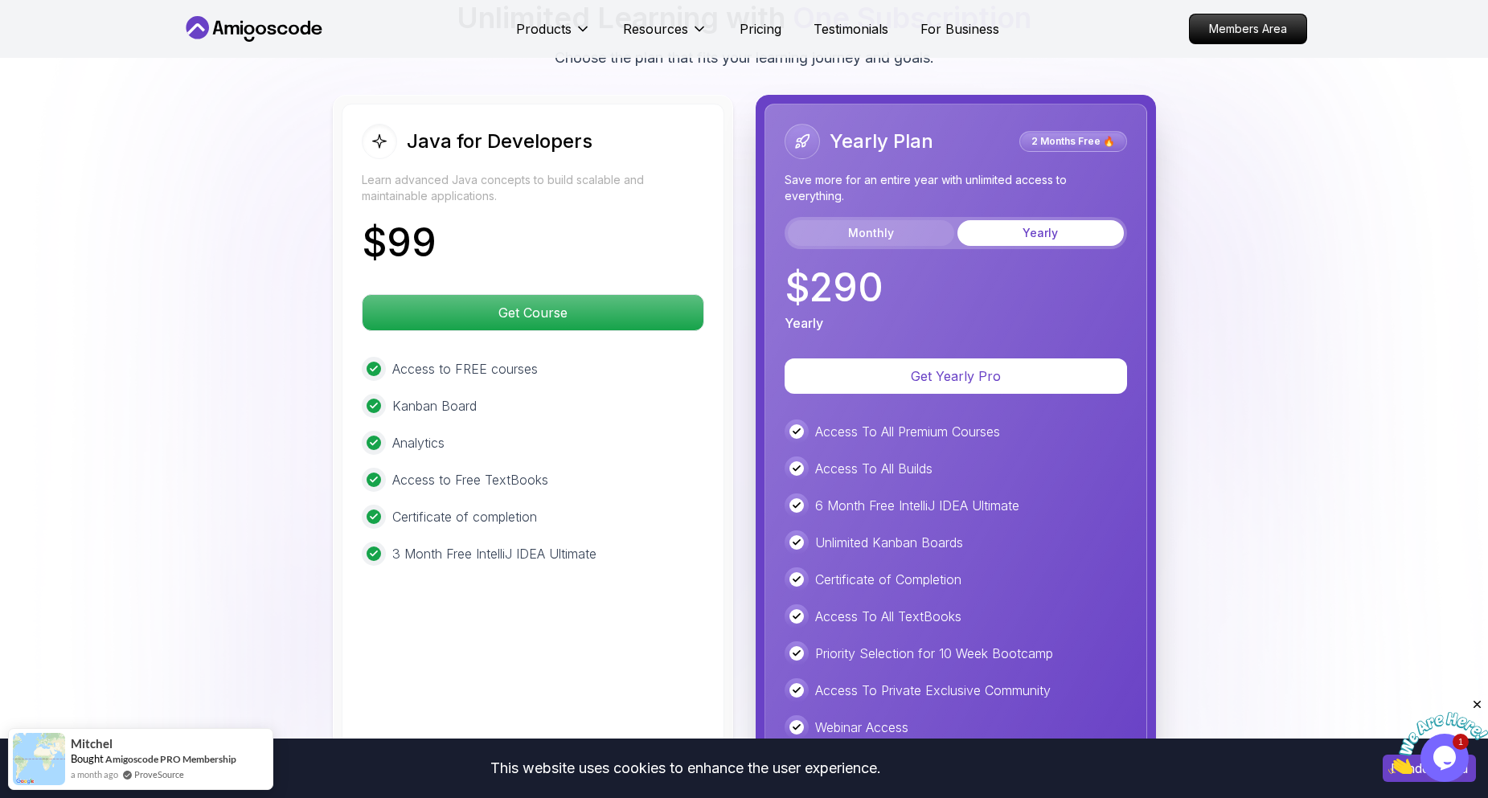
click at [877, 221] on button "Monthly" at bounding box center [871, 233] width 166 height 26
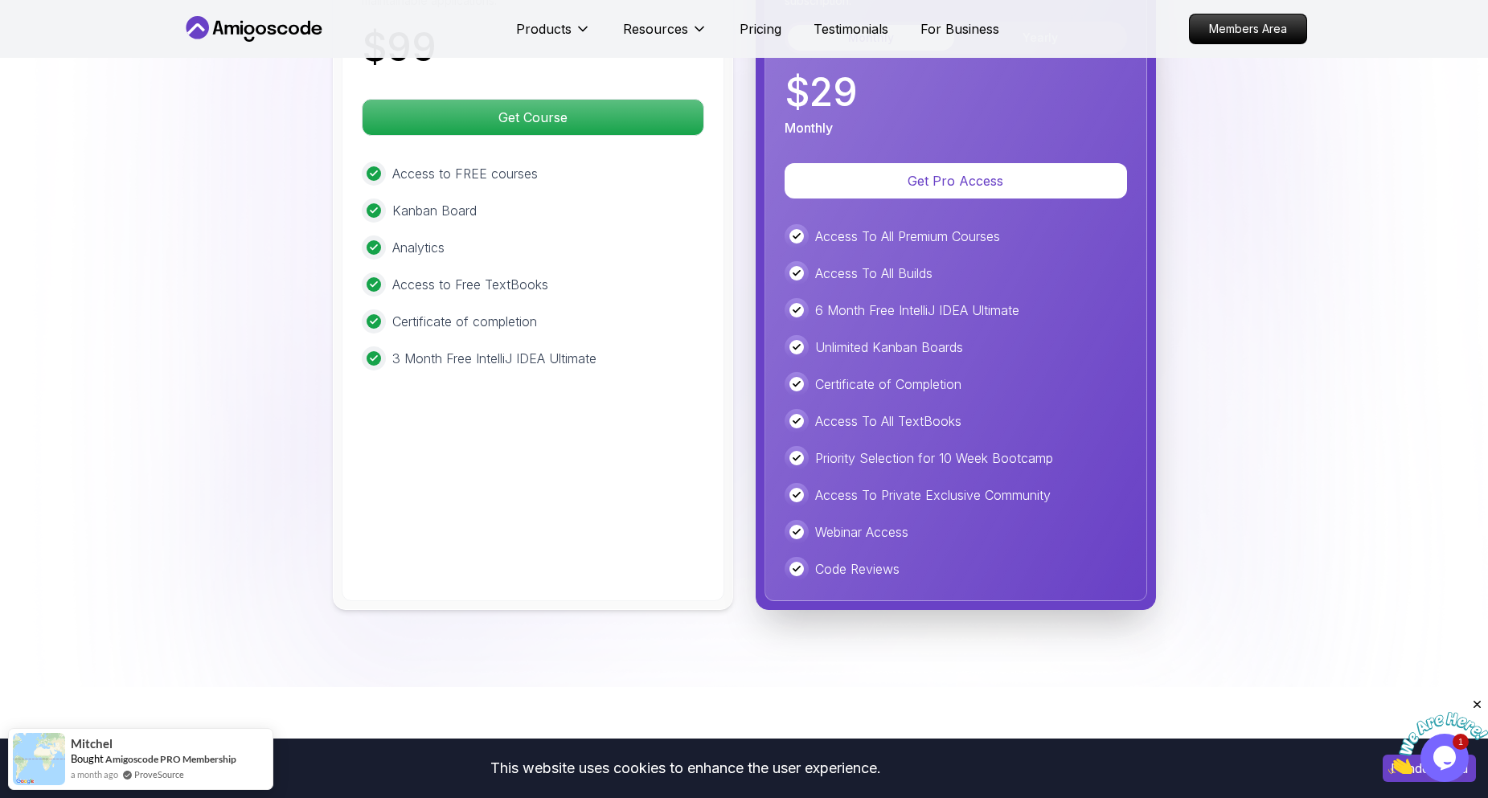
scroll to position [4144, 0]
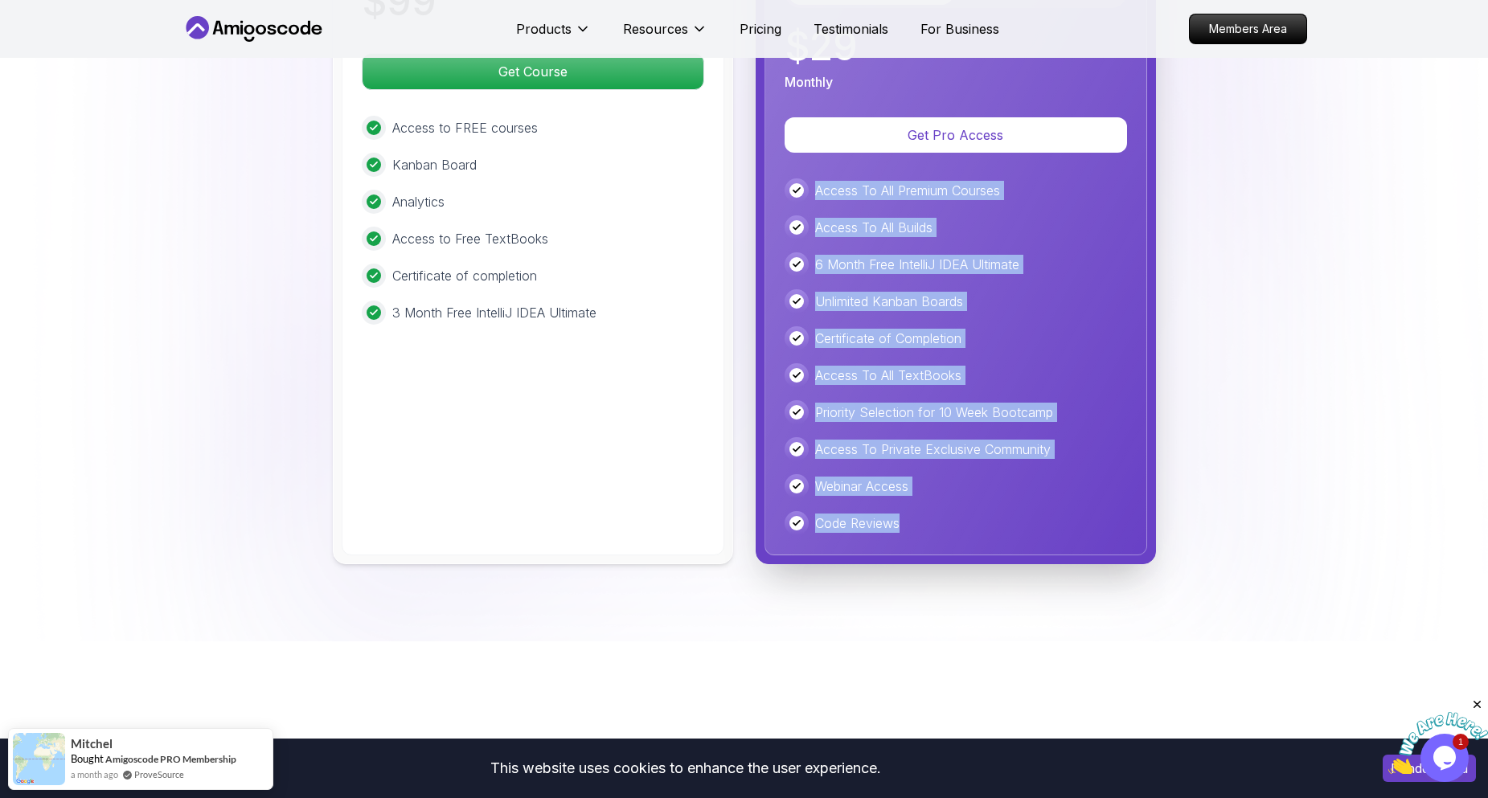
drag, startPoint x: 811, startPoint y: 154, endPoint x: 966, endPoint y: 503, distance: 381.9
click at [966, 503] on div "Monthly Plan Unlock all courses, builds, and features with a monthly subscripti…" at bounding box center [956, 209] width 383 height 693
click at [966, 511] on div "Code Reviews" at bounding box center [956, 523] width 343 height 24
drag, startPoint x: 962, startPoint y: 493, endPoint x: 806, endPoint y: 166, distance: 361.8
click at [806, 179] on div "Access To All Premium Courses Access To All Builds 6 Month Free IntelliJ IDEA U…" at bounding box center [956, 357] width 343 height 357
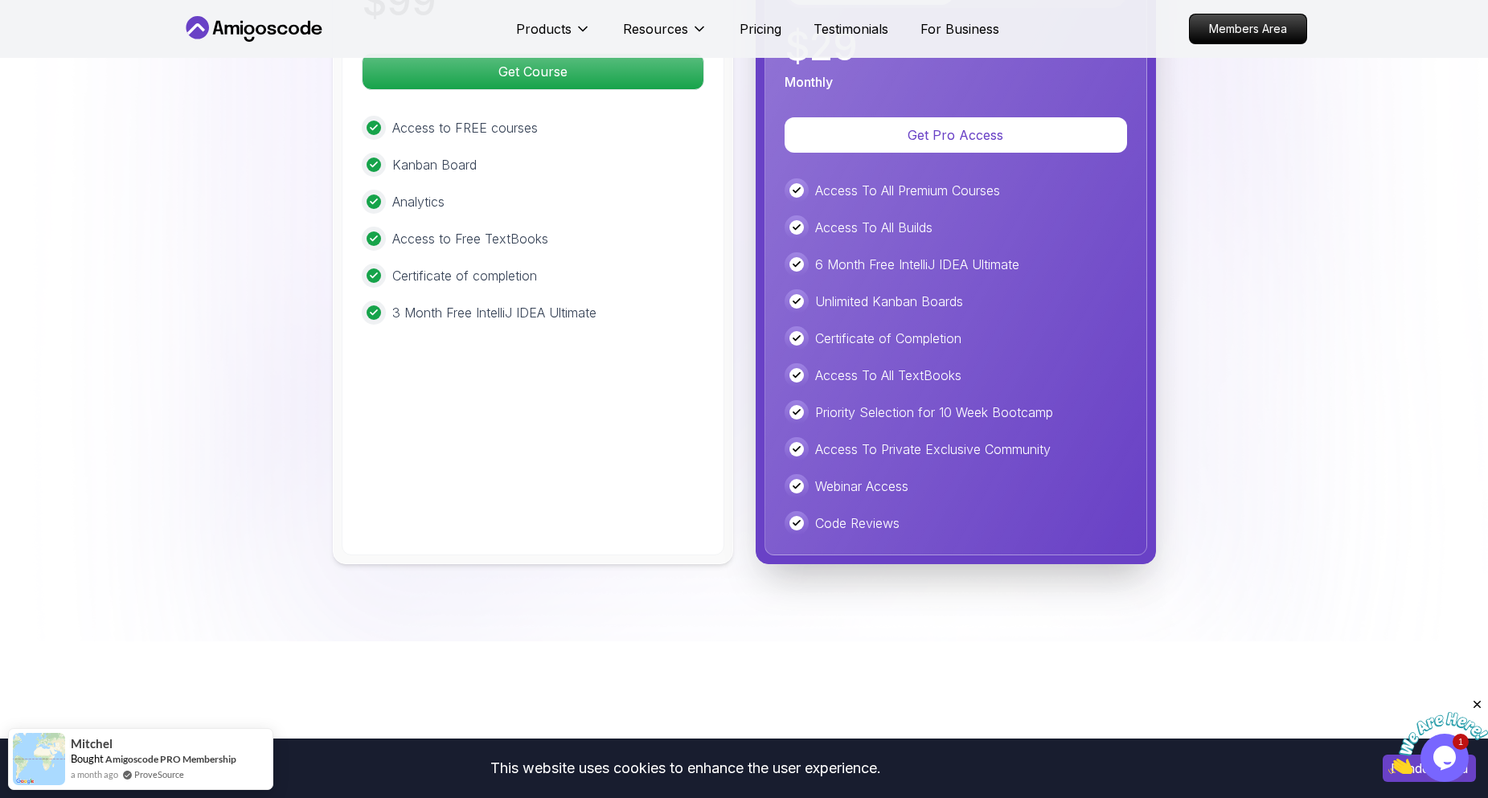
click at [806, 179] on div at bounding box center [797, 191] width 24 height 24
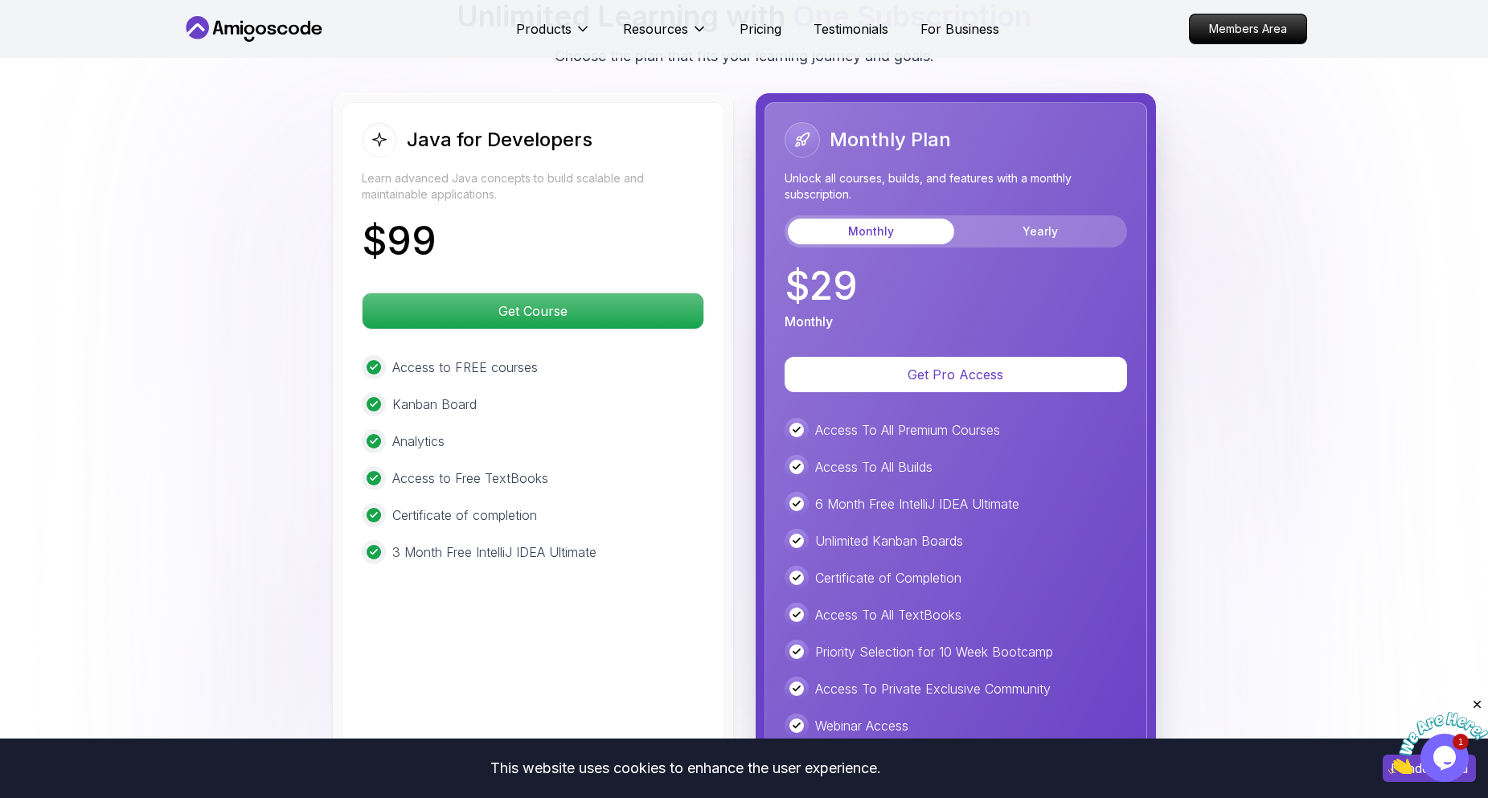
scroll to position [3903, 0]
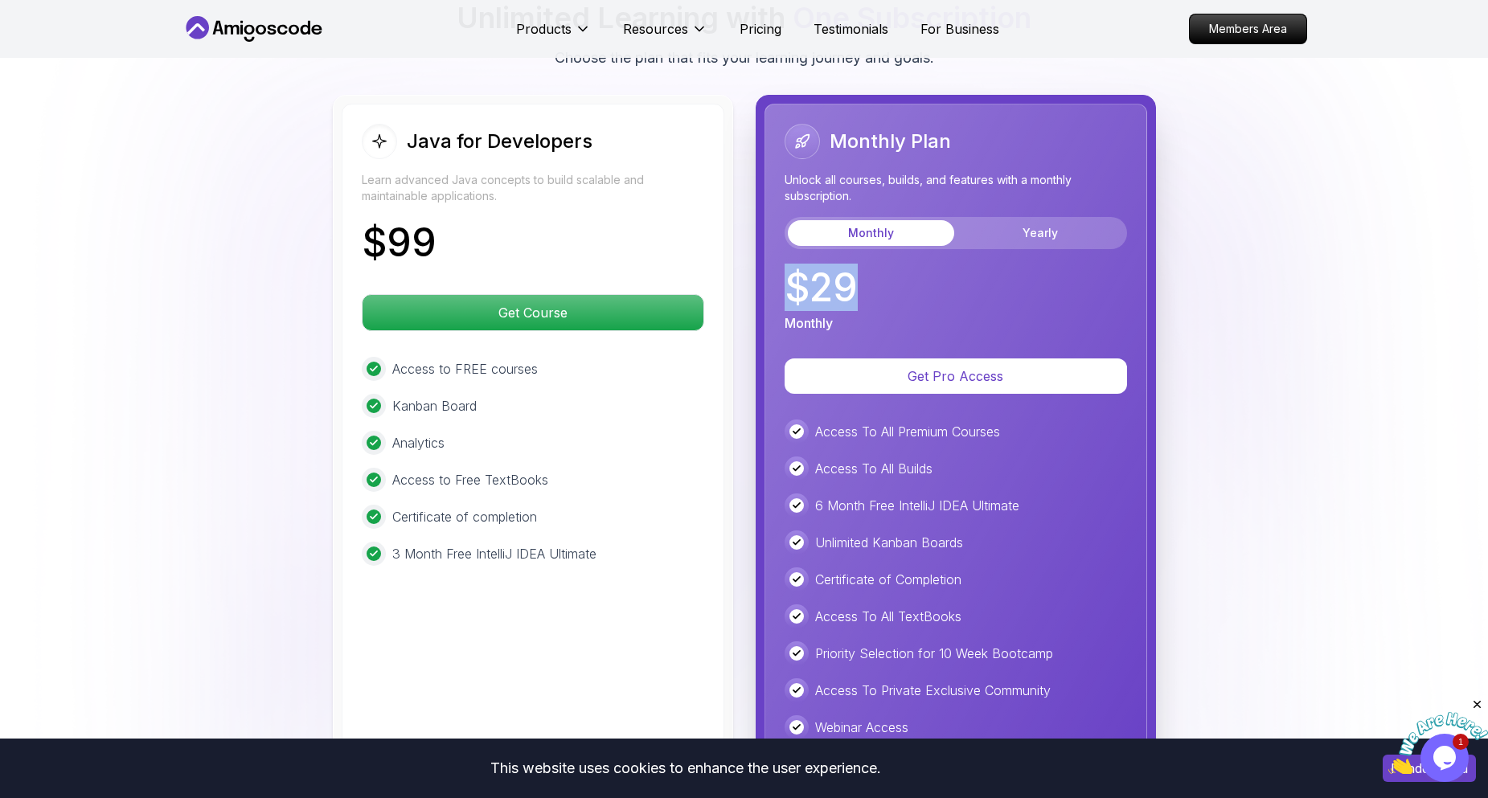
drag, startPoint x: 838, startPoint y: 277, endPoint x: 779, endPoint y: 264, distance: 60.1
click at [779, 264] on div "Monthly Plan Unlock all courses, builds, and features with a monthly subscripti…" at bounding box center [956, 450] width 383 height 693
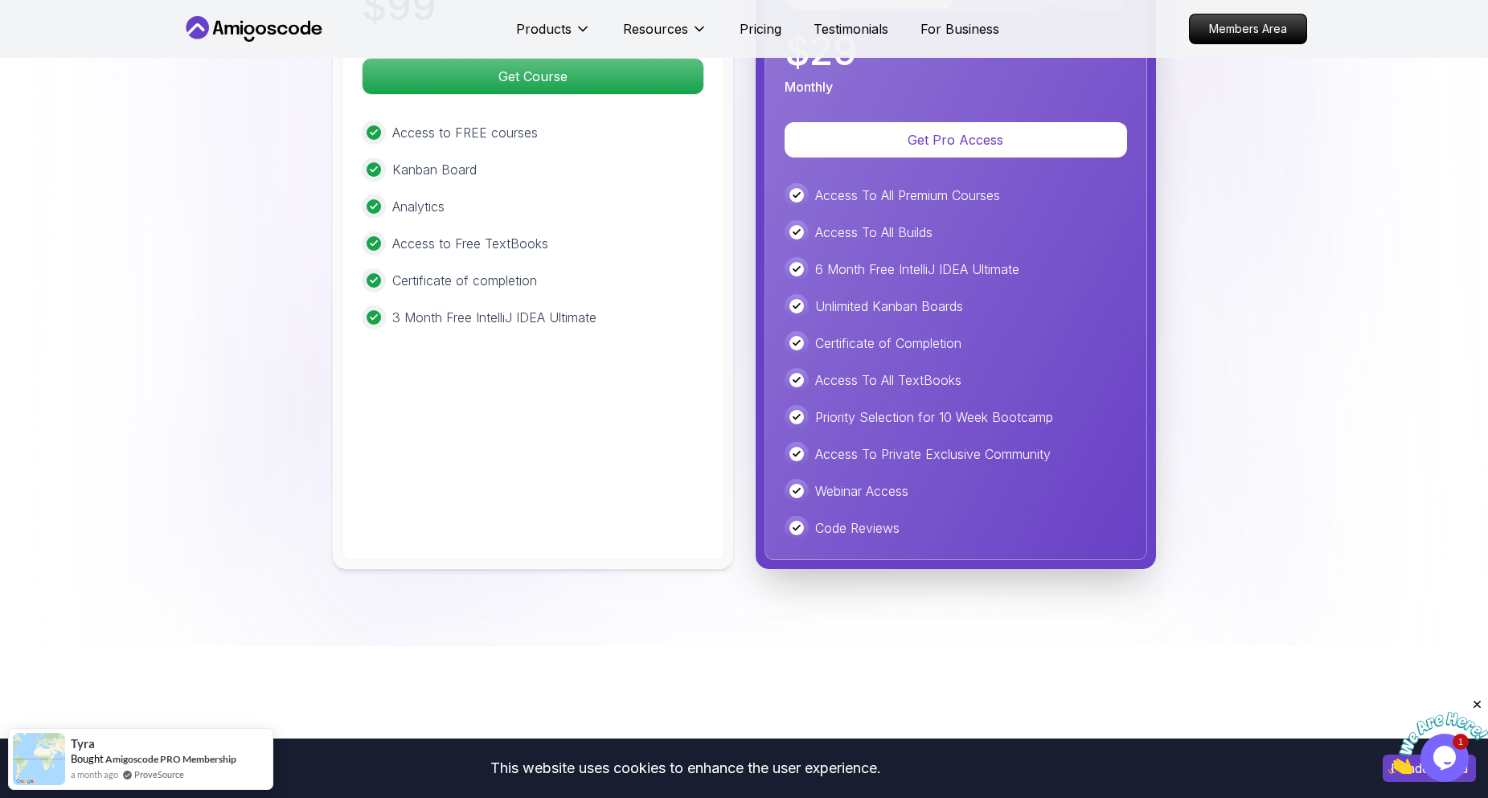
scroll to position [4144, 0]
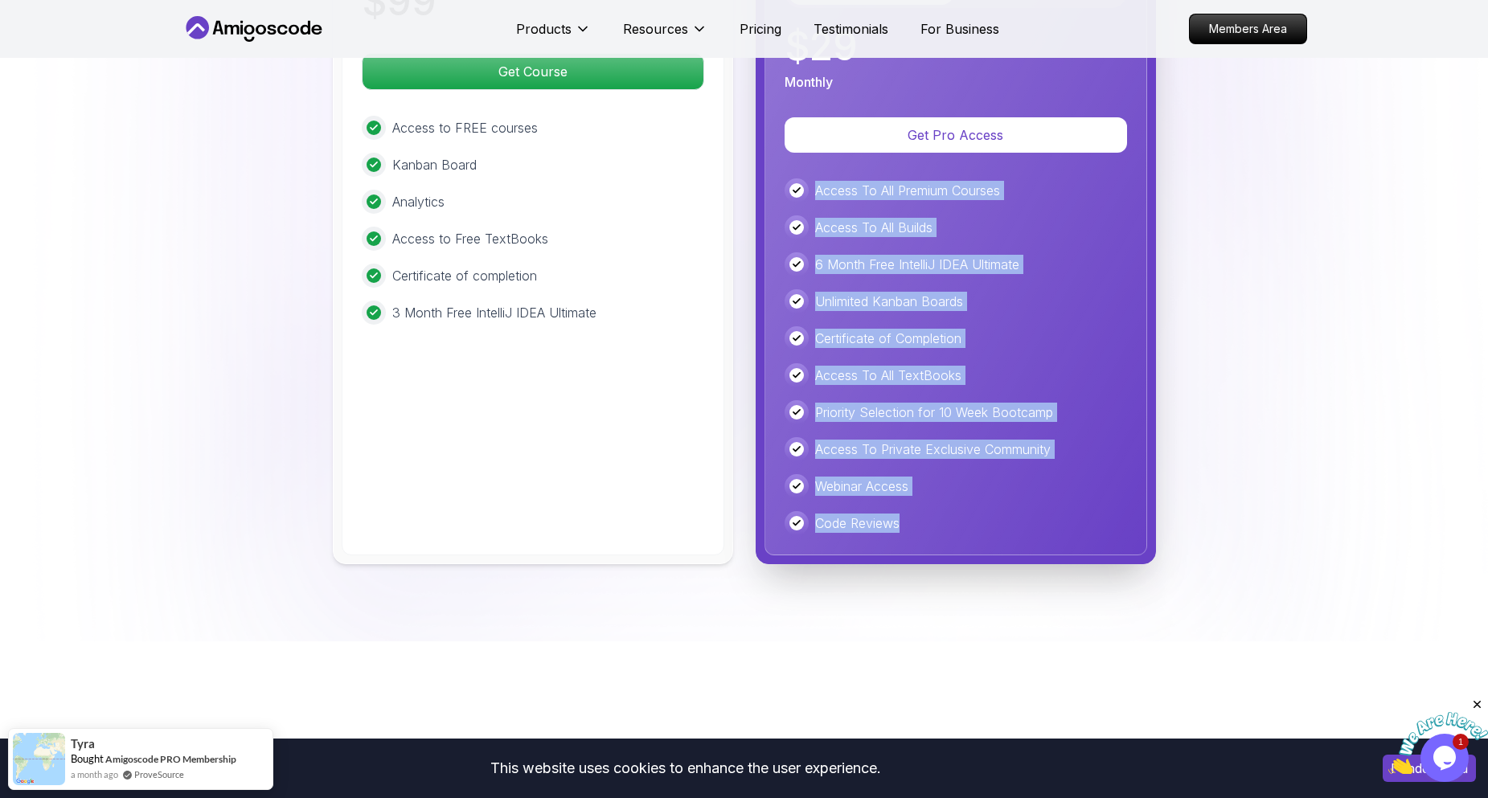
drag, startPoint x: 911, startPoint y: 506, endPoint x: 815, endPoint y: 170, distance: 348.9
click at [815, 179] on div "Access To All Premium Courses Access To All Builds 6 Month Free IntelliJ IDEA U…" at bounding box center [956, 357] width 343 height 357
click at [815, 181] on p "Access To All Premium Courses" at bounding box center [907, 190] width 185 height 19
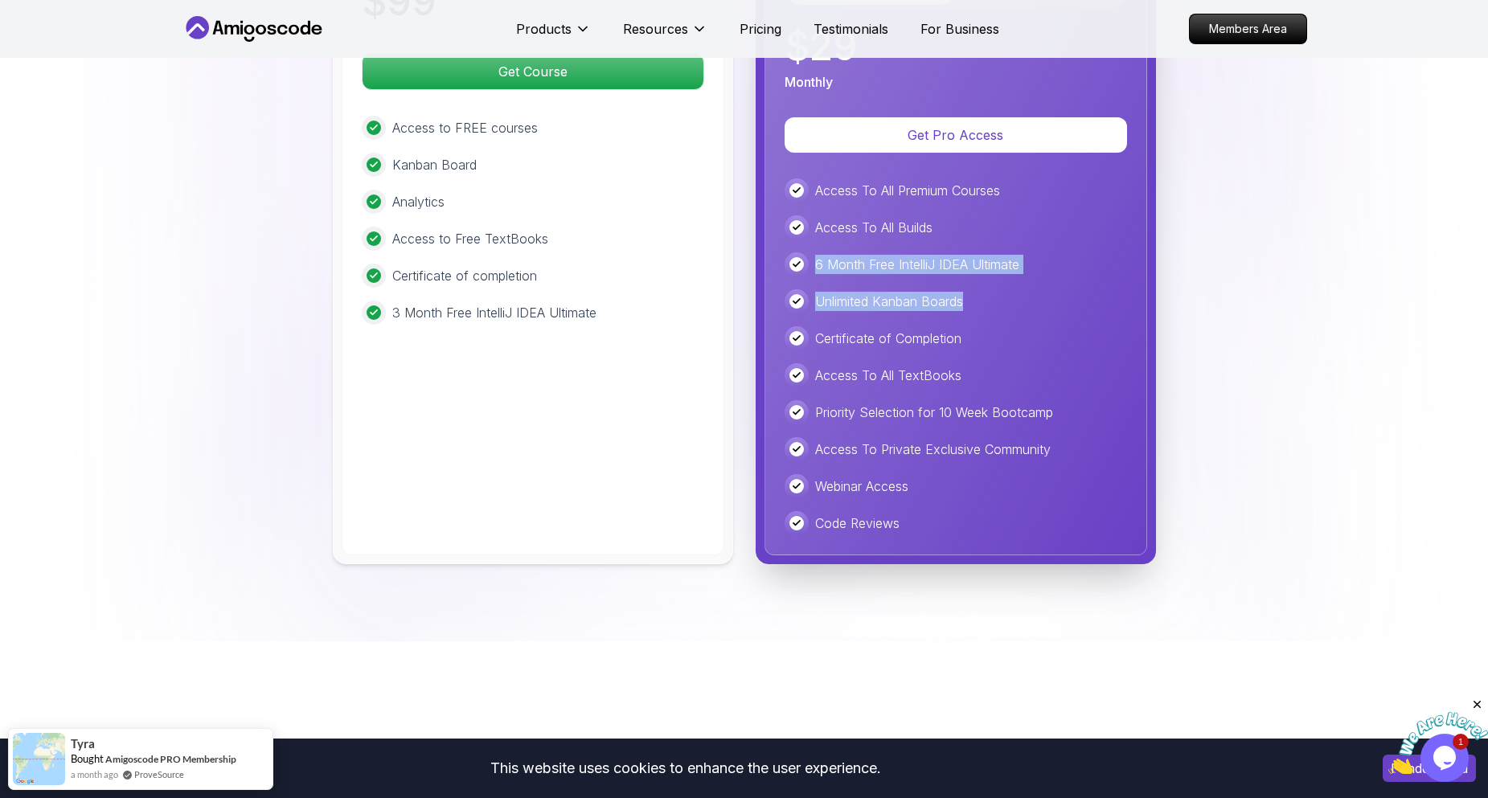
drag, startPoint x: 806, startPoint y: 236, endPoint x: 1040, endPoint y: 260, distance: 235.2
click at [1039, 260] on div "Access To All Premium Courses Access To All Builds 6 Month Free IntelliJ IDEA U…" at bounding box center [956, 357] width 343 height 357
click at [1040, 260] on div "Access To All Premium Courses Access To All Builds 6 Month Free IntelliJ IDEA U…" at bounding box center [956, 357] width 343 height 357
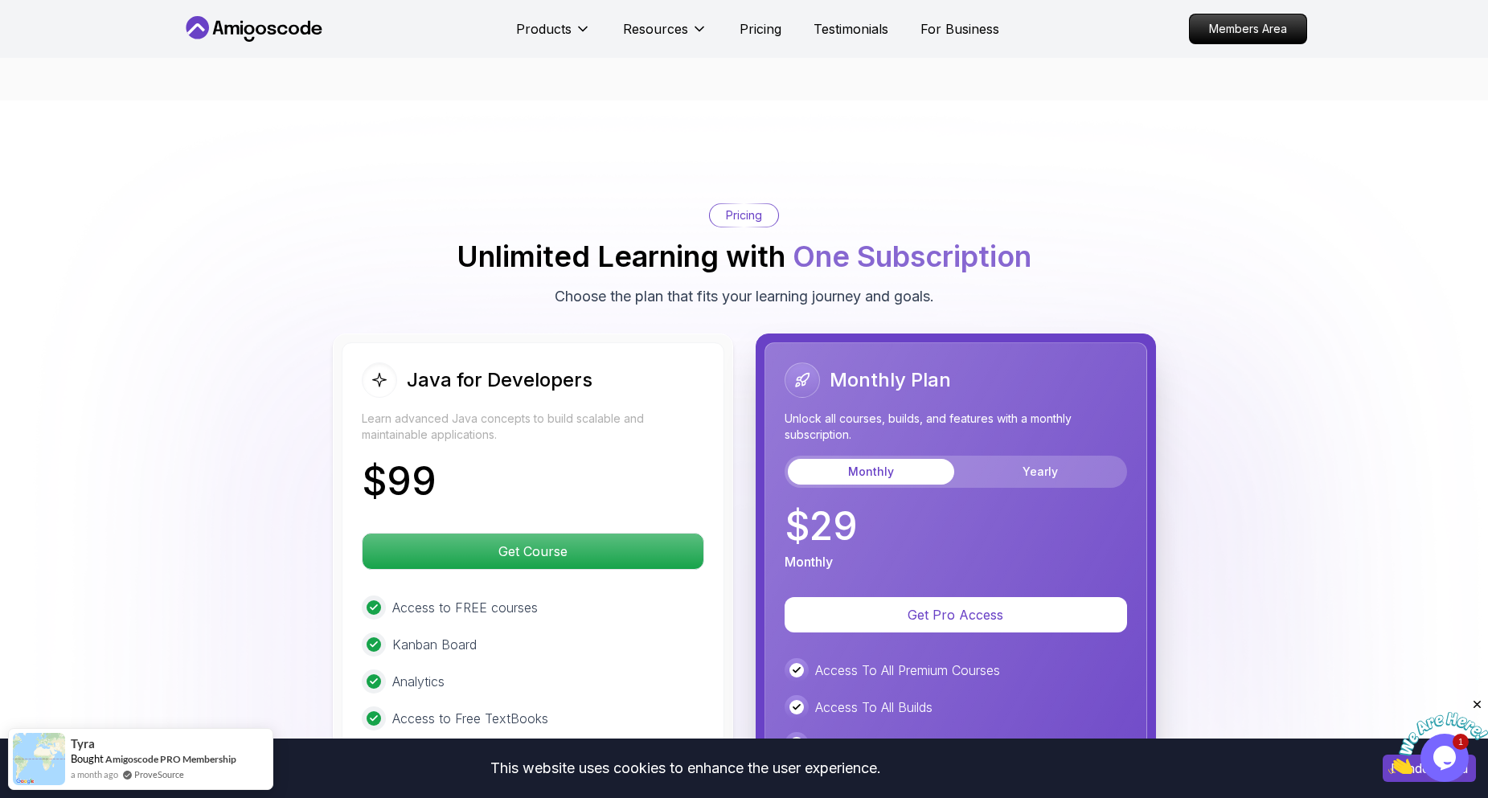
scroll to position [3501, 0]
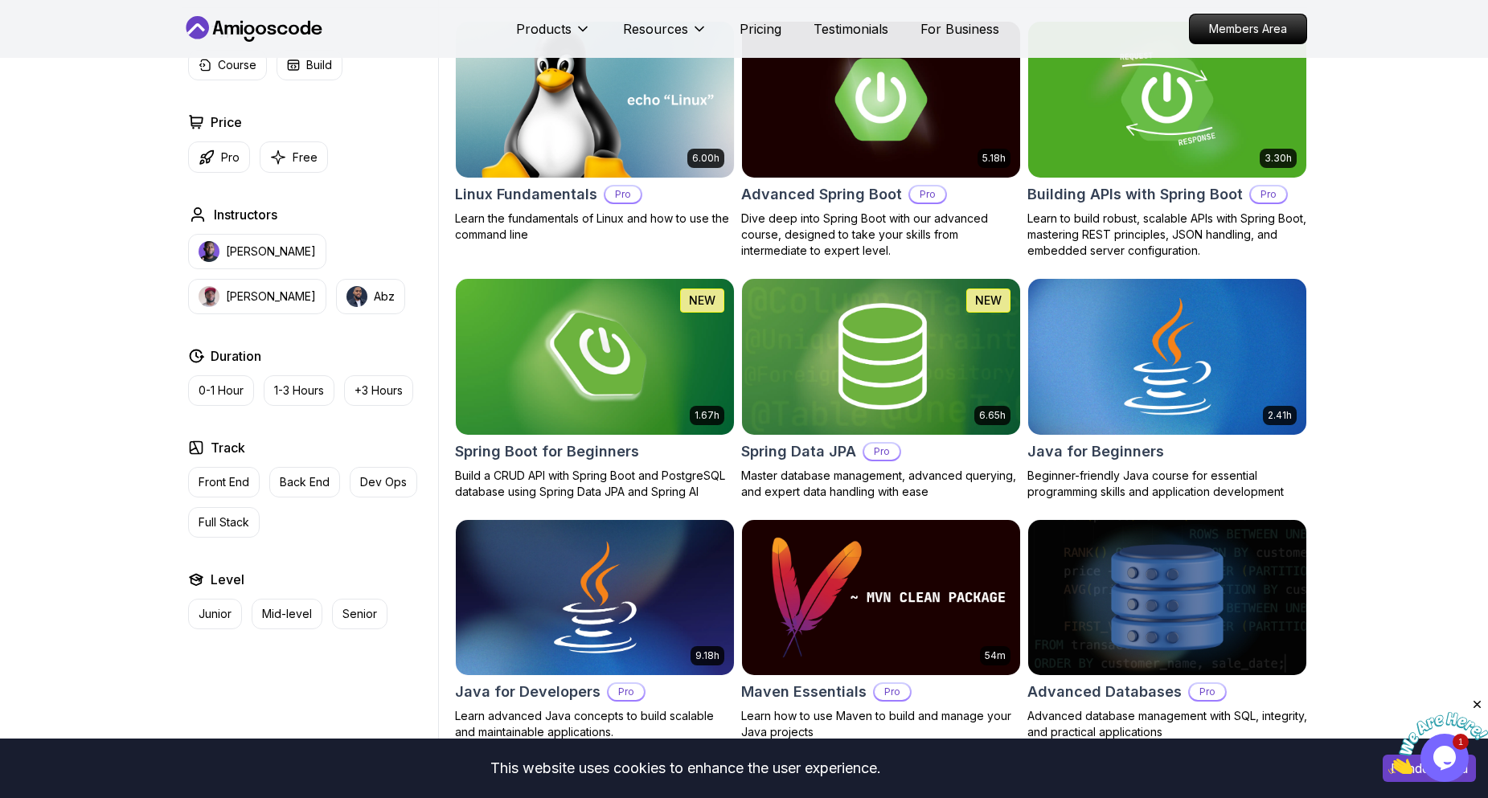
scroll to position [482, 0]
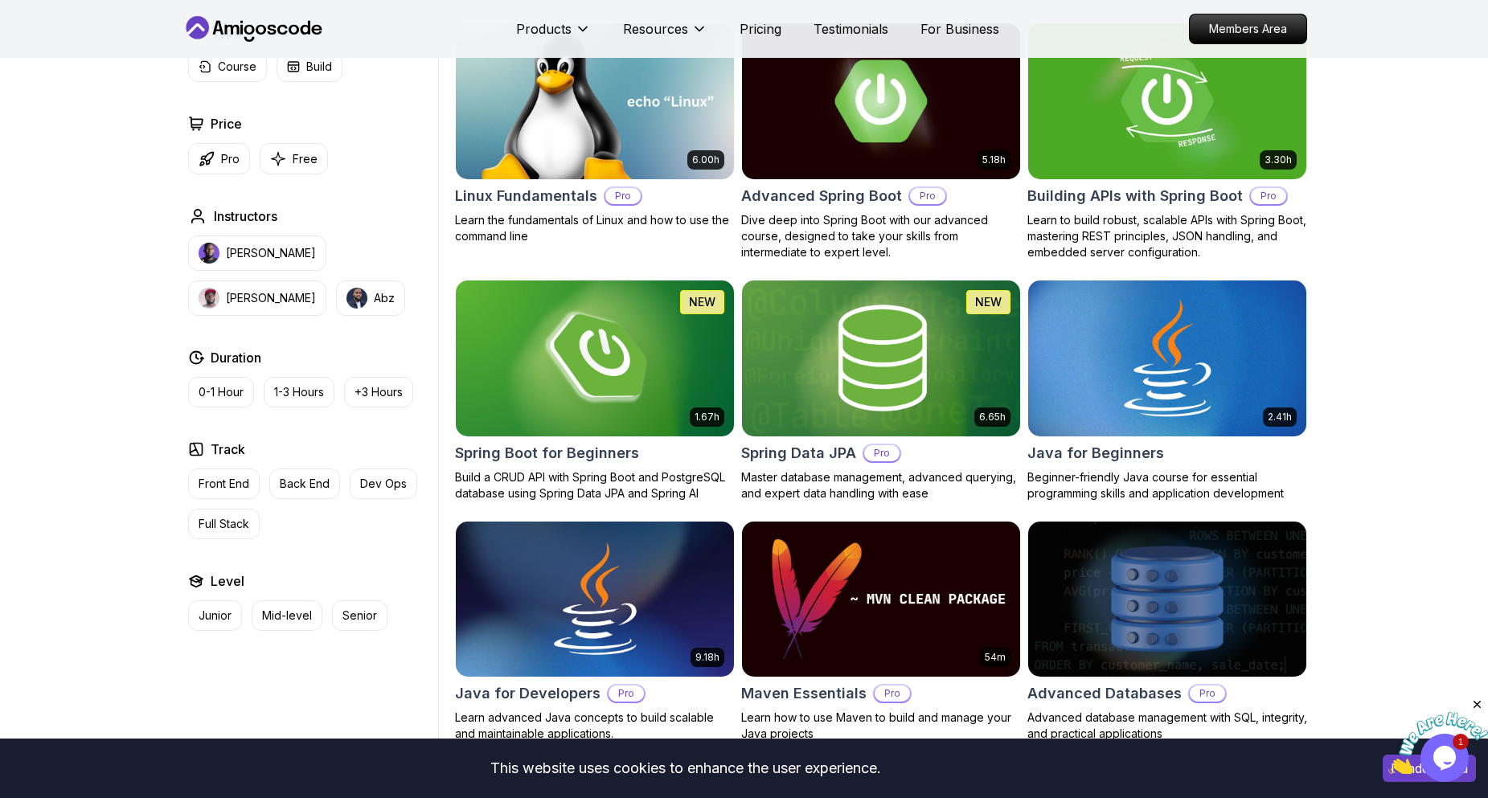
click at [1158, 380] on img at bounding box center [1167, 358] width 292 height 163
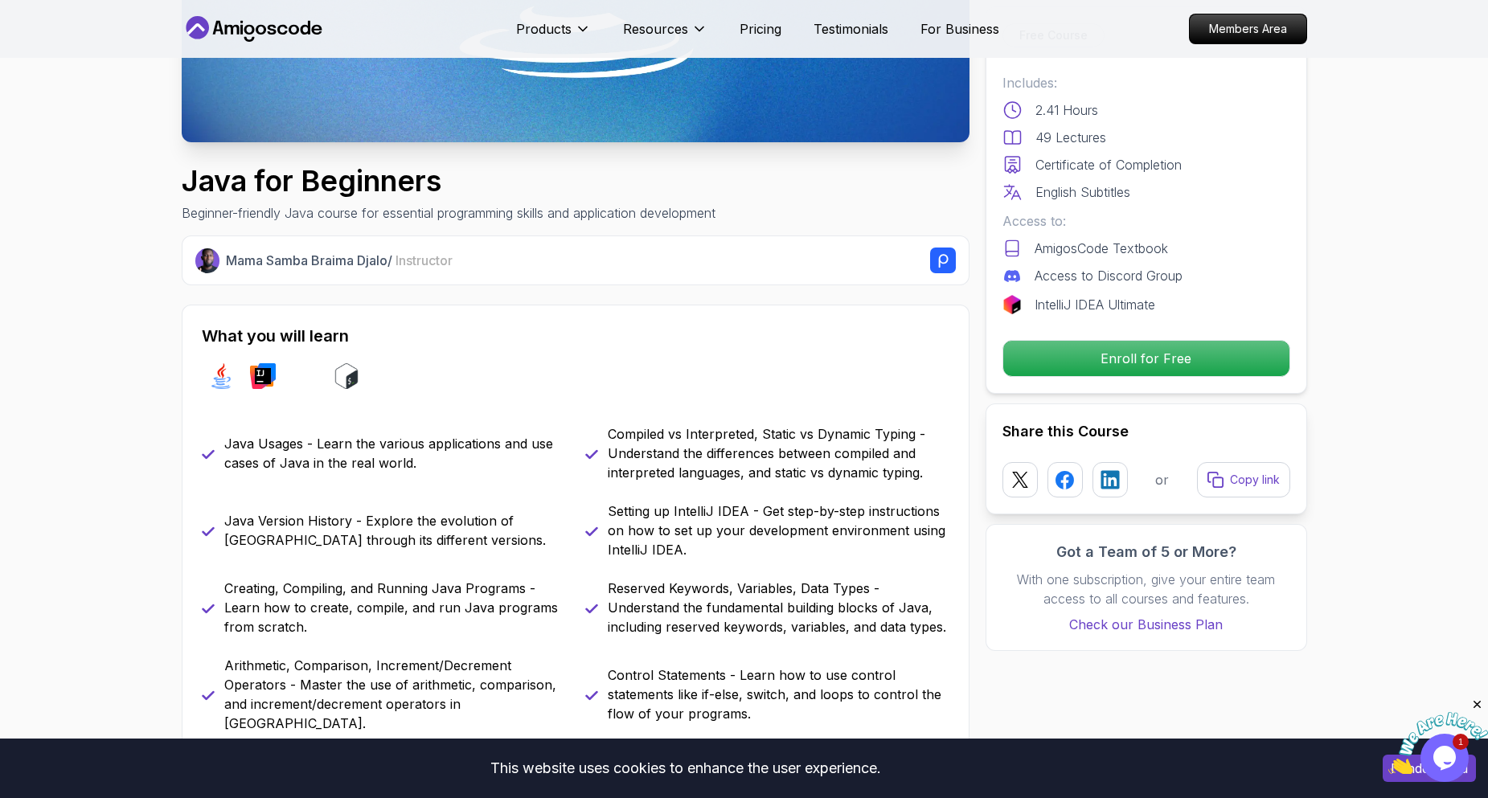
scroll to position [563, 0]
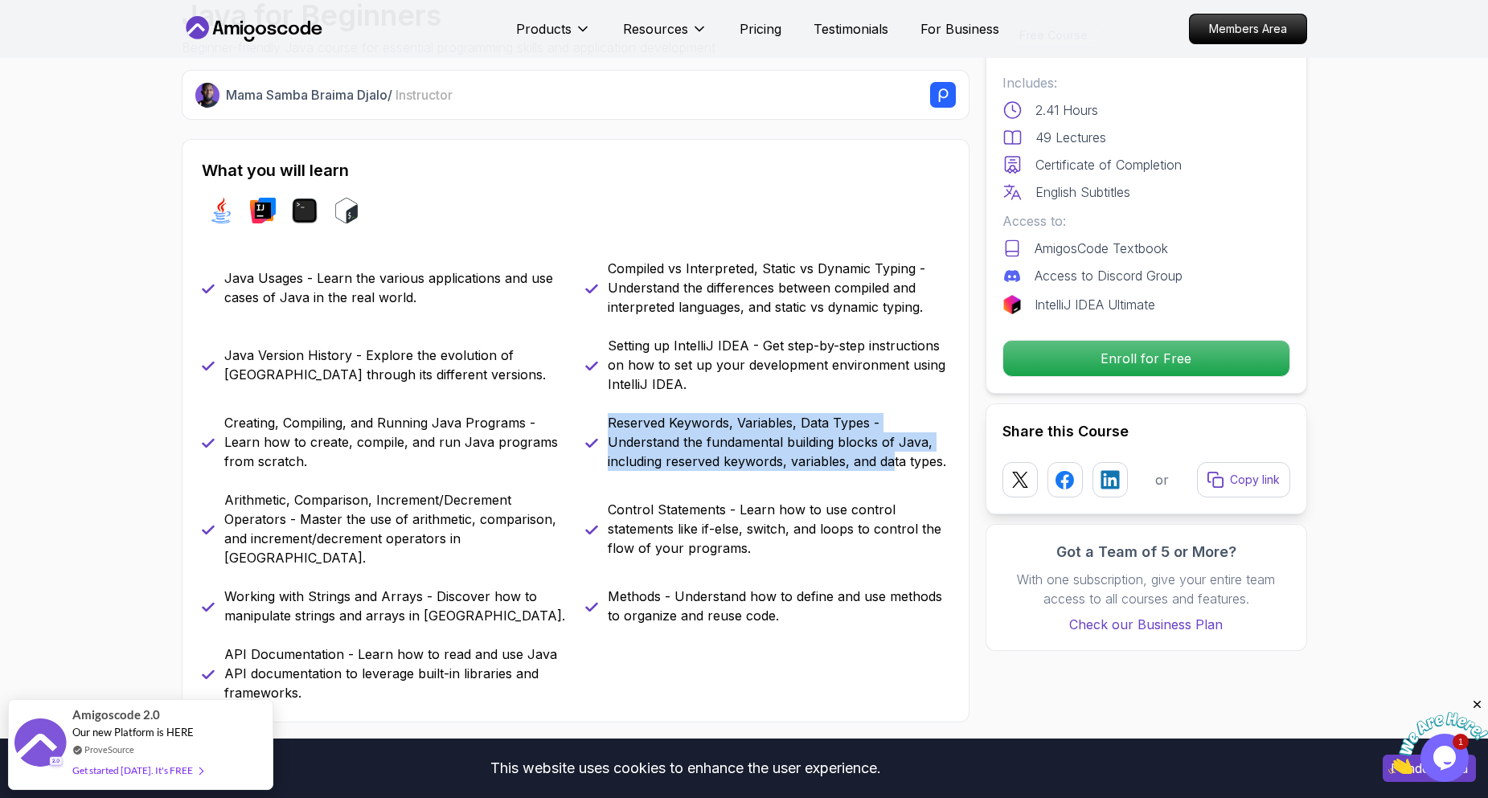
drag, startPoint x: 696, startPoint y: 425, endPoint x: 892, endPoint y: 470, distance: 201.3
click at [892, 470] on p "Reserved Keywords, Variables, Data Types - Understand the fundamental building …" at bounding box center [779, 442] width 342 height 58
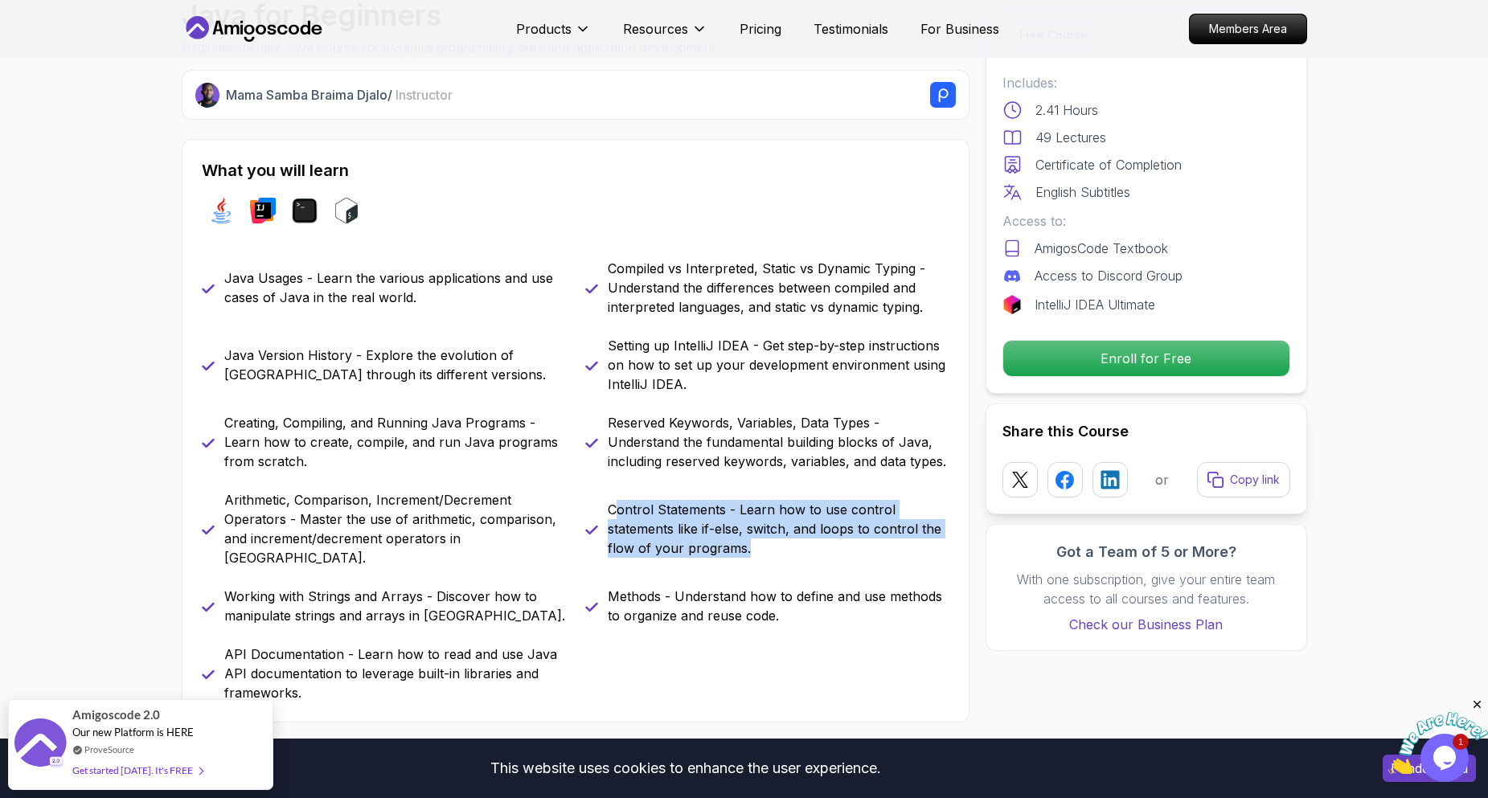
drag, startPoint x: 613, startPoint y: 506, endPoint x: 792, endPoint y: 545, distance: 183.6
click at [792, 545] on p "Control Statements - Learn how to use control statements like if-else, switch, …" at bounding box center [779, 529] width 342 height 58
click at [790, 545] on p "Control Statements - Learn how to use control statements like if-else, switch, …" at bounding box center [779, 529] width 342 height 58
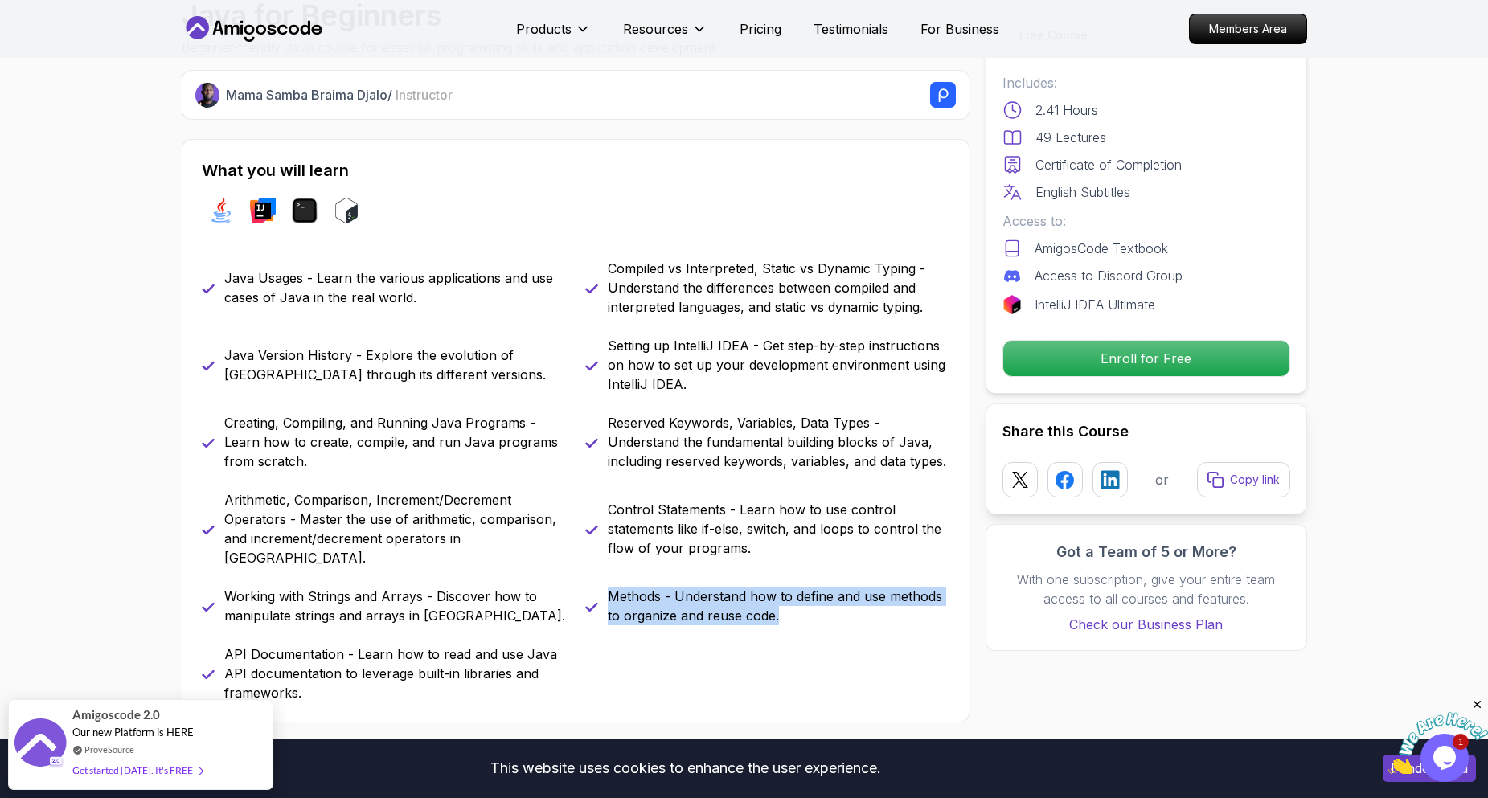
drag, startPoint x: 613, startPoint y: 577, endPoint x: 779, endPoint y: 589, distance: 166.9
click at [779, 589] on p "Methods - Understand how to define and use methods to organize and reuse code." at bounding box center [779, 606] width 342 height 39
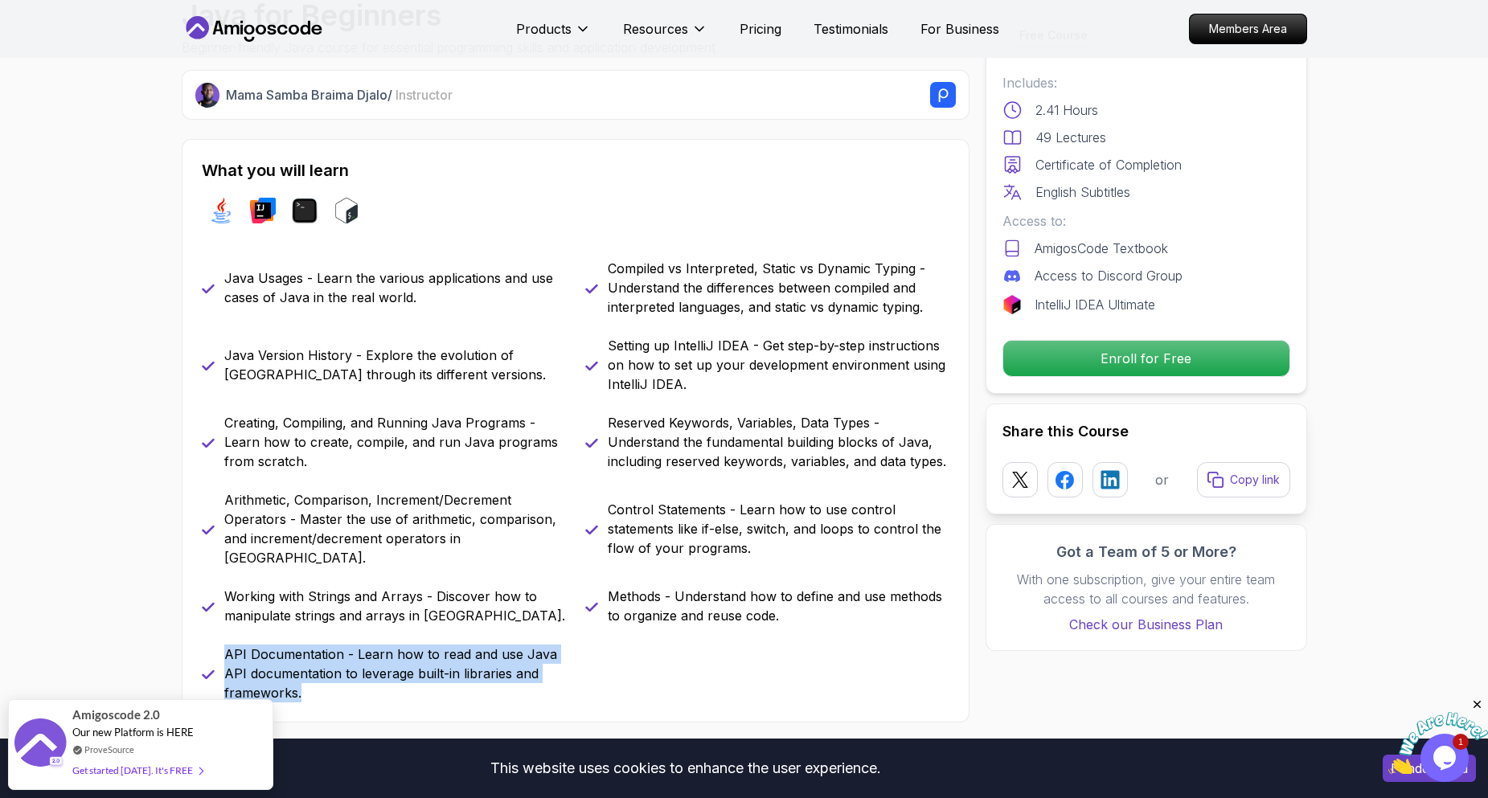
drag, startPoint x: 224, startPoint y: 638, endPoint x: 349, endPoint y: 682, distance: 132.7
click at [349, 682] on p "API Documentation - Learn how to read and use Java API documentation to leverag…" at bounding box center [395, 674] width 342 height 58
click at [348, 682] on p "API Documentation - Learn how to read and use Java API documentation to leverag…" at bounding box center [395, 674] width 342 height 58
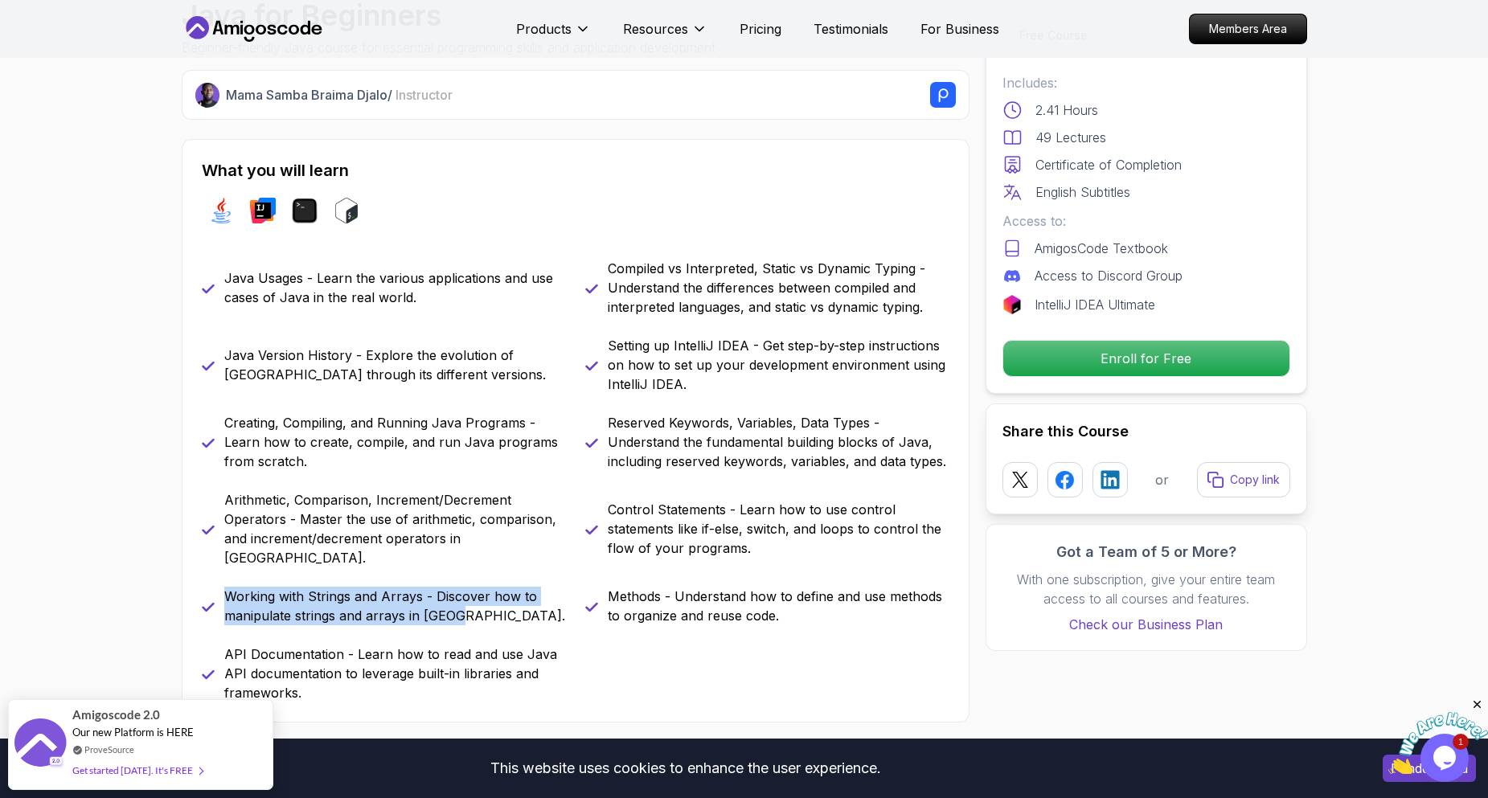
drag, startPoint x: 227, startPoint y: 575, endPoint x: 505, endPoint y: 591, distance: 278.7
click at [505, 591] on p "Working with Strings and Arrays - Discover how to manipulate strings and arrays…" at bounding box center [395, 606] width 342 height 39
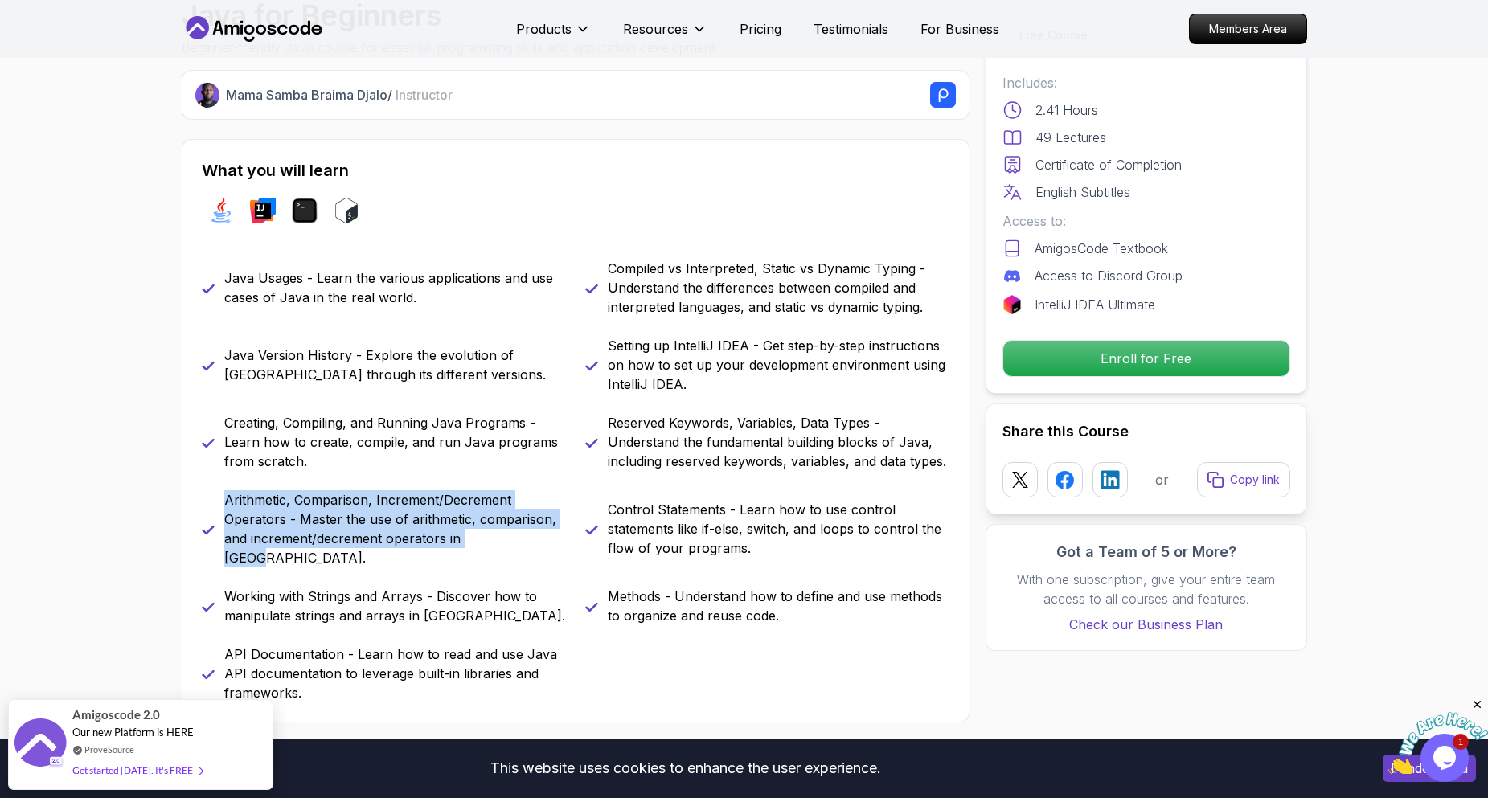
drag, startPoint x: 219, startPoint y: 498, endPoint x: 526, endPoint y: 552, distance: 311.9
click at [526, 552] on div "Java Usages - Learn the various applications and use cases of Java in the real …" at bounding box center [576, 481] width 748 height 444
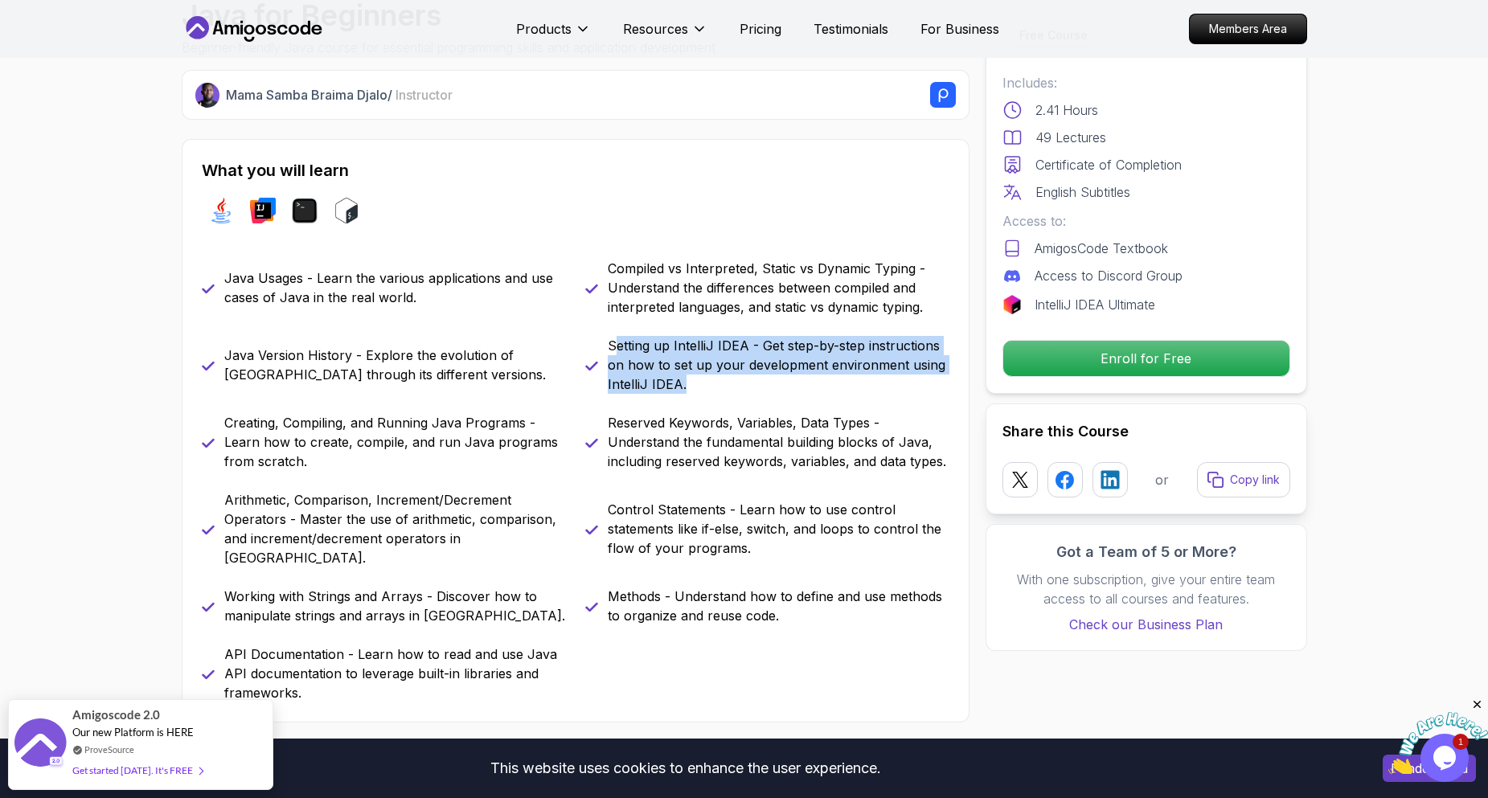
drag, startPoint x: 686, startPoint y: 368, endPoint x: 730, endPoint y: 381, distance: 46.1
click at [730, 381] on p "Setting up IntelliJ IDEA - Get step-by-step instructions on how to set up your …" at bounding box center [779, 365] width 342 height 58
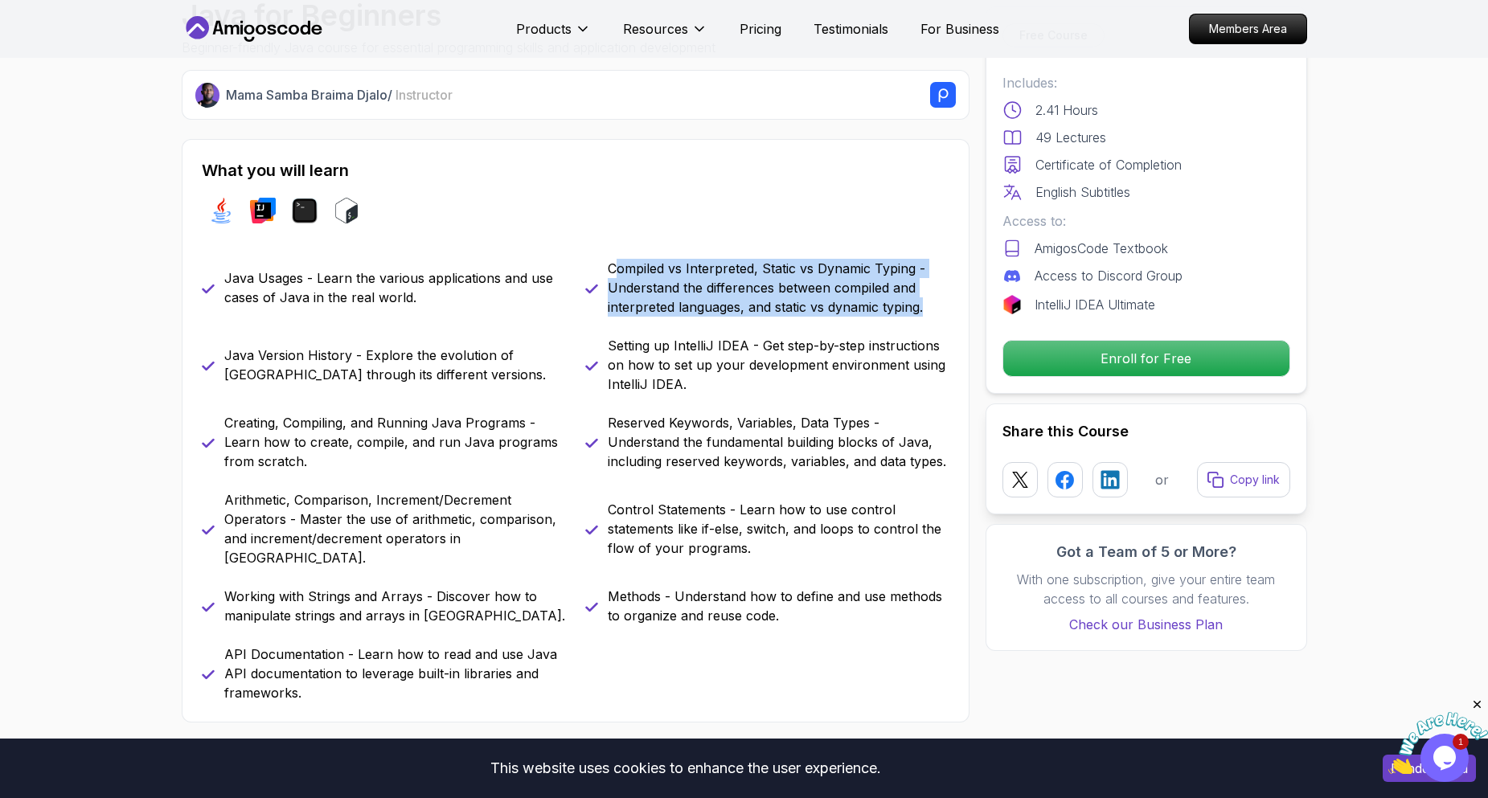
drag, startPoint x: 613, startPoint y: 264, endPoint x: 934, endPoint y: 322, distance: 326.9
click at [934, 322] on div "Java Usages - Learn the various applications and use cases of Java in the real …" at bounding box center [576, 481] width 748 height 444
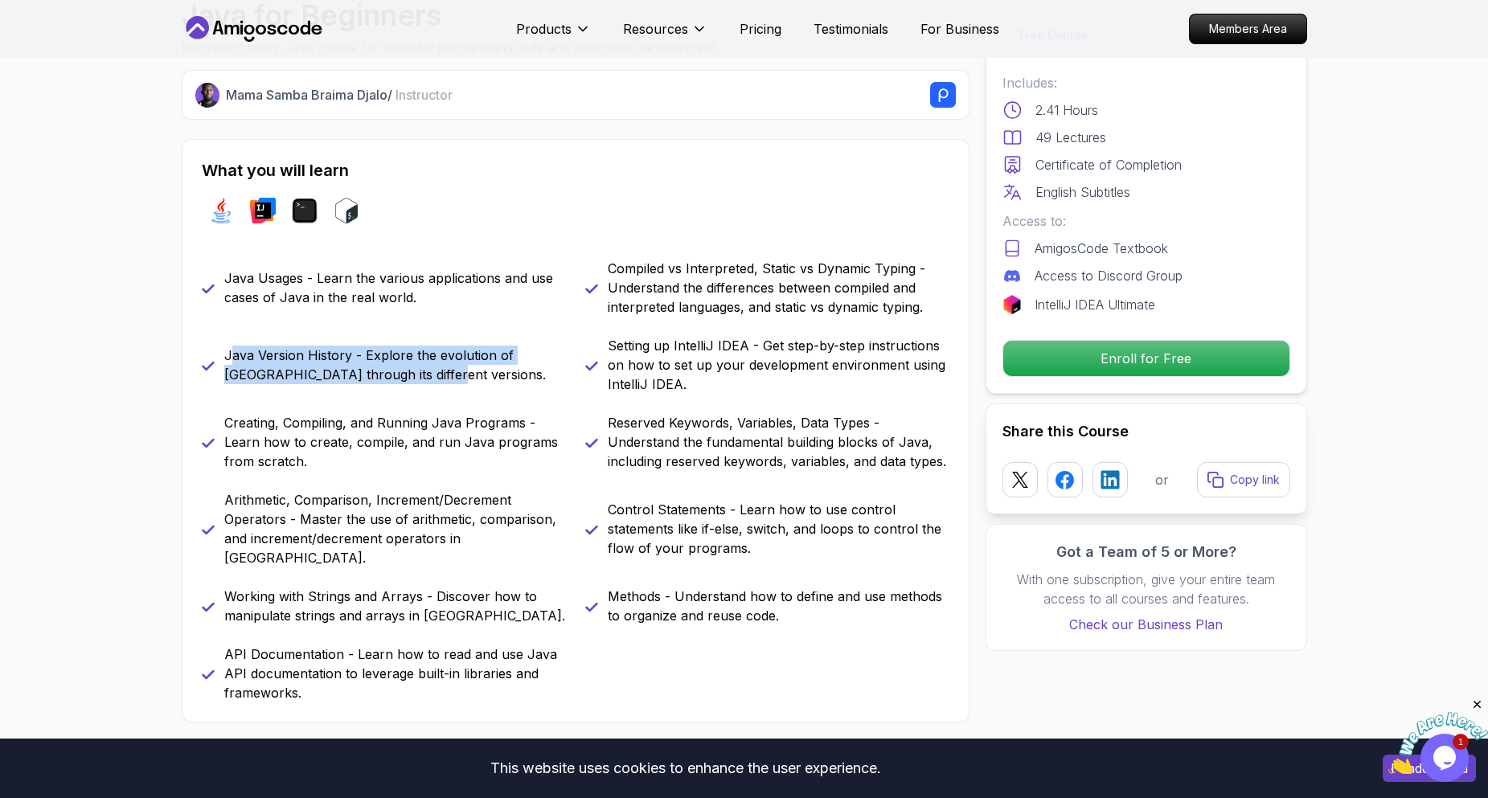
drag, startPoint x: 255, startPoint y: 355, endPoint x: 464, endPoint y: 398, distance: 213.5
click at [464, 396] on div "Java Usages - Learn the various applications and use cases of Java in the real …" at bounding box center [576, 481] width 748 height 444
click at [464, 398] on div "Java Usages - Learn the various applications and use cases of Java in the real …" at bounding box center [576, 481] width 748 height 444
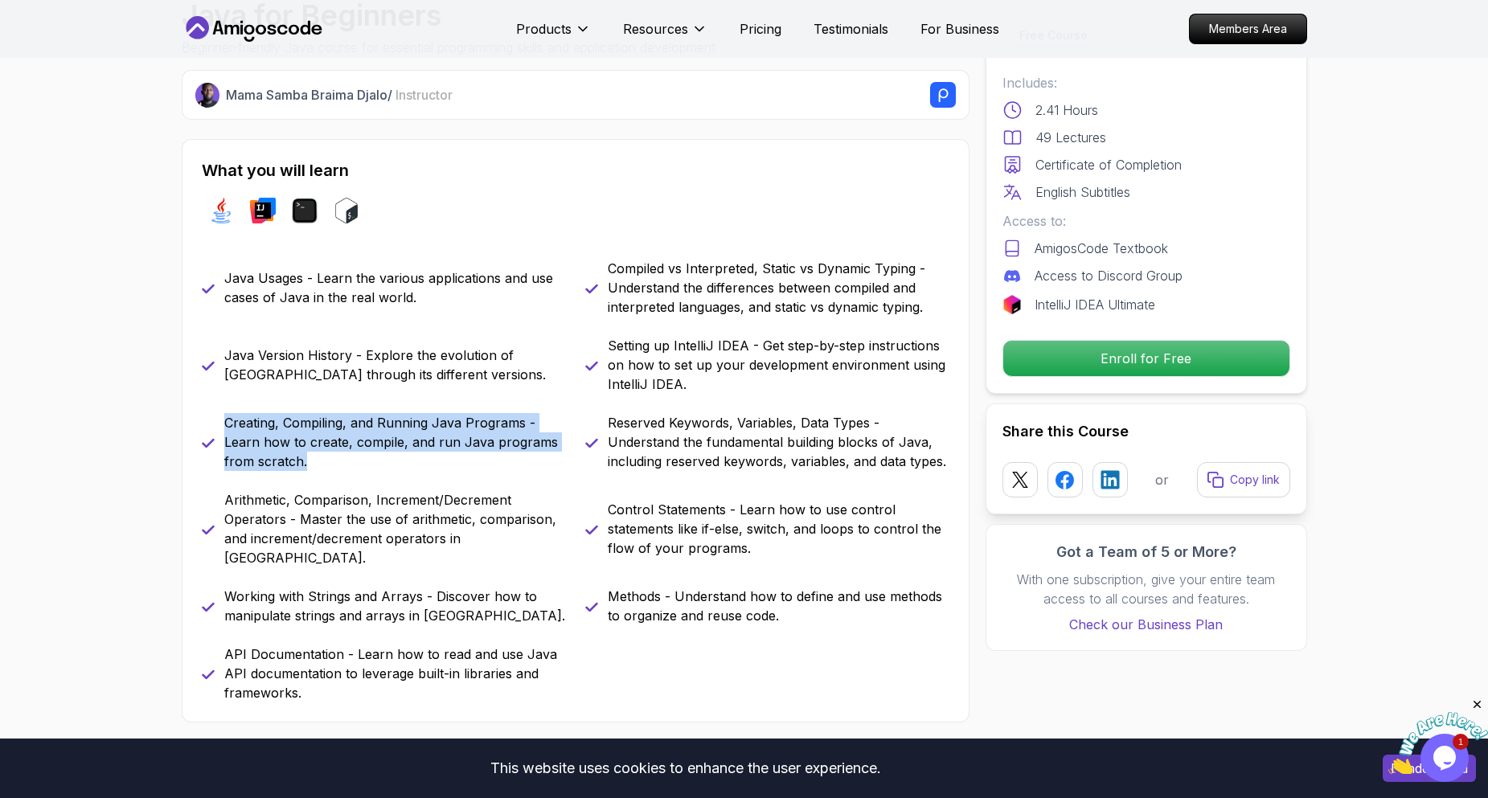
drag, startPoint x: 220, startPoint y: 416, endPoint x: 377, endPoint y: 478, distance: 169.6
click at [377, 478] on div "Java Usages - Learn the various applications and use cases of Java in the real …" at bounding box center [576, 481] width 748 height 444
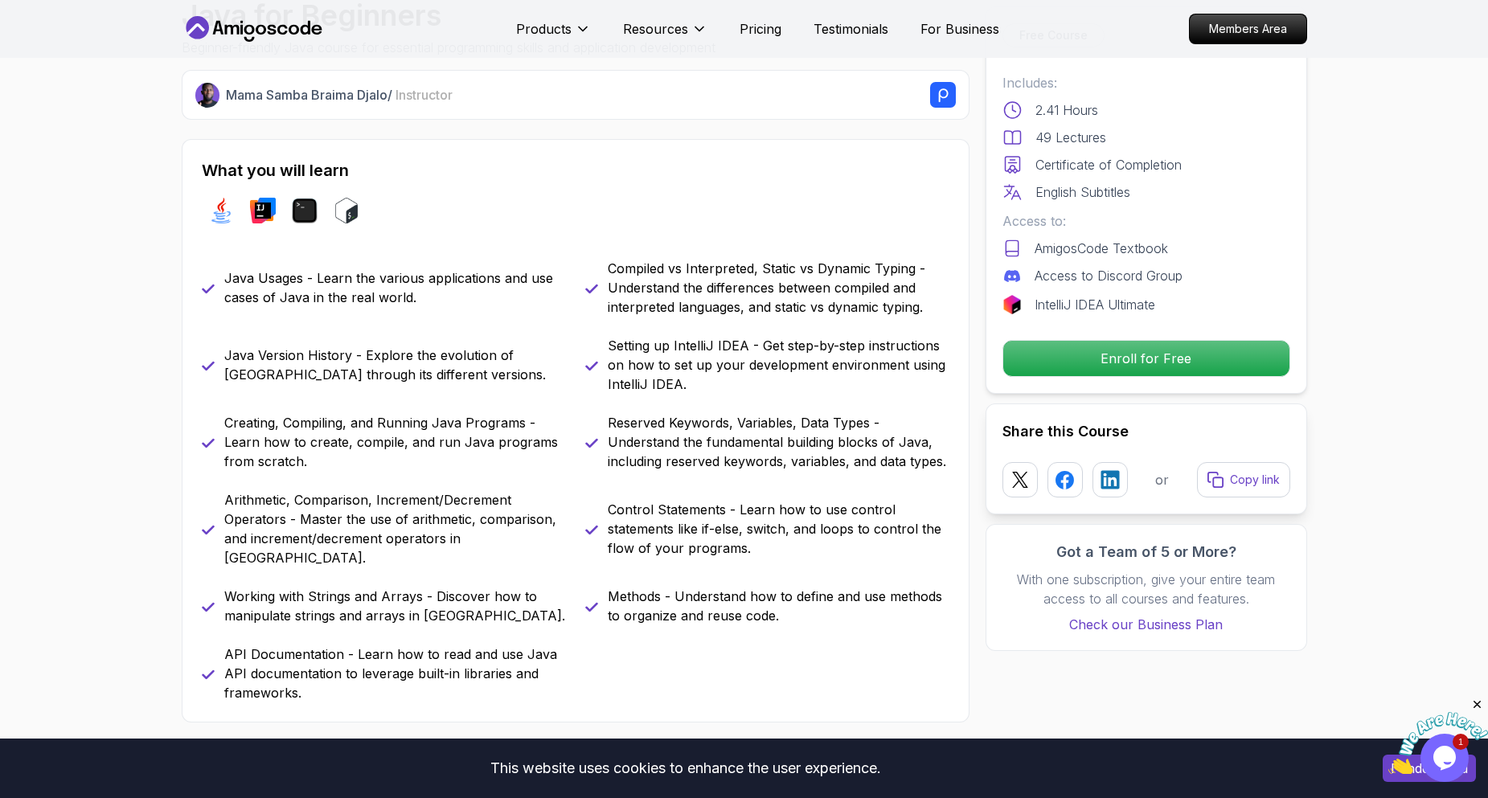
scroll to position [241, 0]
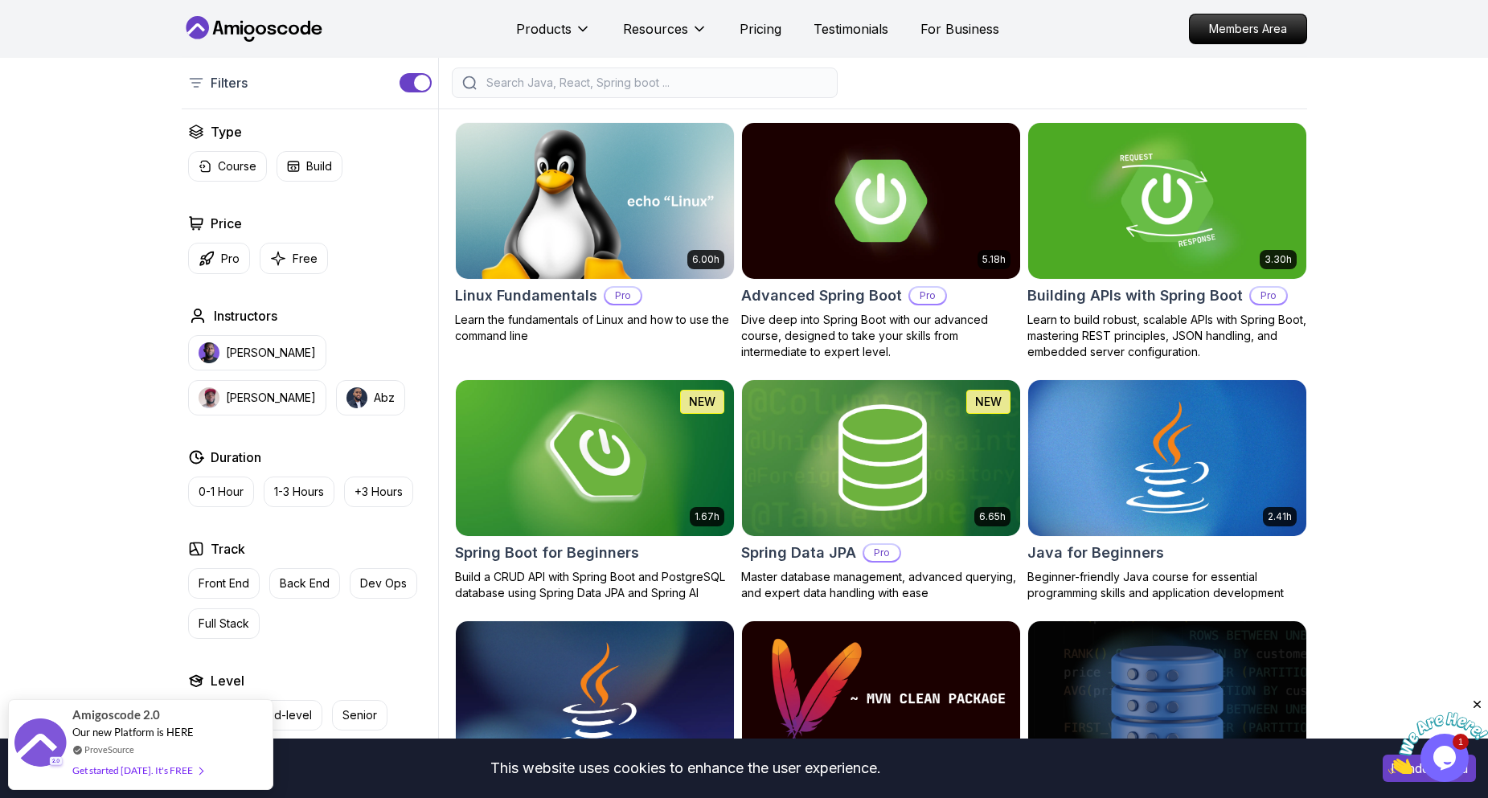
scroll to position [241, 0]
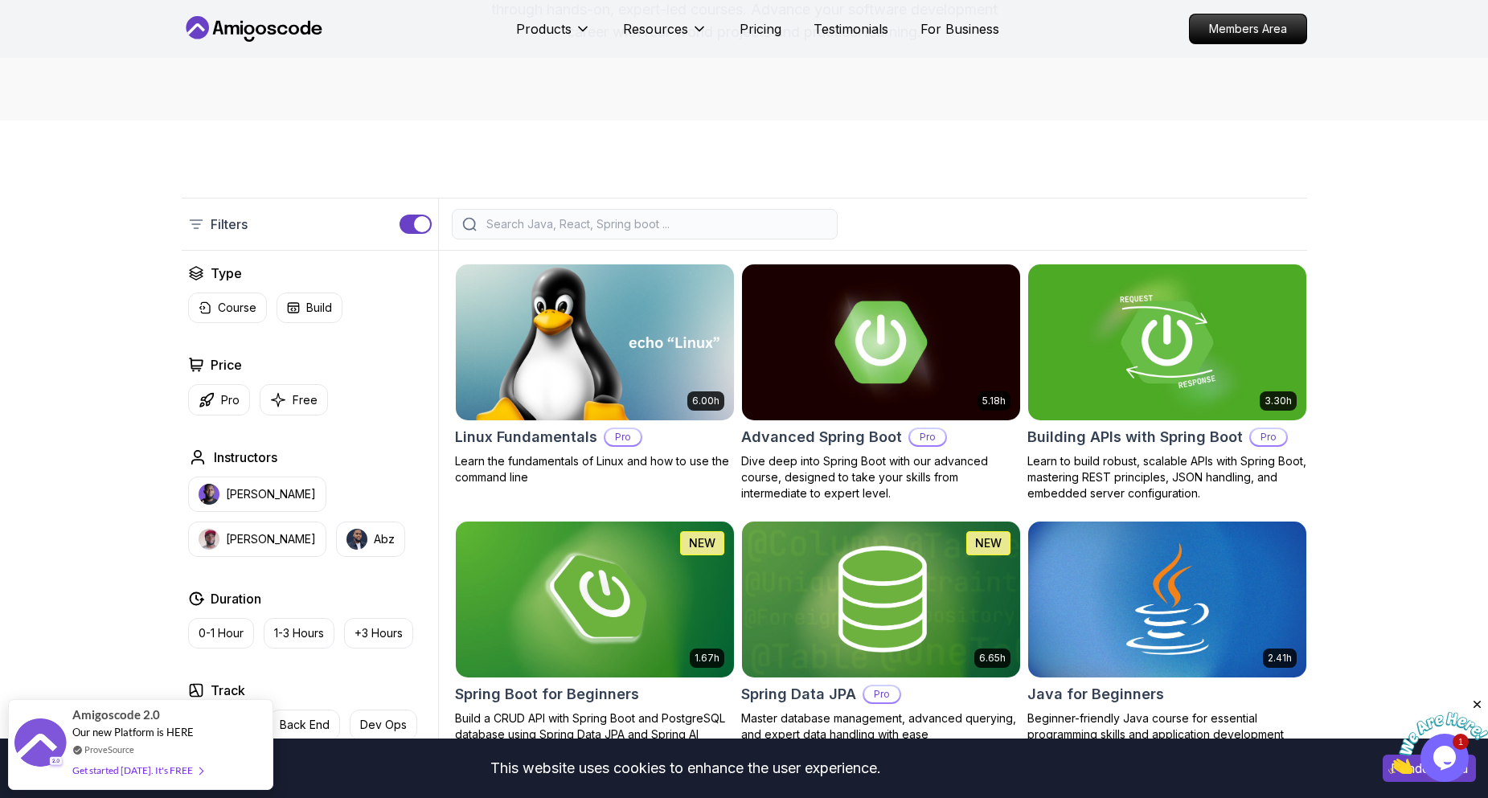
click at [585, 335] on img at bounding box center [595, 342] width 292 height 163
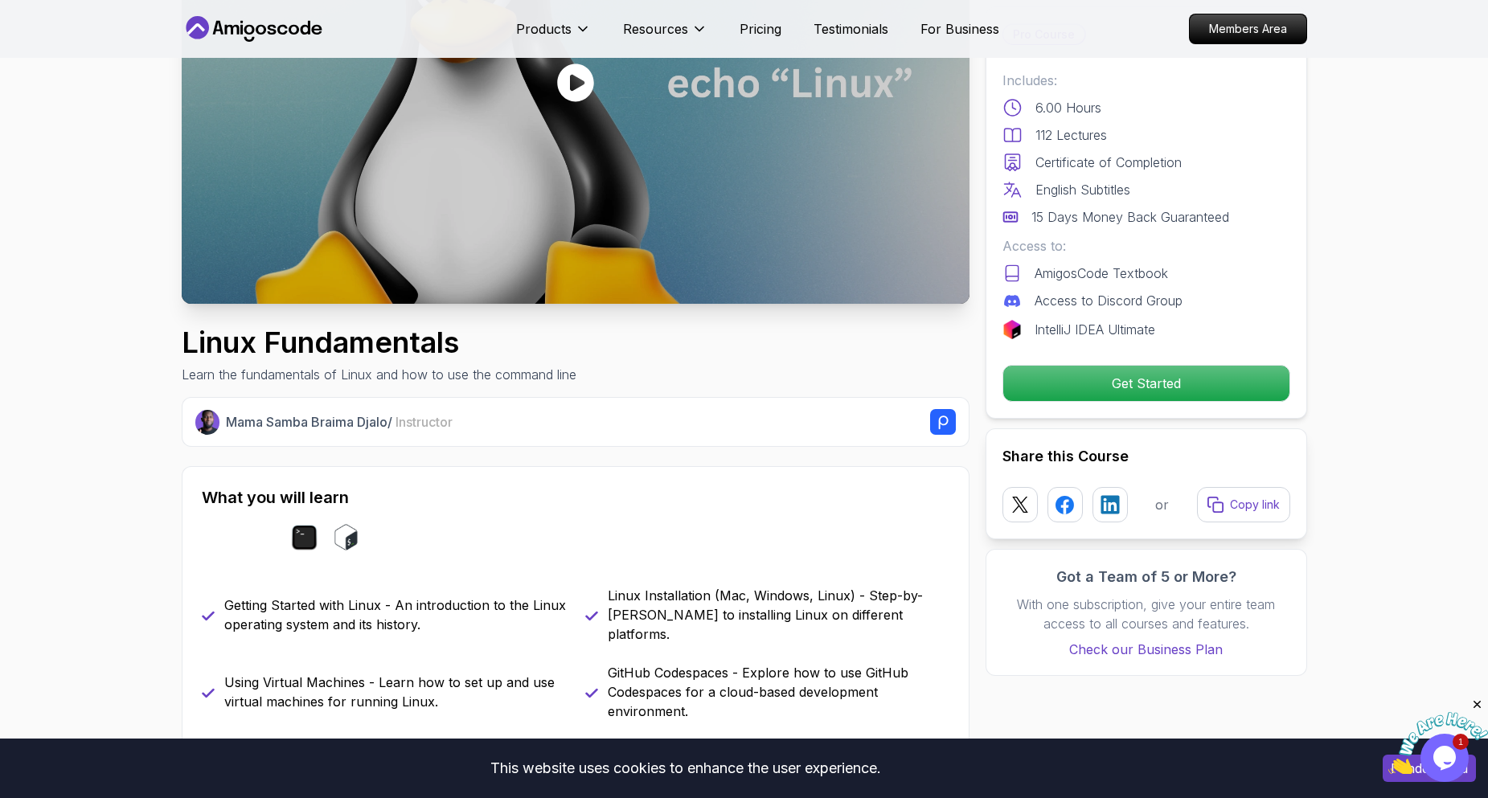
scroll to position [482, 0]
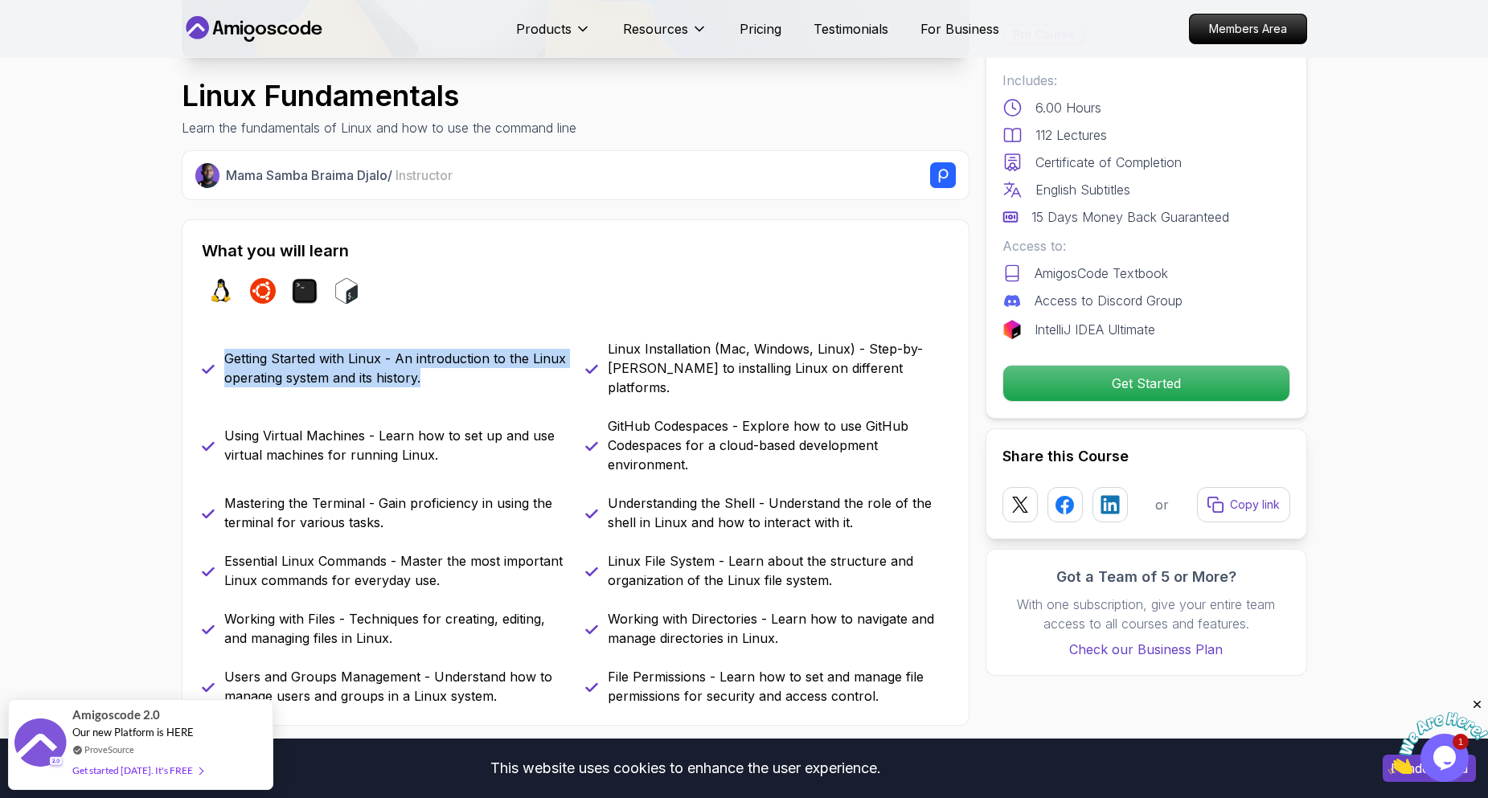
drag, startPoint x: 221, startPoint y: 340, endPoint x: 458, endPoint y: 371, distance: 239.2
click at [458, 371] on div "Getting Started with Linux - An introduction to the Linux operating system and …" at bounding box center [384, 368] width 364 height 58
click at [458, 371] on p "Getting Started with Linux - An introduction to the Linux operating system and …" at bounding box center [395, 368] width 342 height 39
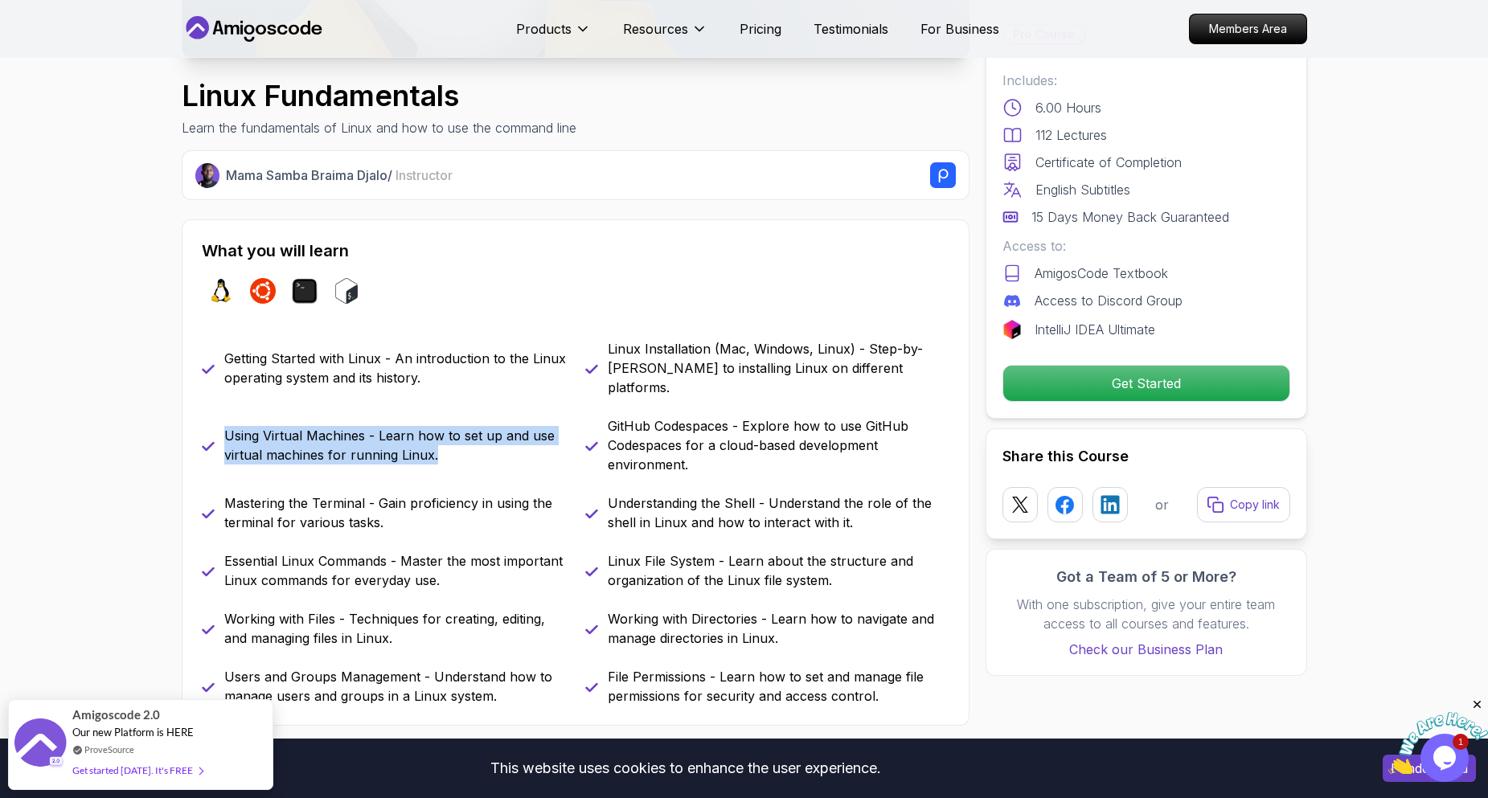
drag, startPoint x: 224, startPoint y: 414, endPoint x: 467, endPoint y: 436, distance: 244.6
click at [467, 436] on p "Using Virtual Machines - Learn how to set up and use virtual machines for runni…" at bounding box center [395, 445] width 342 height 39
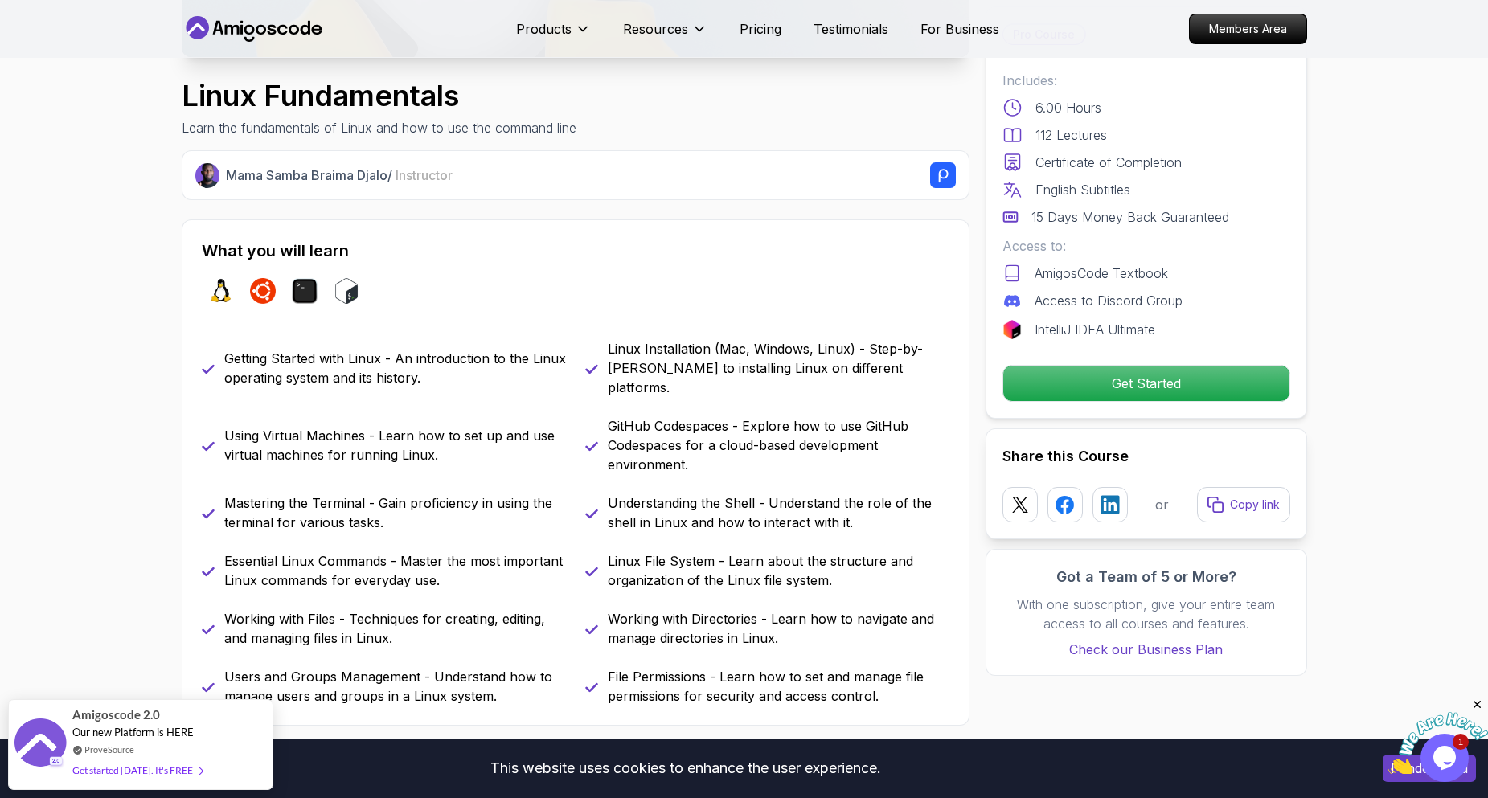
scroll to position [643, 0]
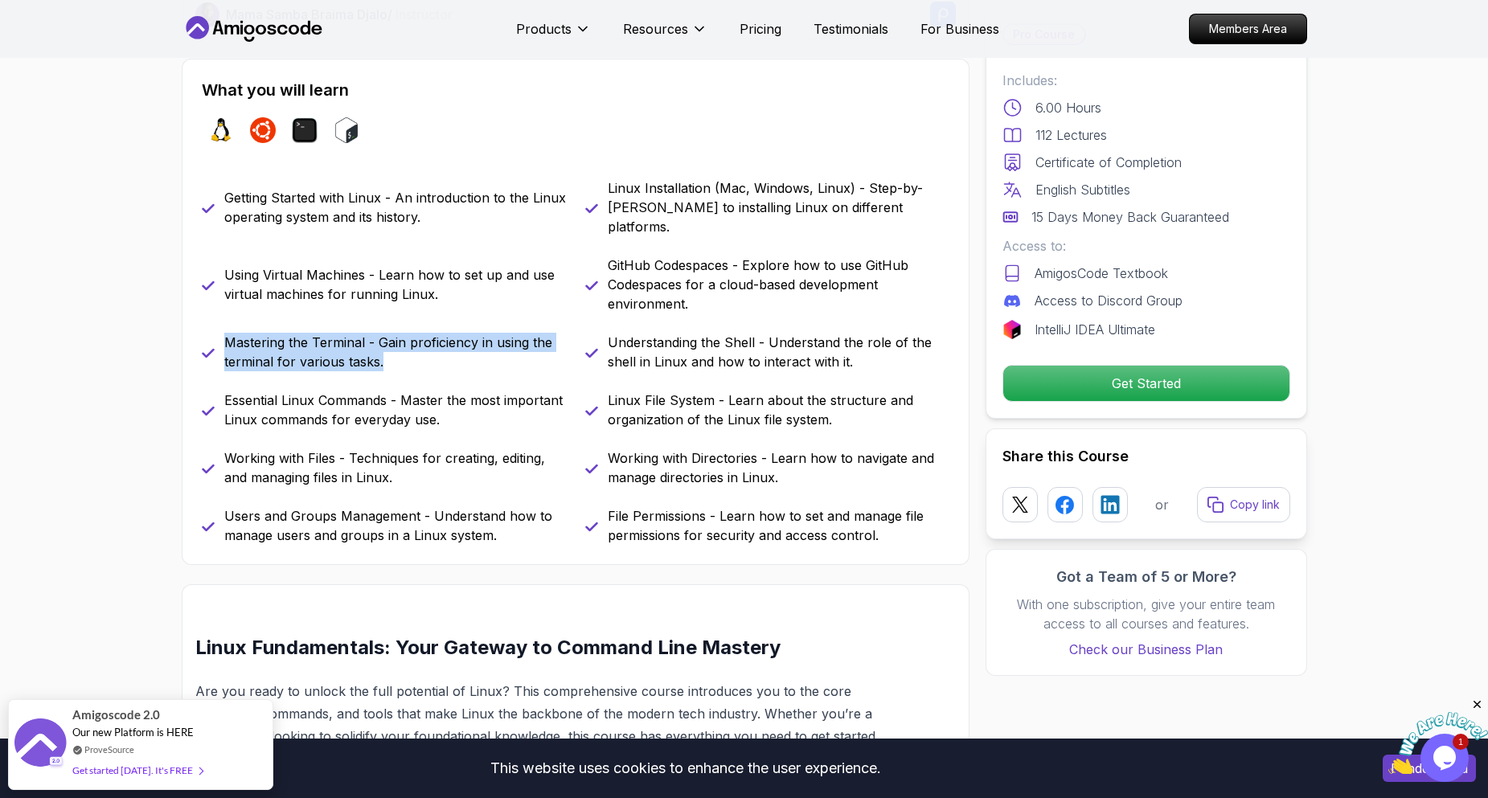
drag, startPoint x: 220, startPoint y: 316, endPoint x: 413, endPoint y: 339, distance: 194.4
click at [413, 339] on div "Mastering the Terminal - Gain proficiency in using the terminal for various tas…" at bounding box center [384, 352] width 364 height 39
click at [413, 339] on p "Mastering the Terminal - Gain proficiency in using the terminal for various tas…" at bounding box center [395, 352] width 342 height 39
drag, startPoint x: 379, startPoint y: 318, endPoint x: 508, endPoint y: 336, distance: 130.7
click at [507, 336] on p "Mastering the Terminal - Gain proficiency in using the terminal for various tas…" at bounding box center [395, 352] width 342 height 39
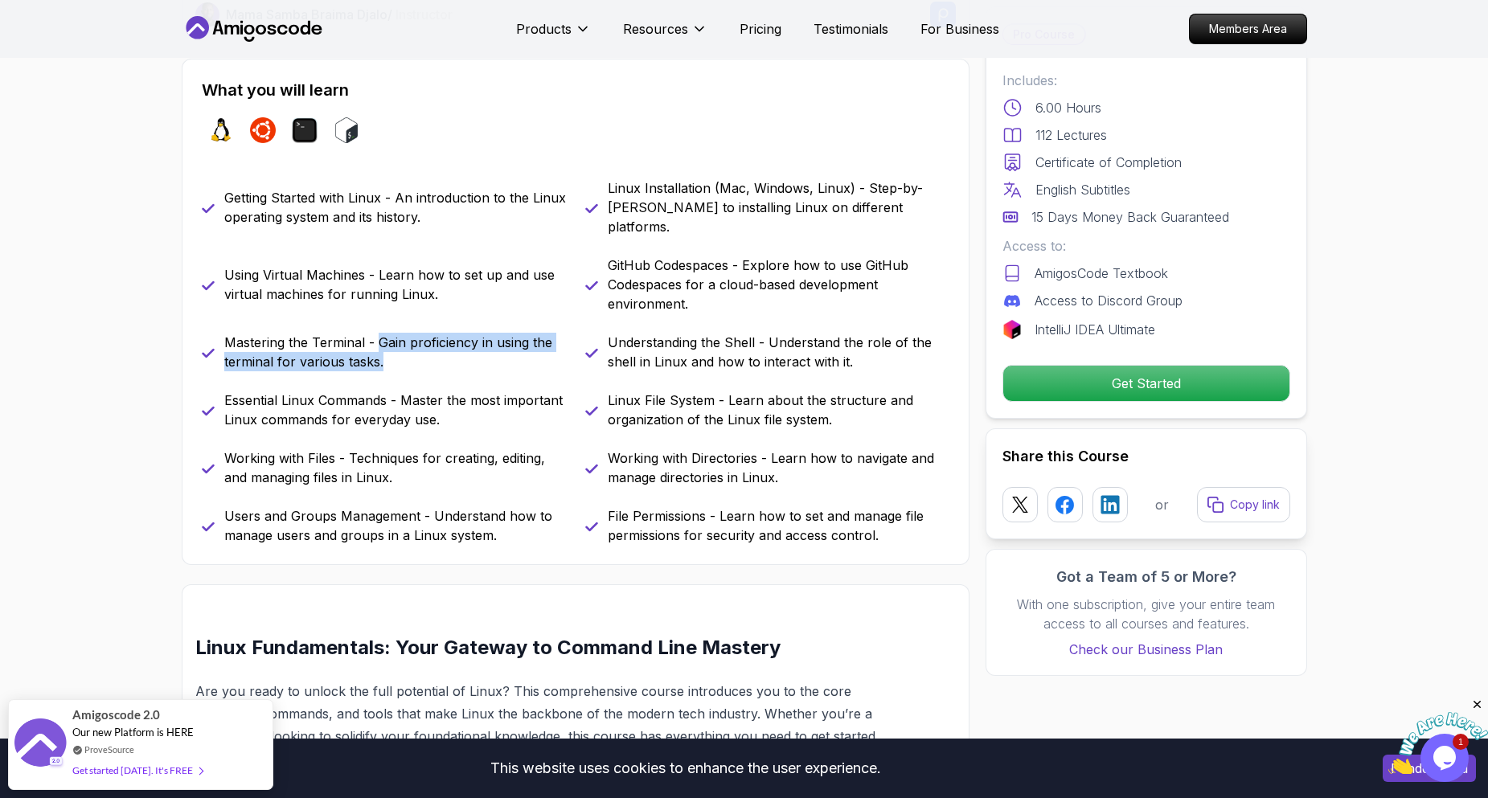
click at [508, 336] on p "Mastering the Terminal - Gain proficiency in using the terminal for various tas…" at bounding box center [395, 352] width 342 height 39
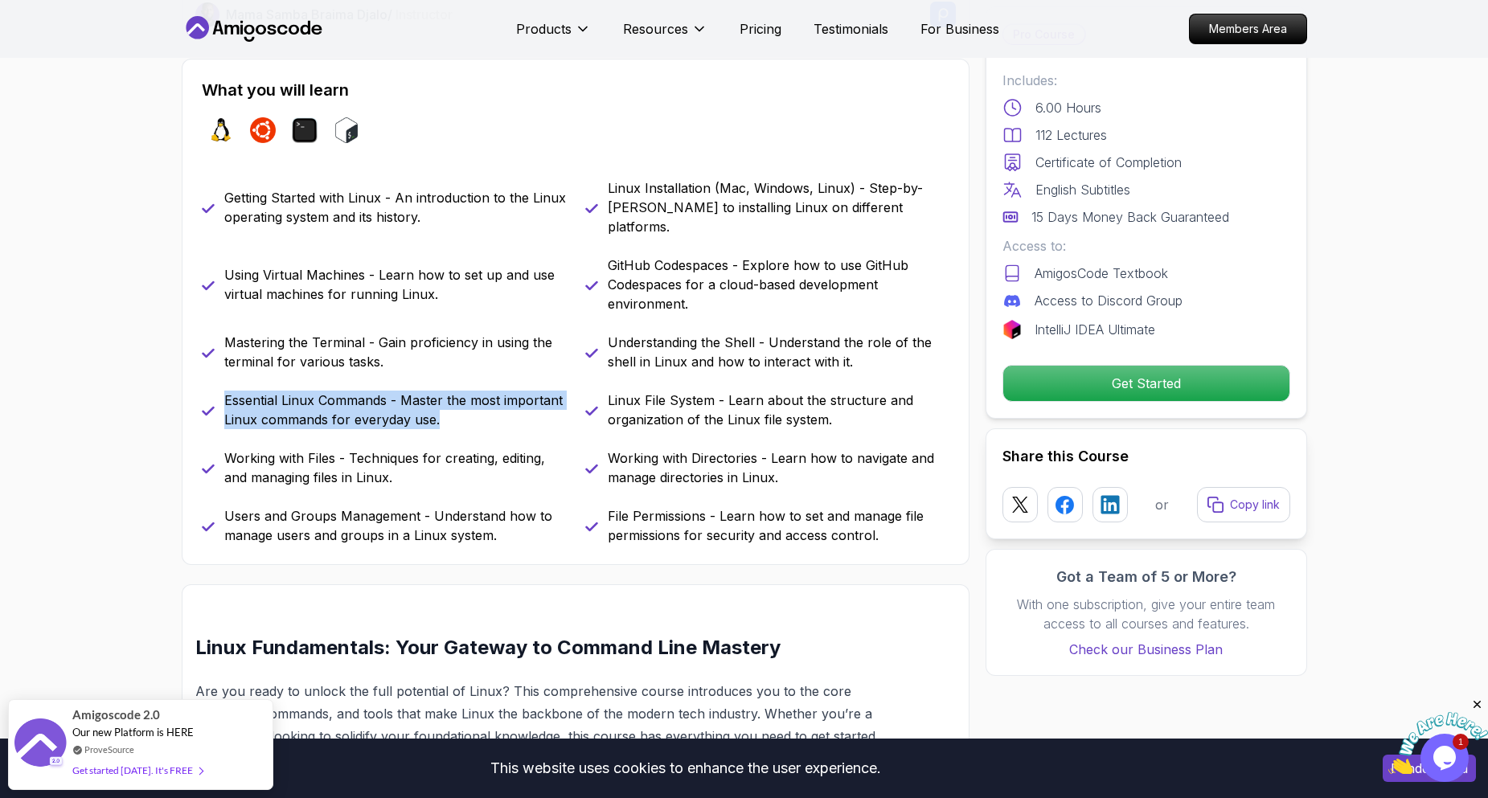
drag, startPoint x: 220, startPoint y: 381, endPoint x: 467, endPoint y: 402, distance: 248.5
click at [467, 402] on div "Essential Linux Commands - Master the most important Linux commands for everyda…" at bounding box center [384, 410] width 364 height 39
click at [467, 402] on p "Essential Linux Commands - Master the most important Linux commands for everyda…" at bounding box center [395, 410] width 342 height 39
drag, startPoint x: 400, startPoint y: 380, endPoint x: 514, endPoint y: 388, distance: 113.7
click at [513, 391] on p "Essential Linux Commands - Master the most important Linux commands for everyda…" at bounding box center [395, 410] width 342 height 39
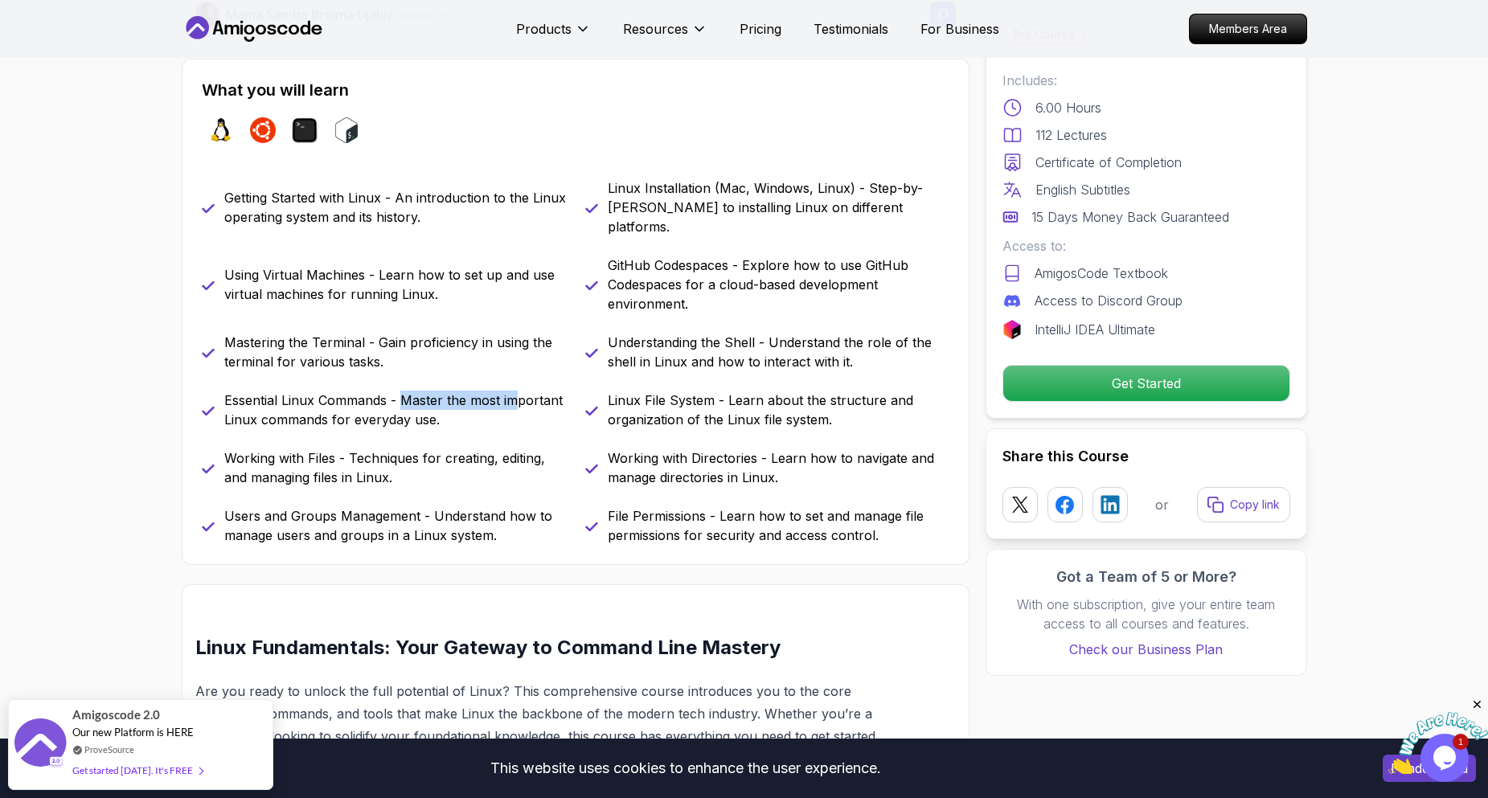
click at [514, 391] on p "Essential Linux Commands - Master the most important Linux commands for everyda…" at bounding box center [395, 410] width 342 height 39
drag, startPoint x: 224, startPoint y: 433, endPoint x: 445, endPoint y: 468, distance: 223.8
click at [445, 468] on div "Working with Files - Techniques for creating, editing, and managing files in Li…" at bounding box center [384, 468] width 364 height 39
click at [445, 468] on p "Working with Files - Techniques for creating, editing, and managing files in Li…" at bounding box center [395, 468] width 342 height 39
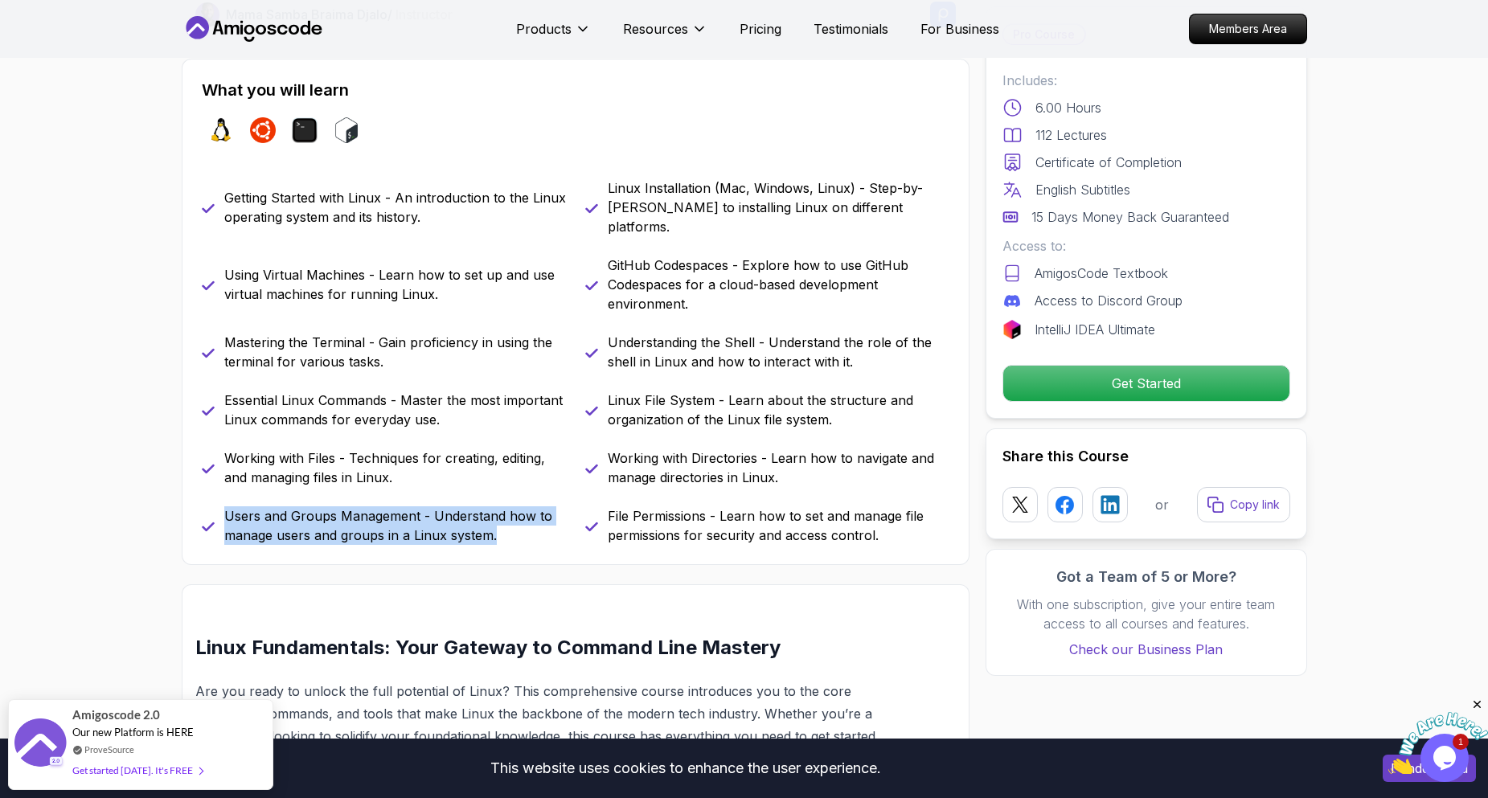
drag, startPoint x: 220, startPoint y: 500, endPoint x: 503, endPoint y: 527, distance: 284.3
click at [503, 527] on div "What you will learn linux ubuntu terminal bash Getting Started with Linux - An …" at bounding box center [576, 312] width 788 height 507
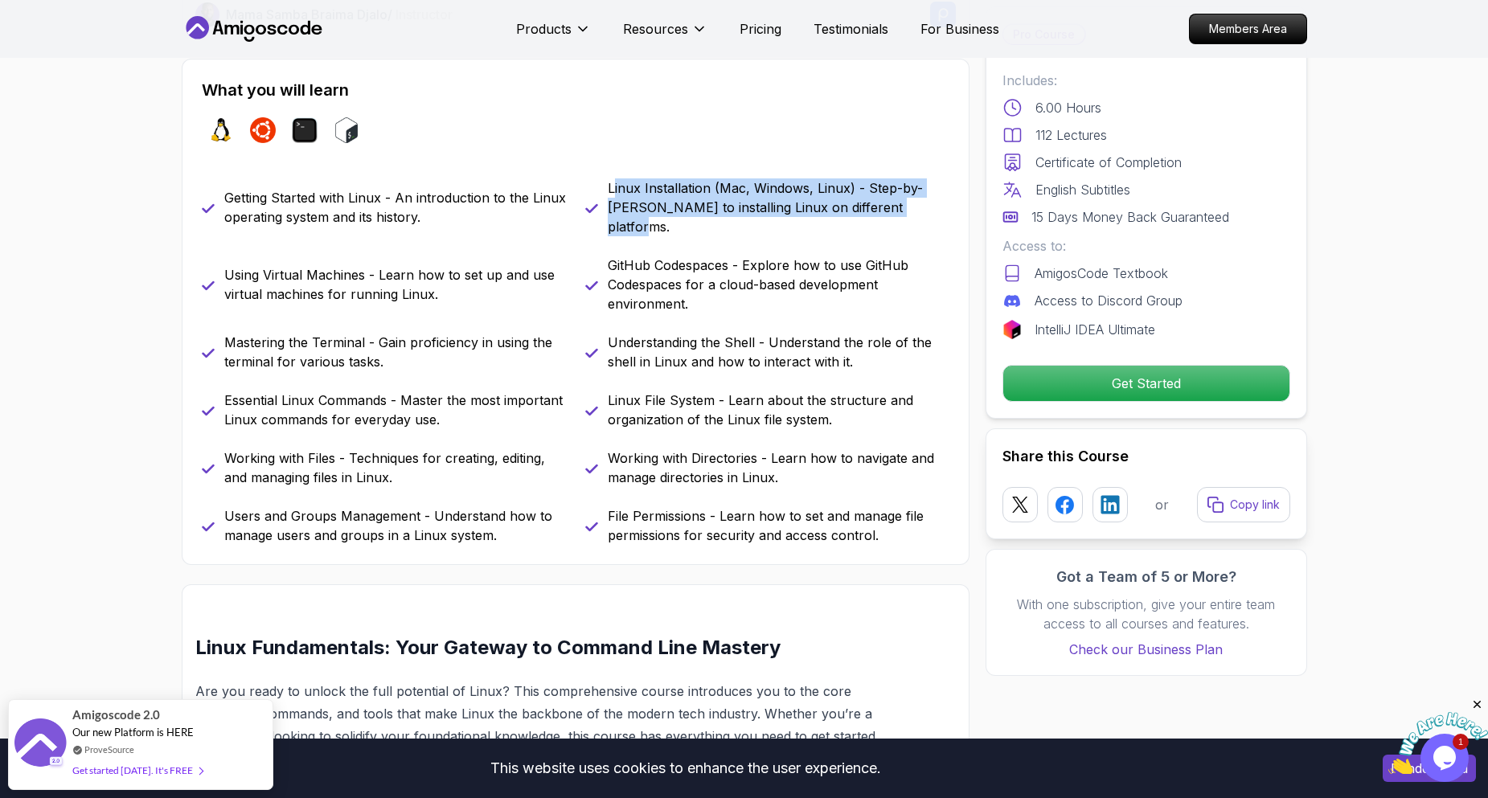
drag, startPoint x: 613, startPoint y: 184, endPoint x: 910, endPoint y: 212, distance: 298.8
click at [910, 212] on p "Linux Installation (Mac, Windows, Linux) - Step-by-[PERSON_NAME] to installing …" at bounding box center [779, 208] width 342 height 58
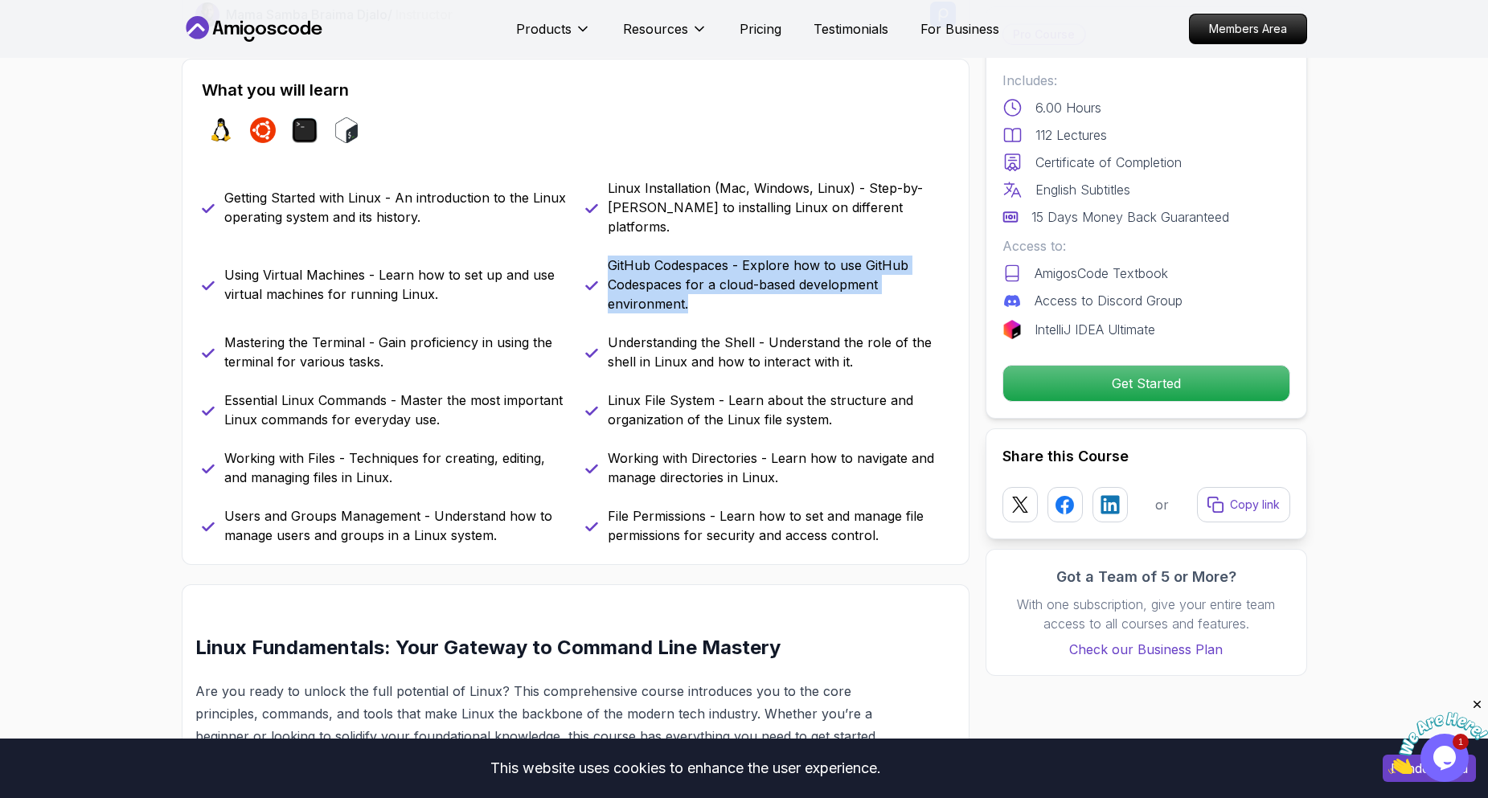
drag, startPoint x: 610, startPoint y: 241, endPoint x: 728, endPoint y: 300, distance: 132.0
click at [728, 300] on div "Getting Started with Linux - An introduction to the Linux operating system and …" at bounding box center [576, 362] width 748 height 367
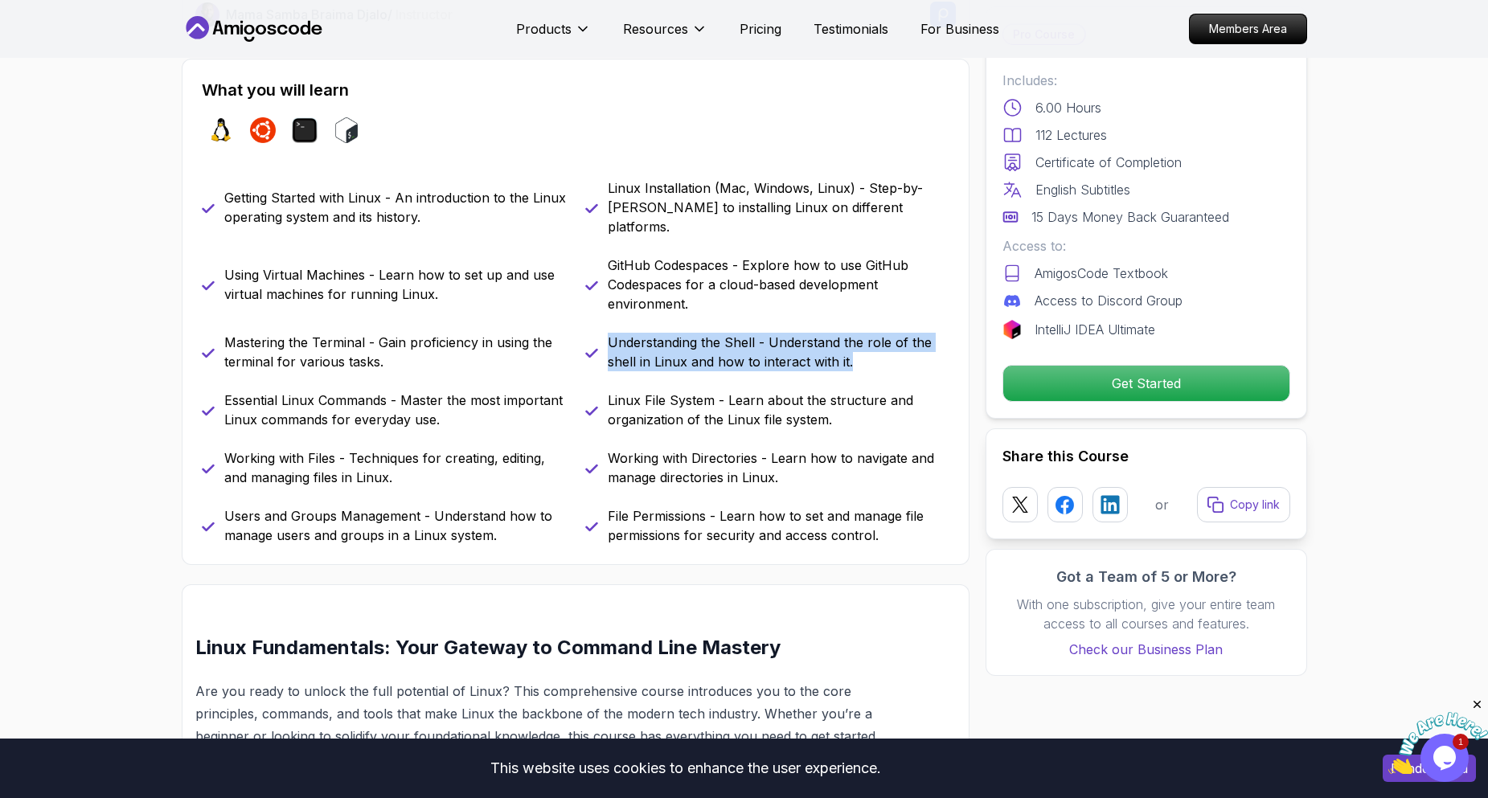
drag, startPoint x: 605, startPoint y: 318, endPoint x: 862, endPoint y: 345, distance: 257.9
click at [862, 345] on div "Understanding the Shell - Understand the role of the shell in Linux and how to …" at bounding box center [767, 352] width 364 height 39
click at [862, 345] on p "Understanding the Shell - Understand the role of the shell in Linux and how to …" at bounding box center [779, 352] width 342 height 39
drag, startPoint x: 872, startPoint y: 349, endPoint x: 608, endPoint y: 328, distance: 265.4
click at [608, 333] on p "Understanding the Shell - Understand the role of the shell in Linux and how to …" at bounding box center [779, 352] width 342 height 39
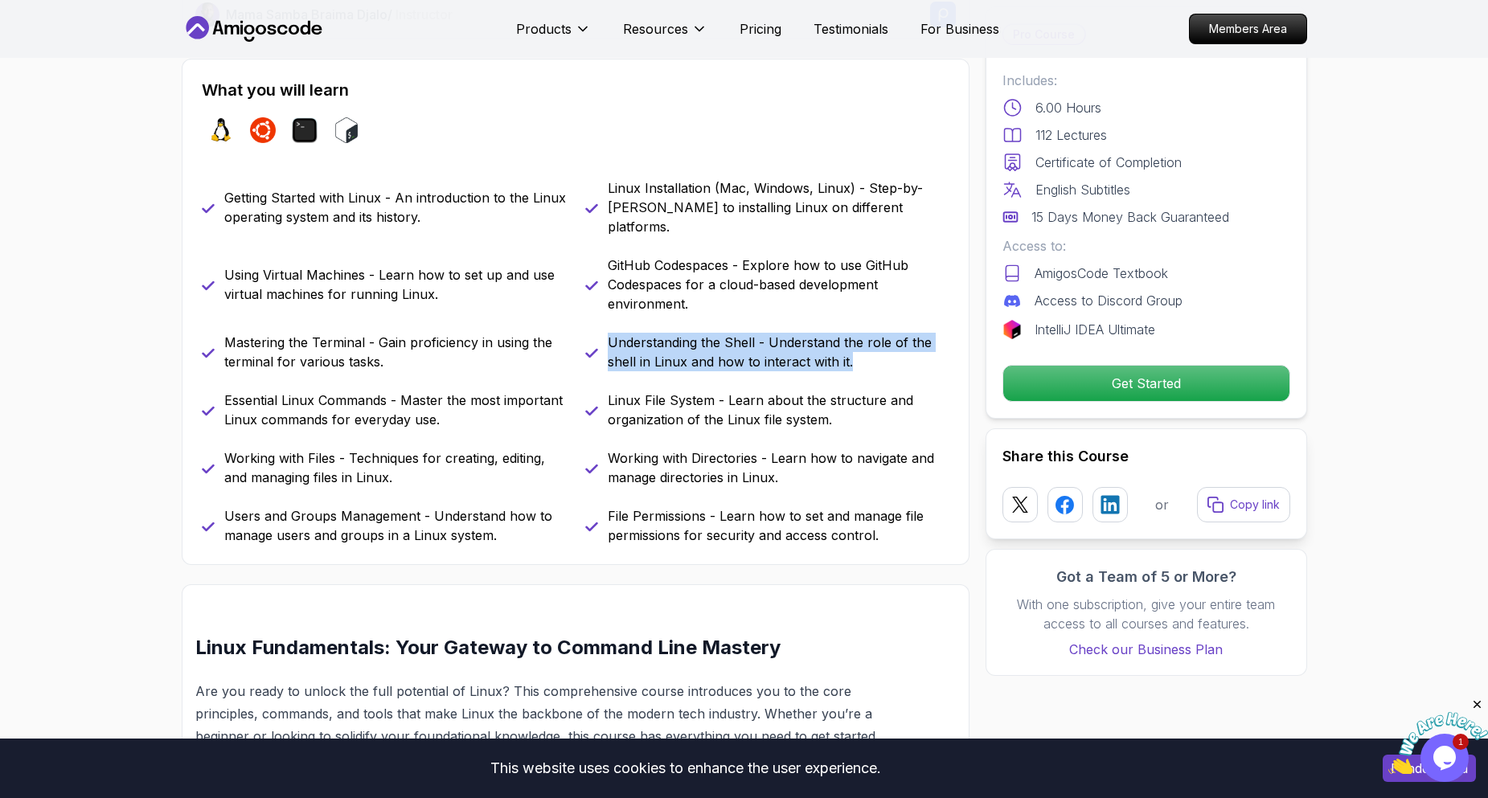
click at [608, 333] on p "Understanding the Shell - Understand the role of the shell in Linux and how to …" at bounding box center [779, 352] width 342 height 39
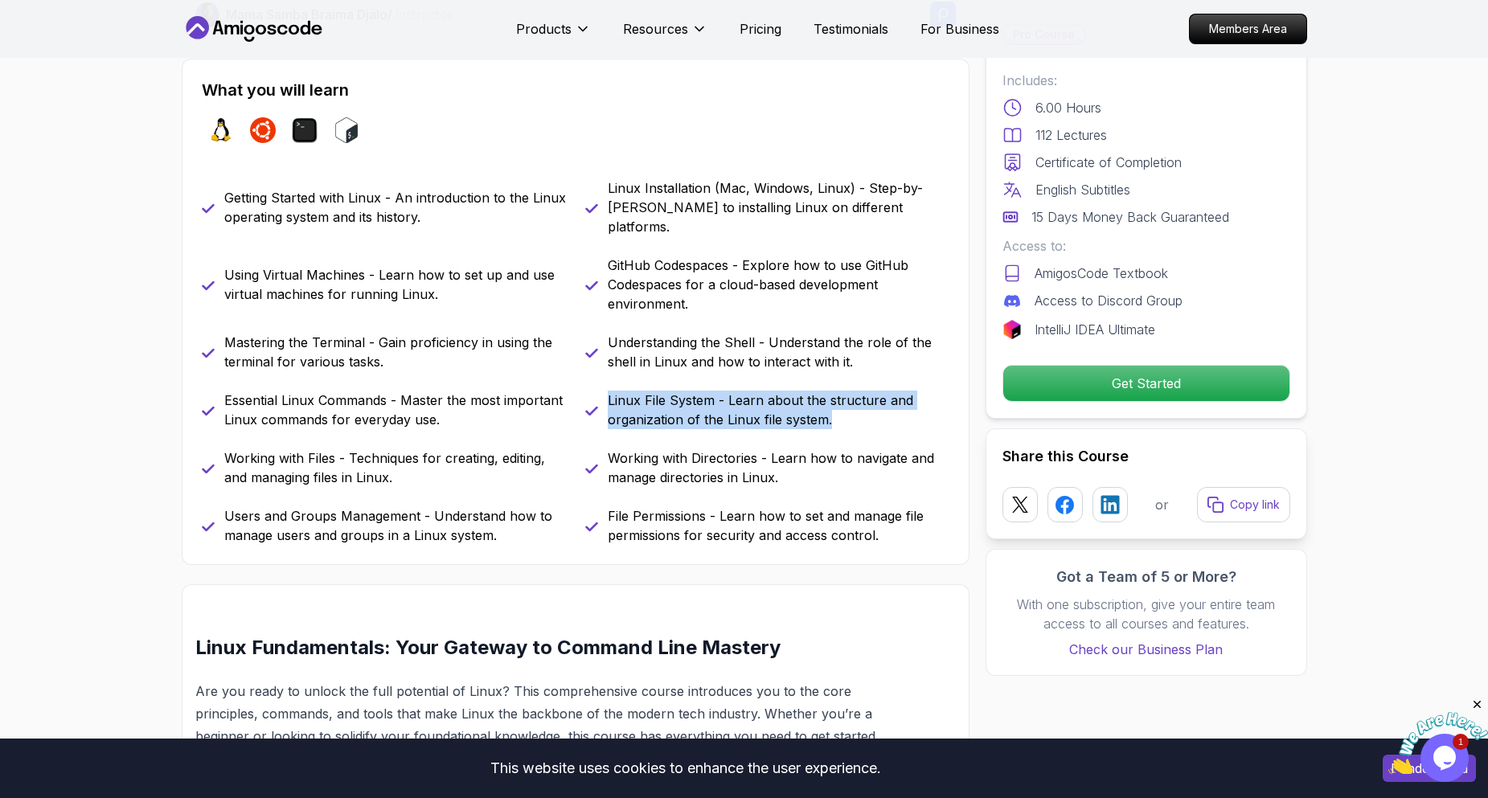
drag, startPoint x: 608, startPoint y: 376, endPoint x: 868, endPoint y: 404, distance: 261.2
click at [868, 404] on p "Linux File System - Learn about the structure and organization of the Linux fil…" at bounding box center [779, 410] width 342 height 39
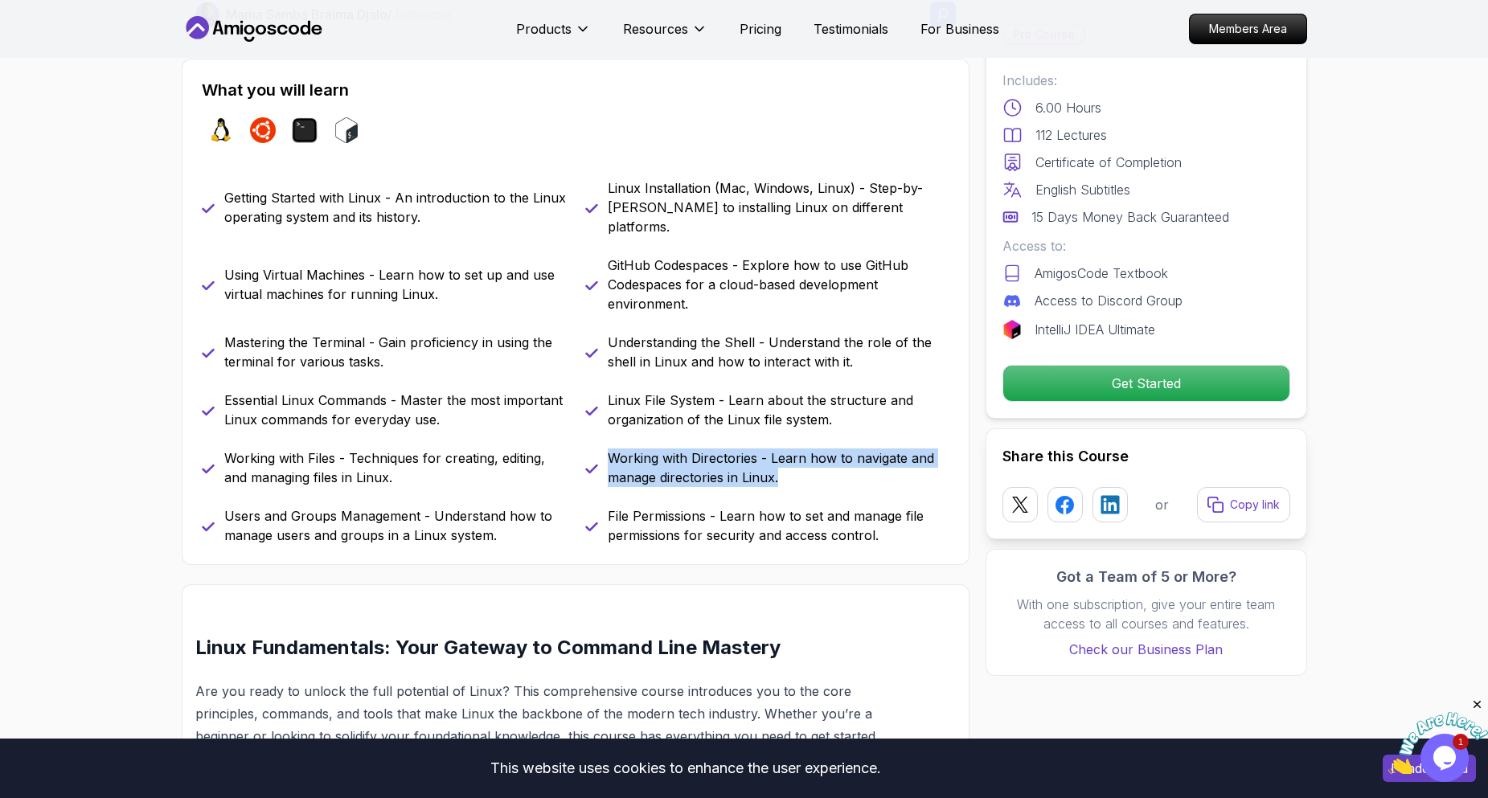
drag, startPoint x: 608, startPoint y: 436, endPoint x: 822, endPoint y: 458, distance: 215.0
click at [822, 458] on p "Working with Directories - Learn how to navigate and manage directories in Linu…" at bounding box center [779, 468] width 342 height 39
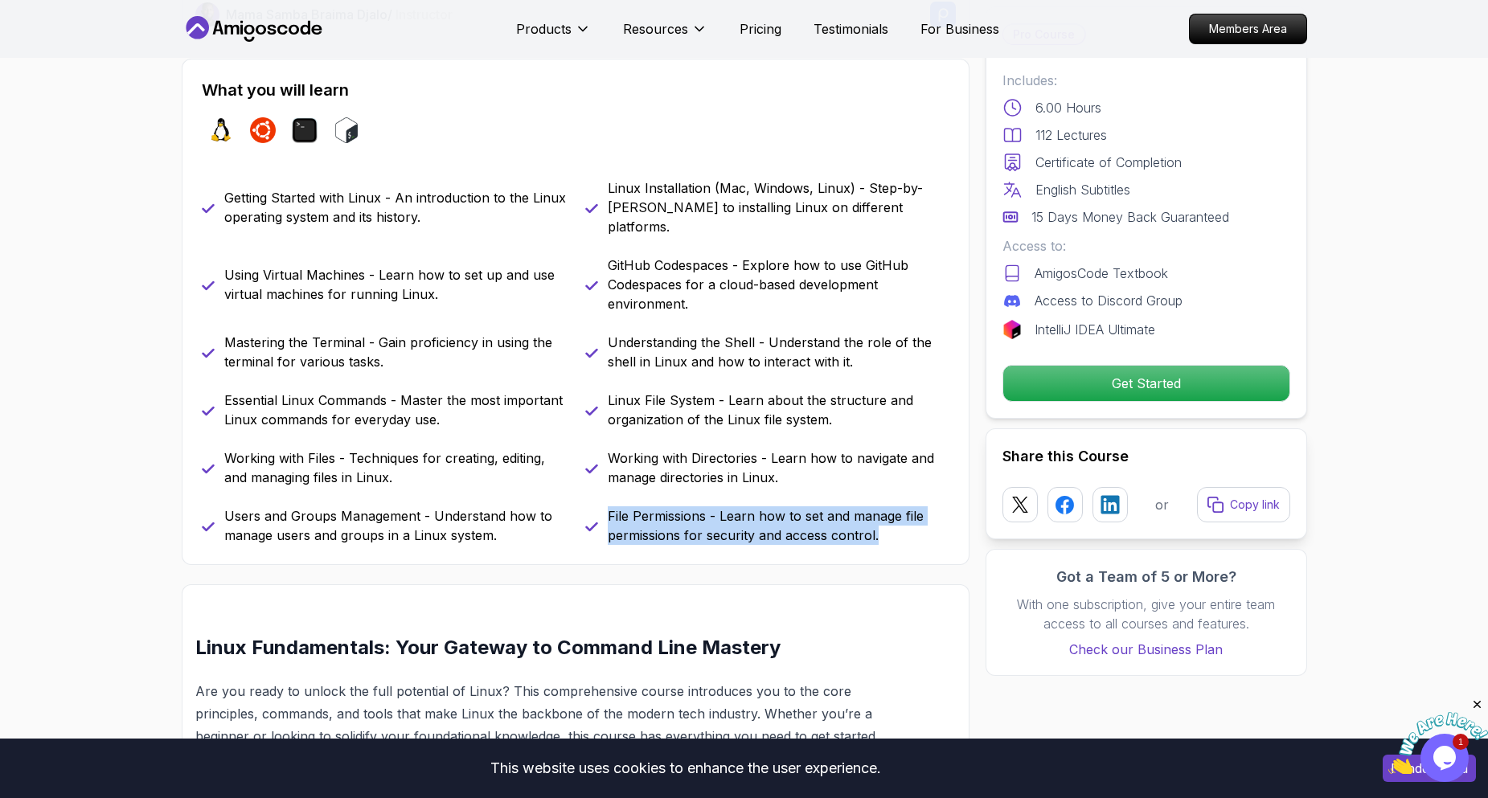
drag, startPoint x: 609, startPoint y: 497, endPoint x: 897, endPoint y: 519, distance: 288.7
click at [897, 519] on p "File Permissions - Learn how to set and manage file permissions for security an…" at bounding box center [779, 526] width 342 height 39
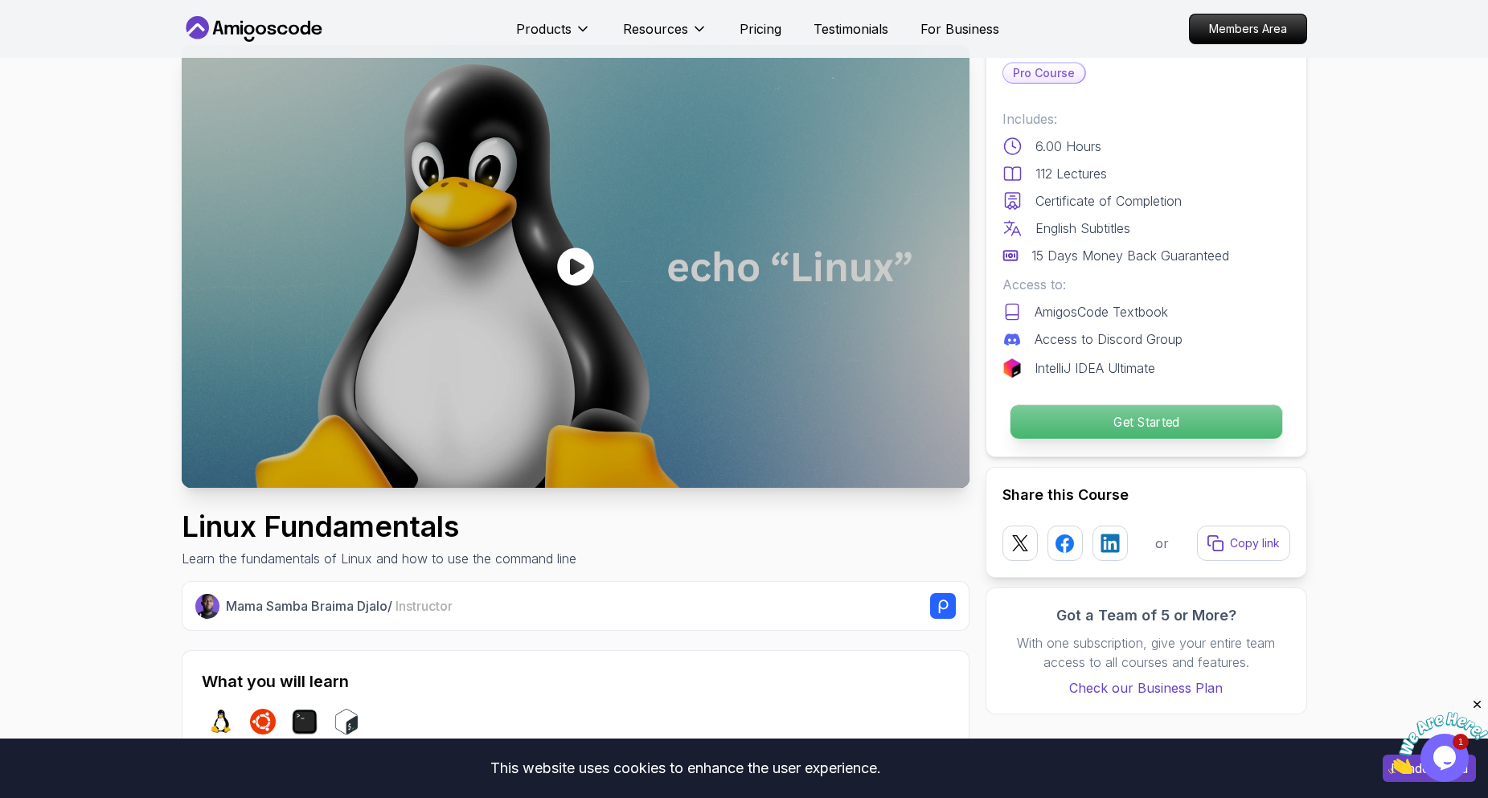
scroll to position [0, 0]
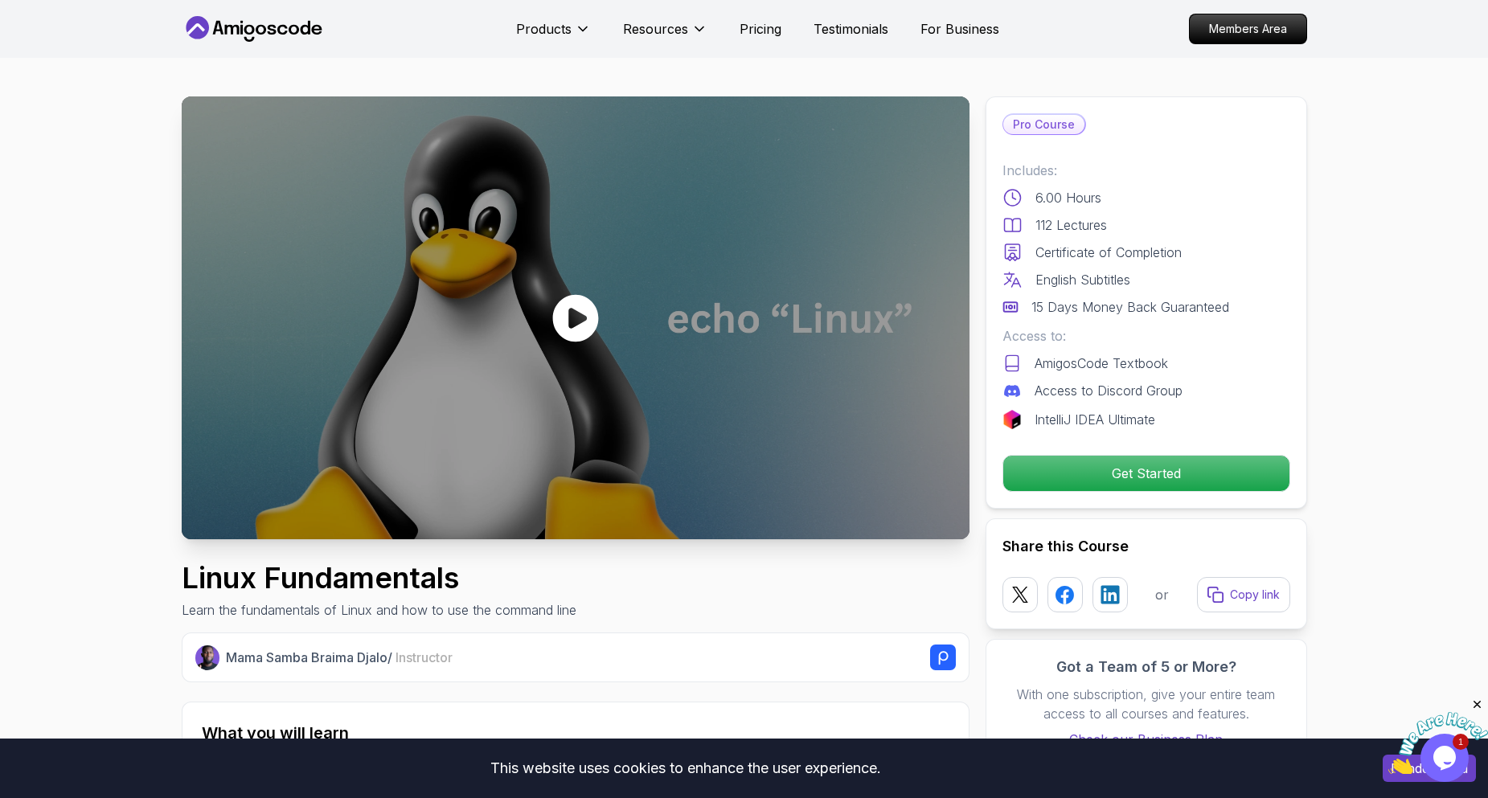
click at [572, 319] on icon at bounding box center [576, 318] width 48 height 48
